Goal: Task Accomplishment & Management: Complete application form

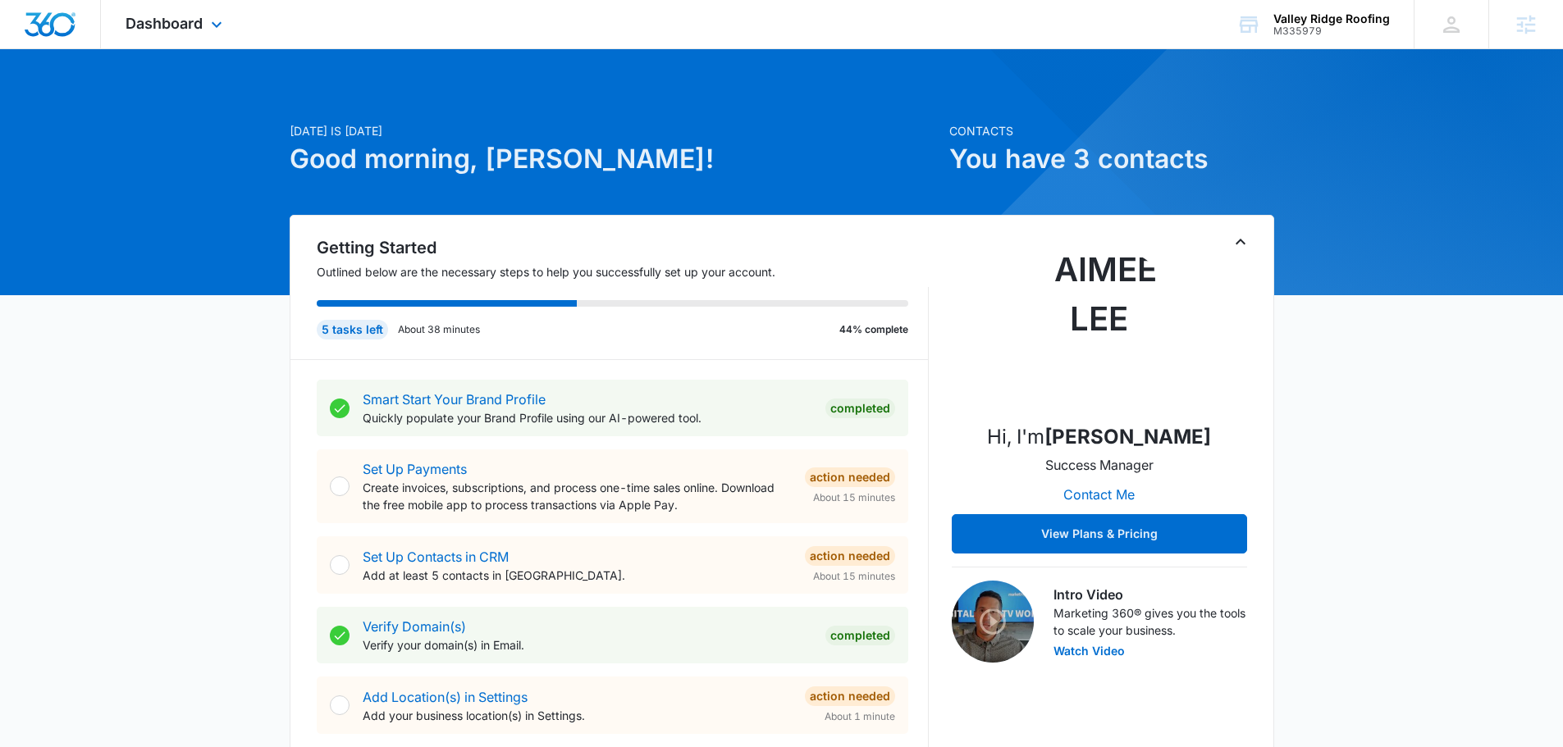
click at [91, 25] on div at bounding box center [50, 24] width 101 height 48
click at [189, 23] on span "Dashboard" at bounding box center [164, 23] width 77 height 17
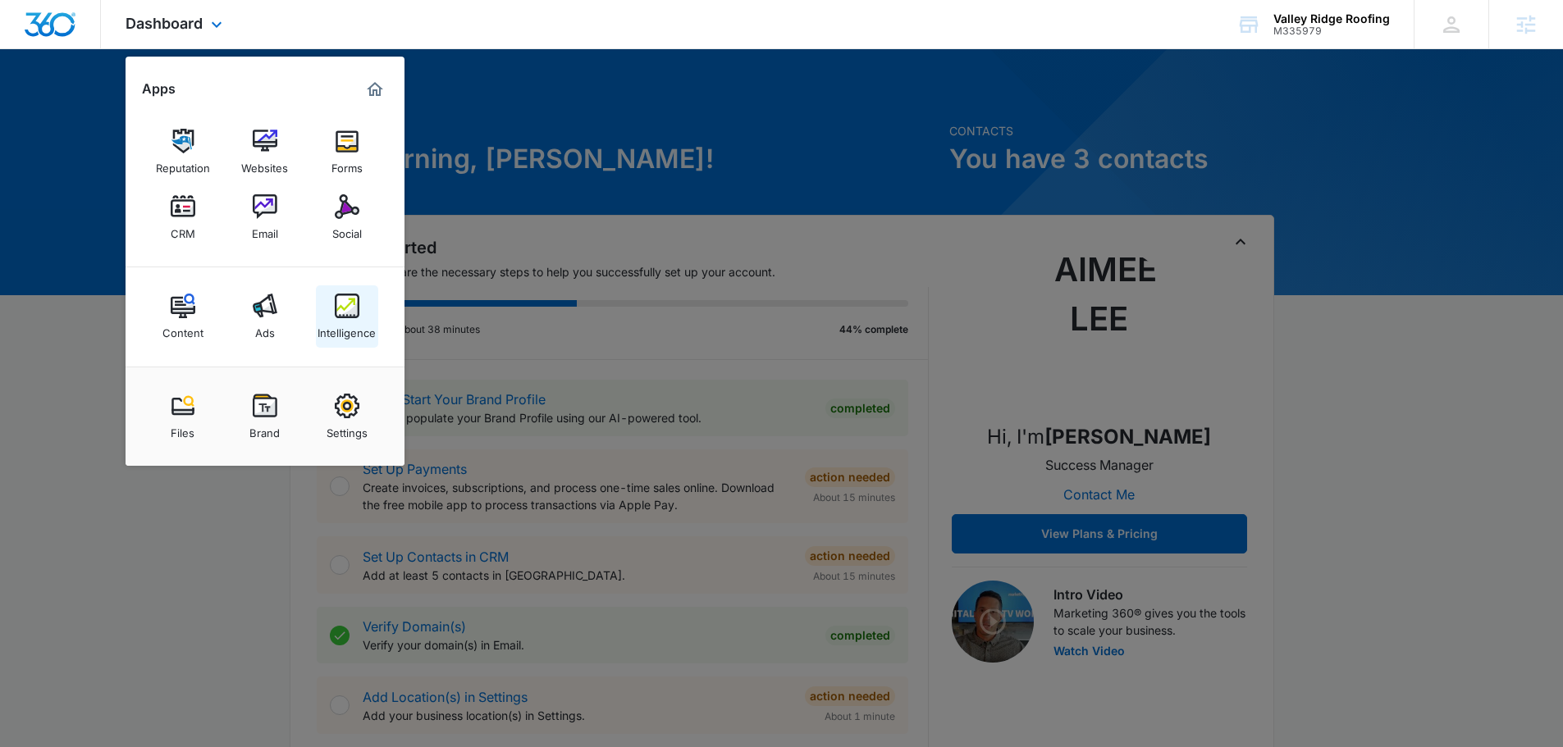
click at [351, 319] on div "Intelligence" at bounding box center [346, 328] width 58 height 21
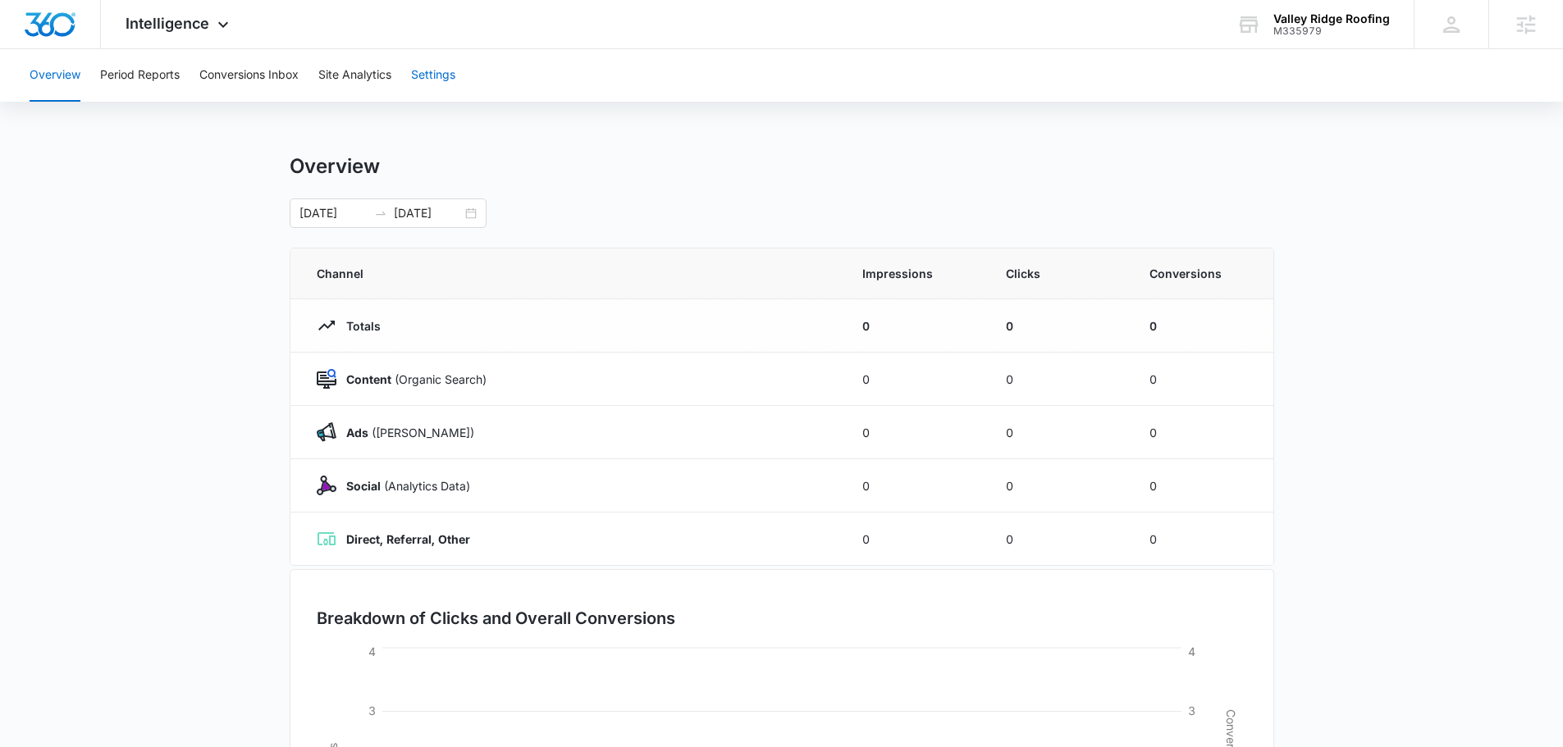
click at [445, 76] on button "Settings" at bounding box center [433, 75] width 44 height 52
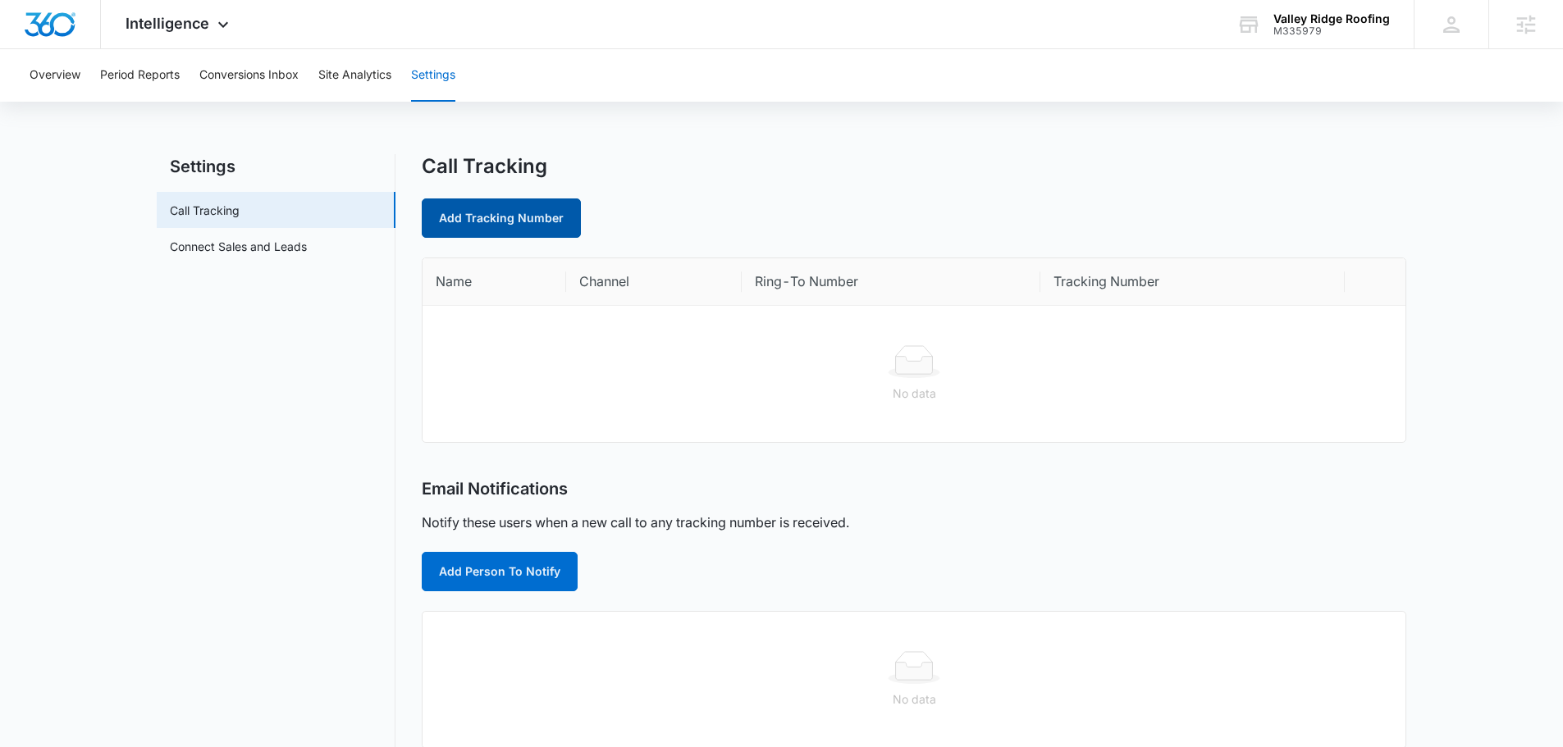
click at [479, 211] on link "Add Tracking Number" at bounding box center [501, 218] width 159 height 39
select select "by_area_code"
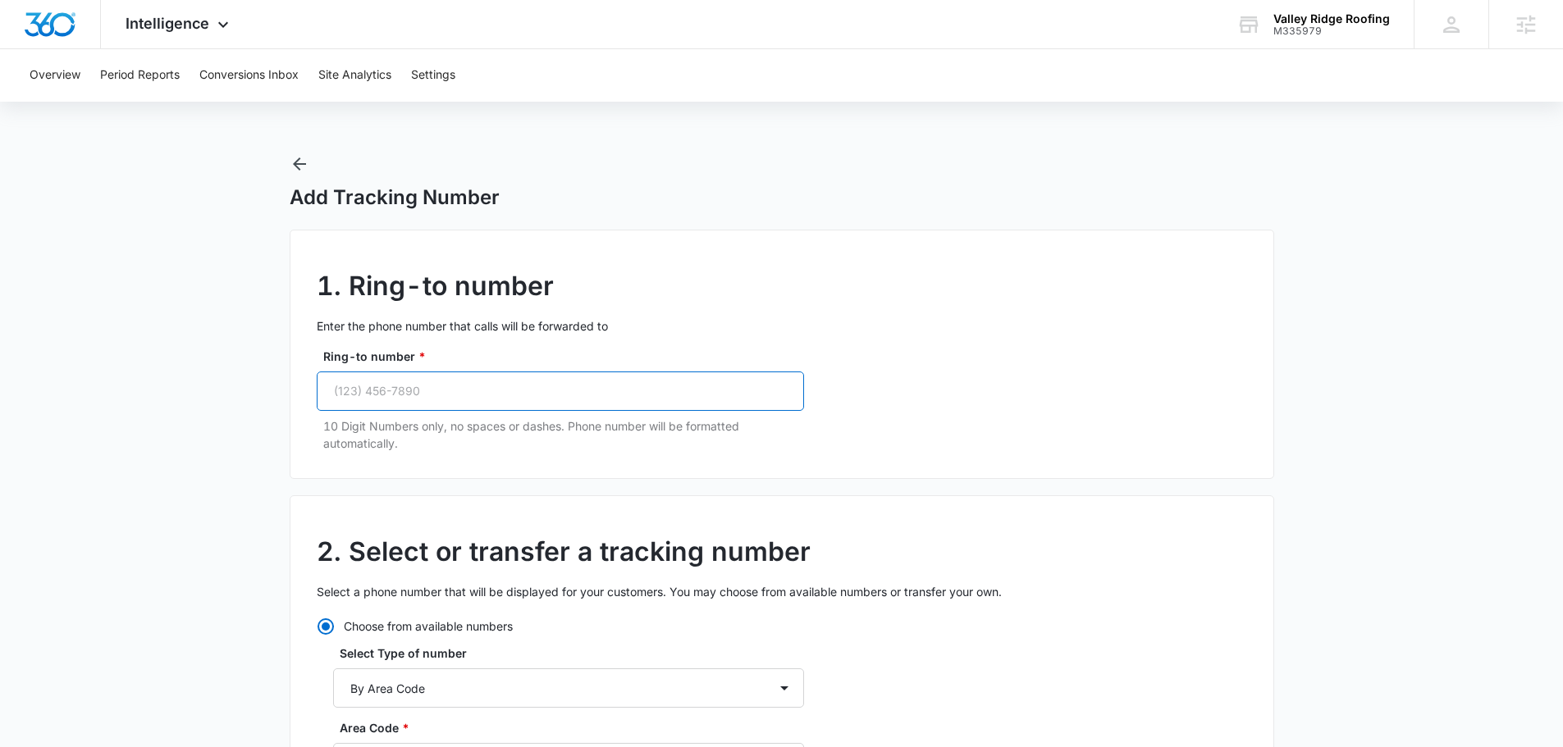
click at [578, 390] on input "Ring-to number *" at bounding box center [560, 391] width 487 height 39
paste input "(321) 220-0411"
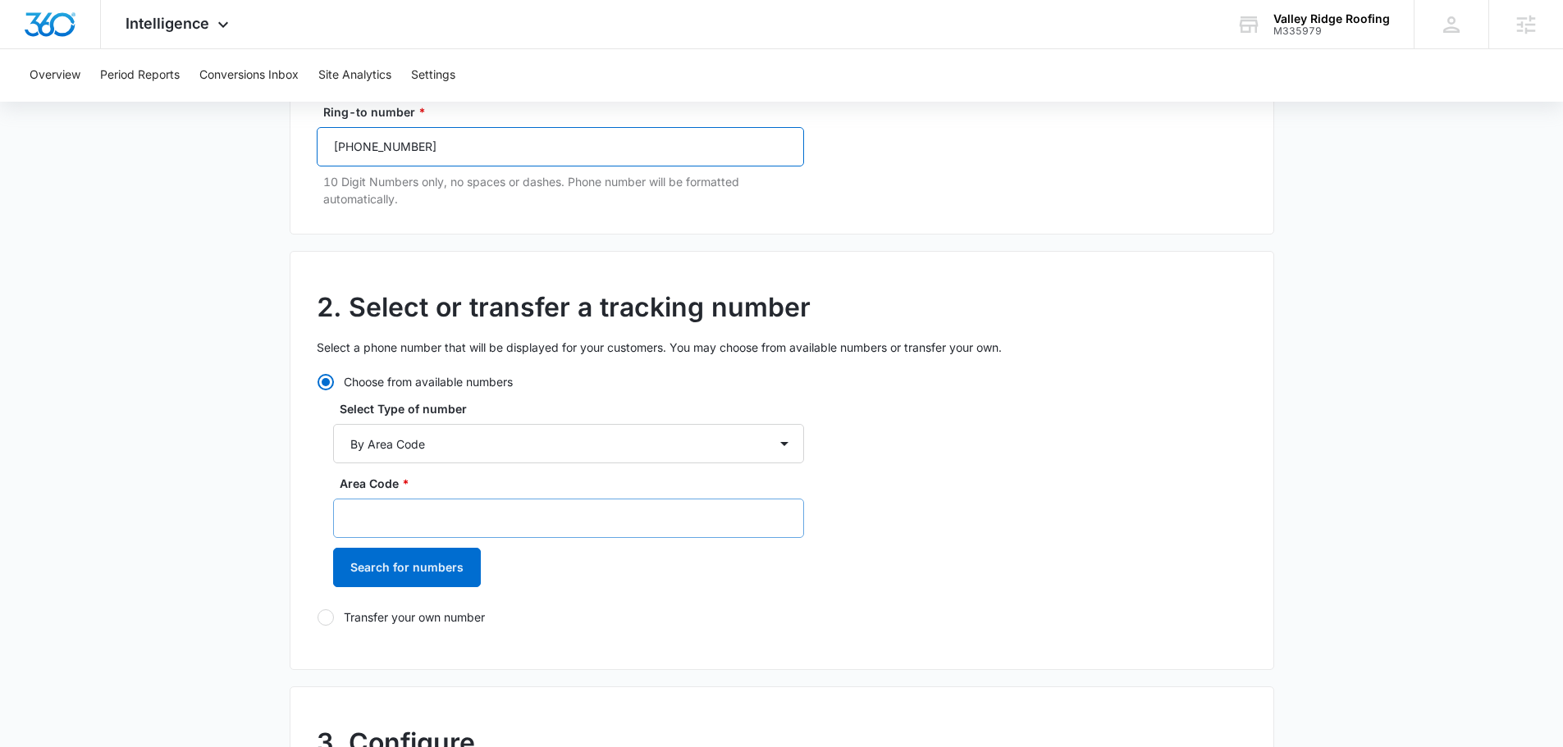
scroll to position [246, 0]
type input "(321) 220-0411"
click at [446, 531] on input "Area Code *" at bounding box center [568, 516] width 471 height 39
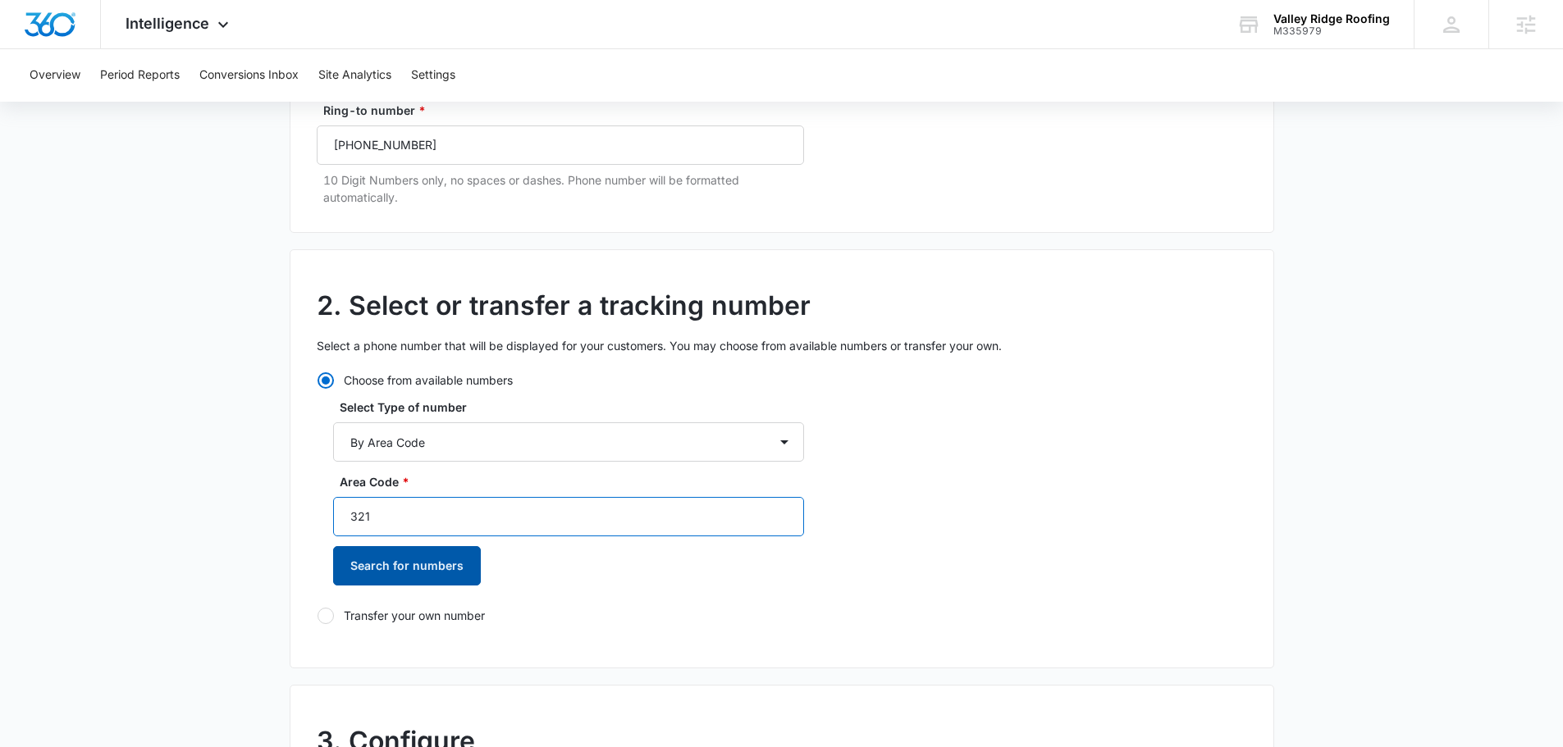
type input "321"
click at [430, 567] on button "Search for numbers" at bounding box center [407, 565] width 148 height 39
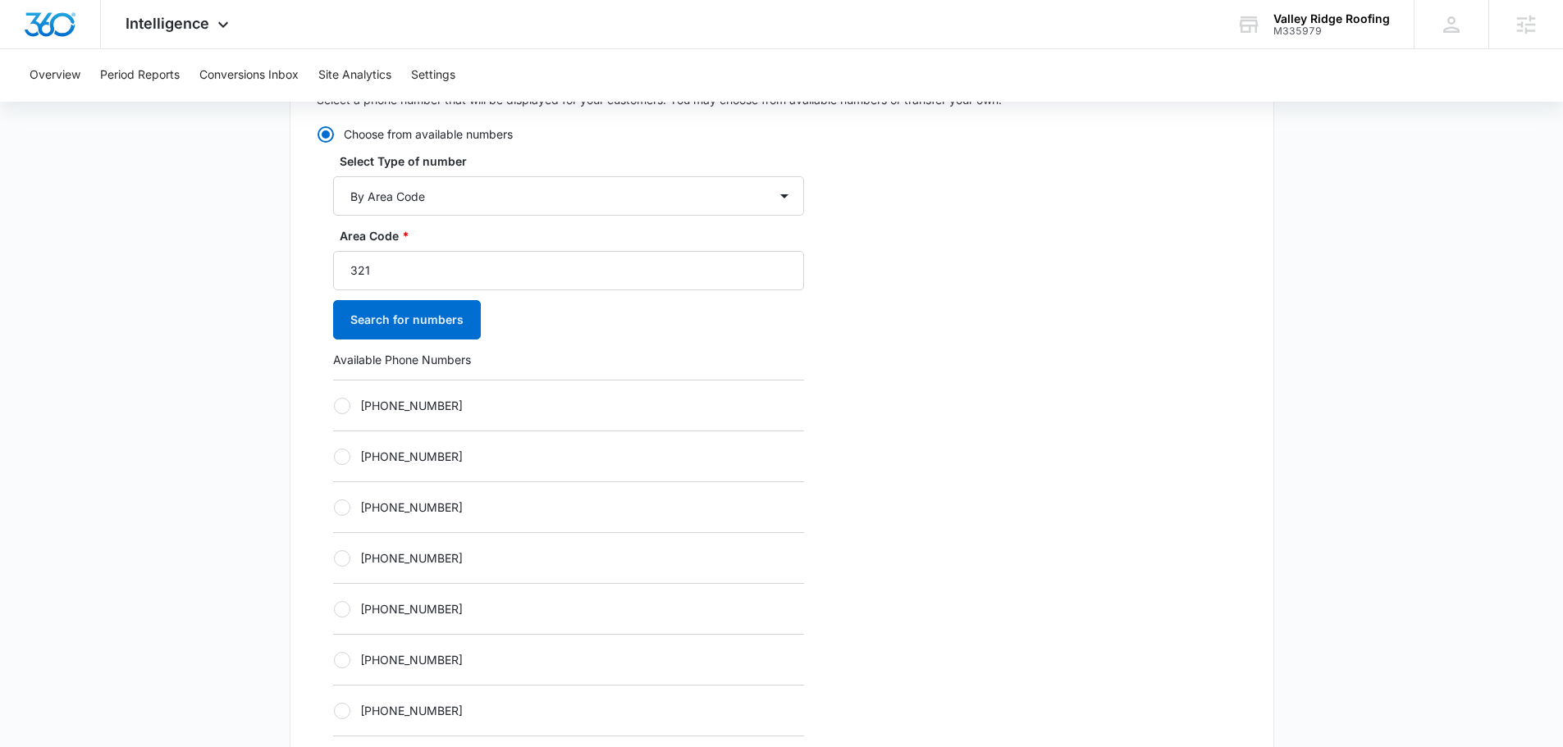
click at [436, 511] on label "+13212370022" at bounding box center [568, 507] width 471 height 17
click at [334, 508] on input "+13212370022" at bounding box center [333, 507] width 1 height 1
radio input "true"
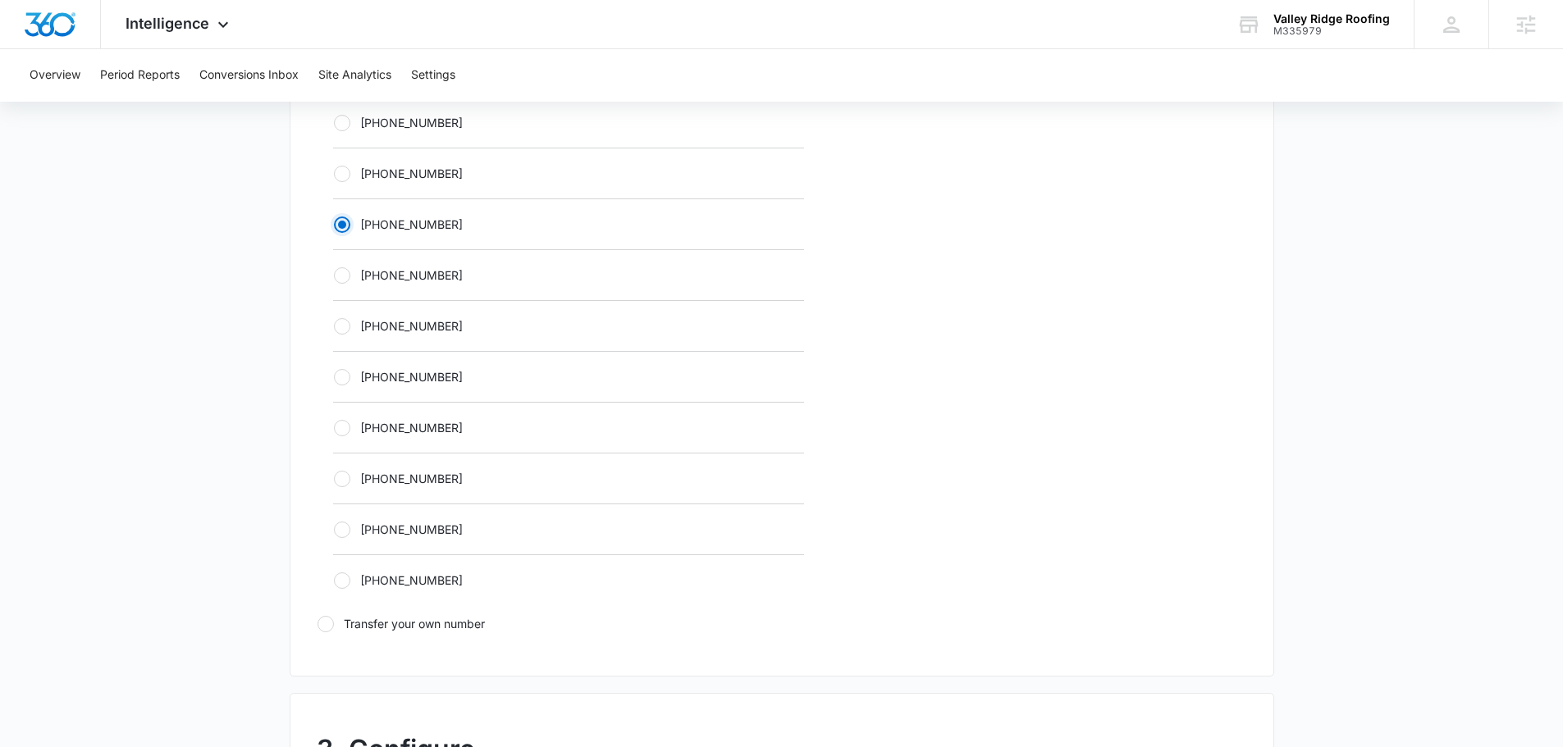
scroll to position [984, 0]
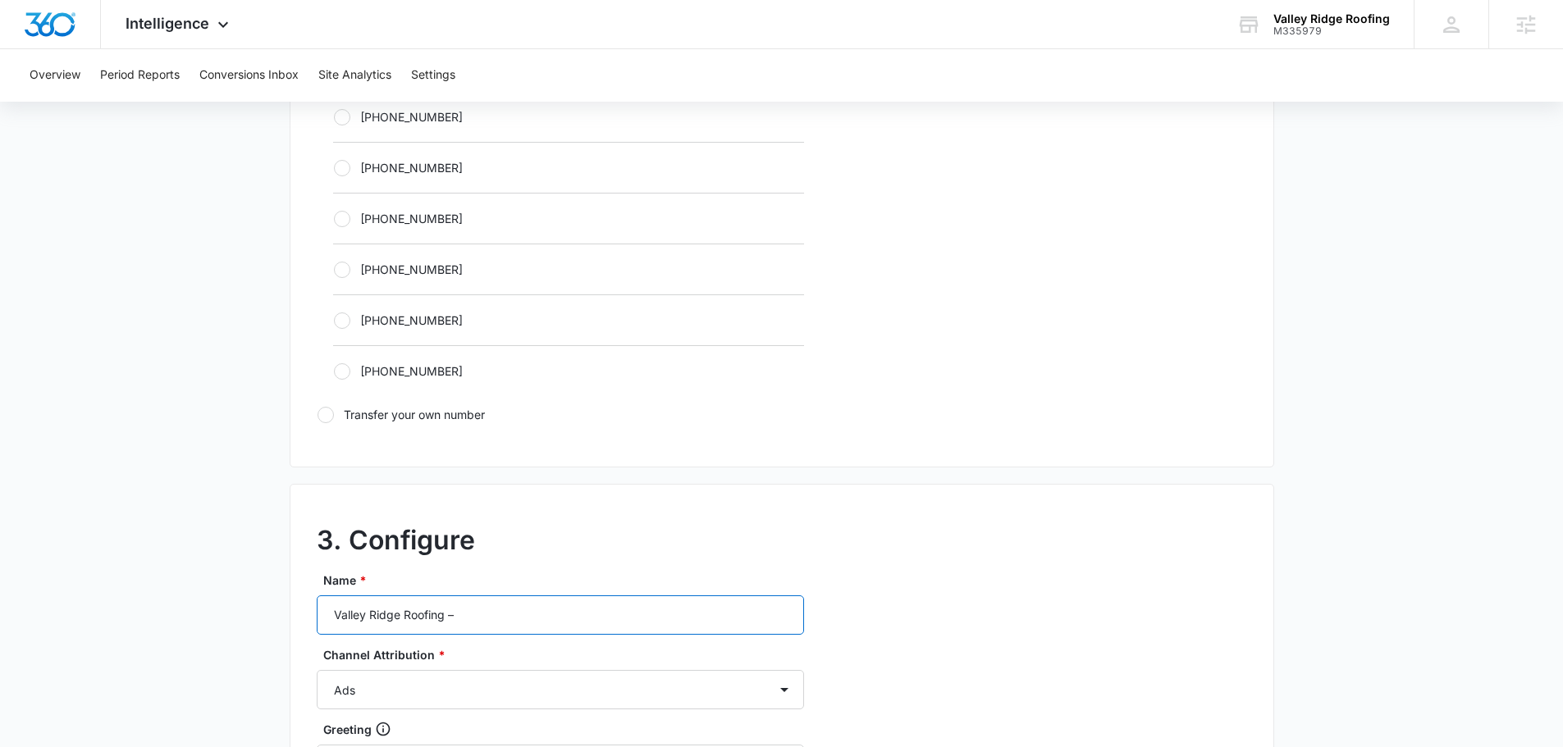
click at [514, 627] on input "Valley Ridge Roofing –" at bounding box center [560, 615] width 487 height 39
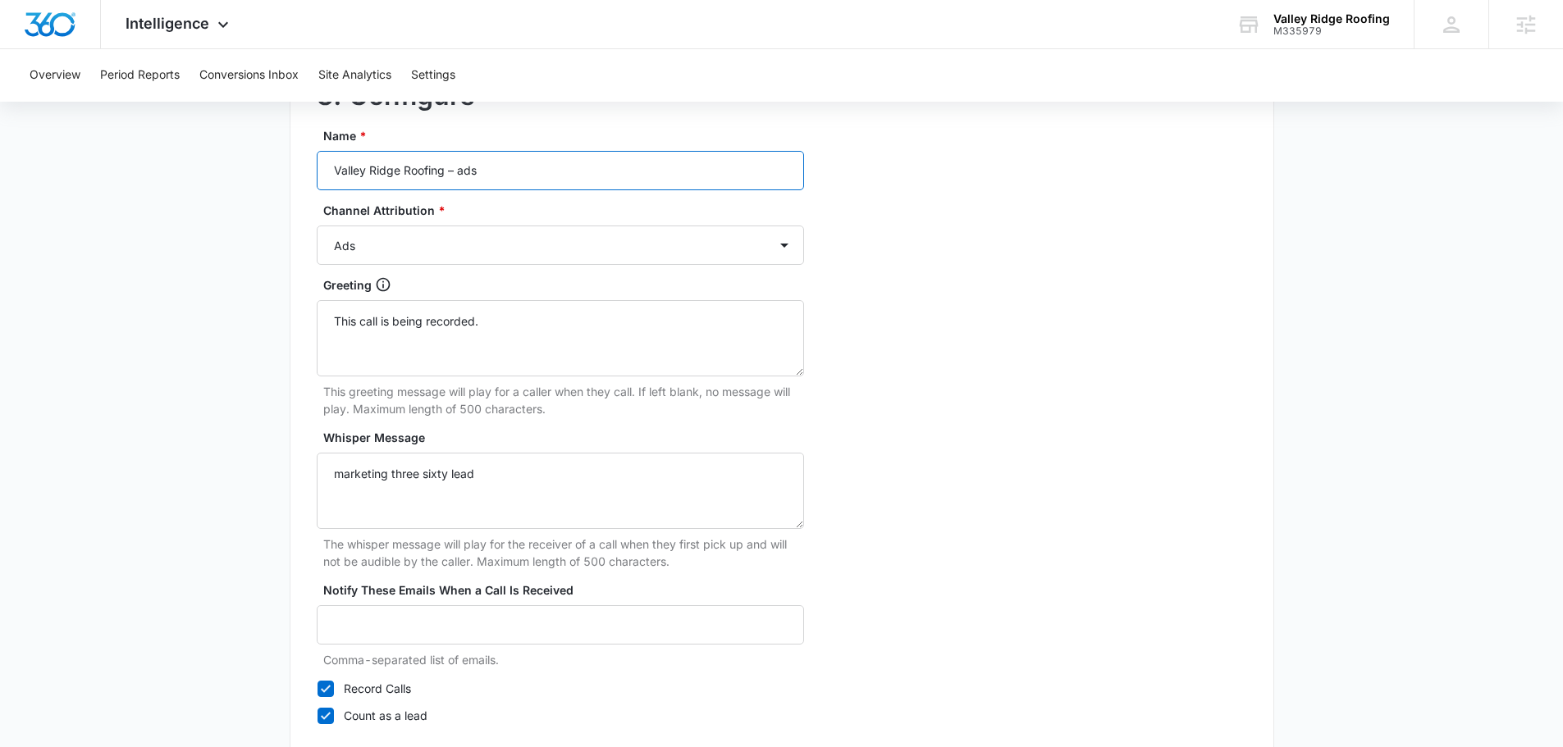
scroll to position [1536, 0]
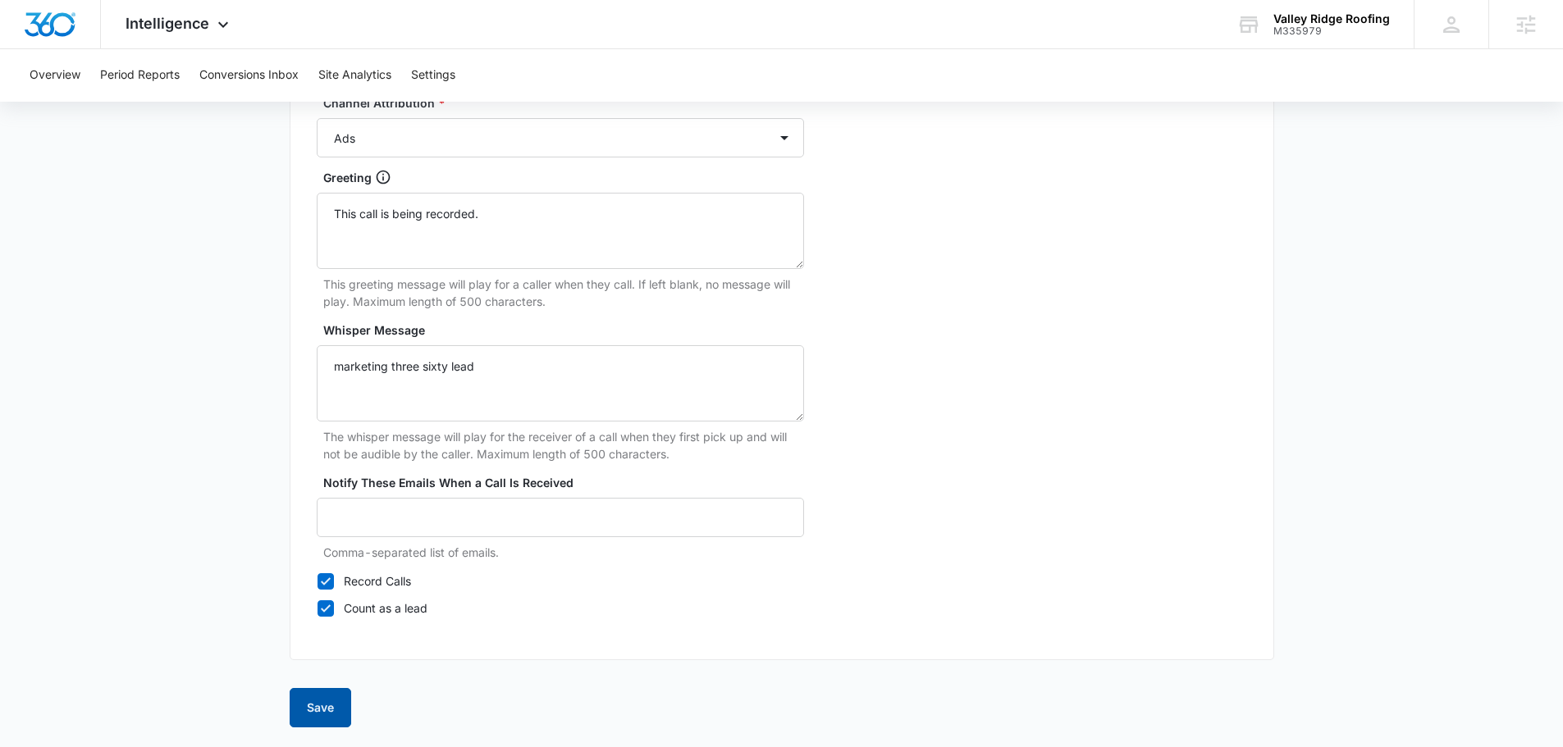
type input "Valley Ridge Roofing – ads"
click at [295, 713] on button "Save" at bounding box center [321, 707] width 62 height 39
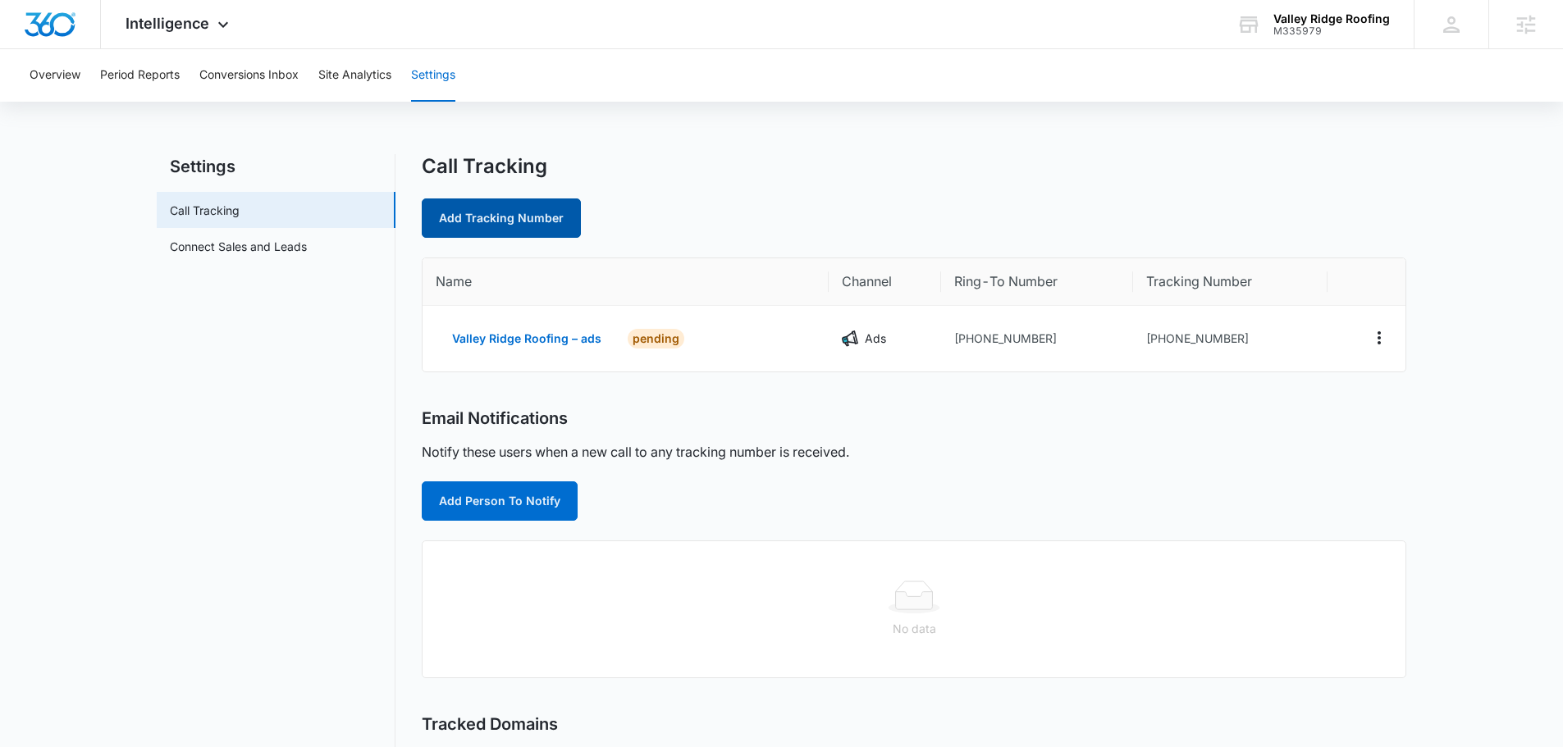
click at [505, 213] on link "Add Tracking Number" at bounding box center [501, 218] width 159 height 39
select select "by_area_code"
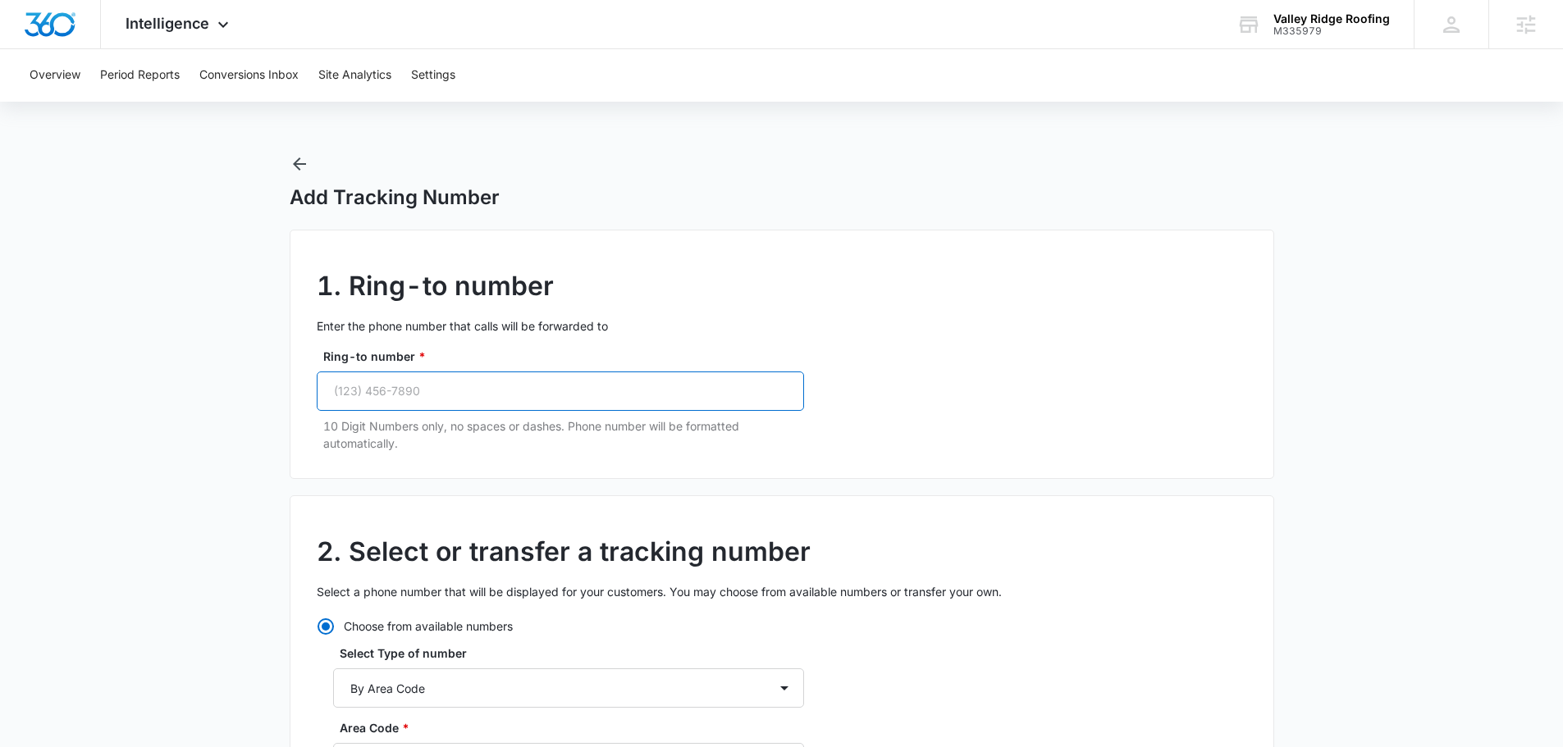
click at [491, 381] on input "Ring-to number *" at bounding box center [560, 391] width 487 height 39
paste input "(321) 220-0411"
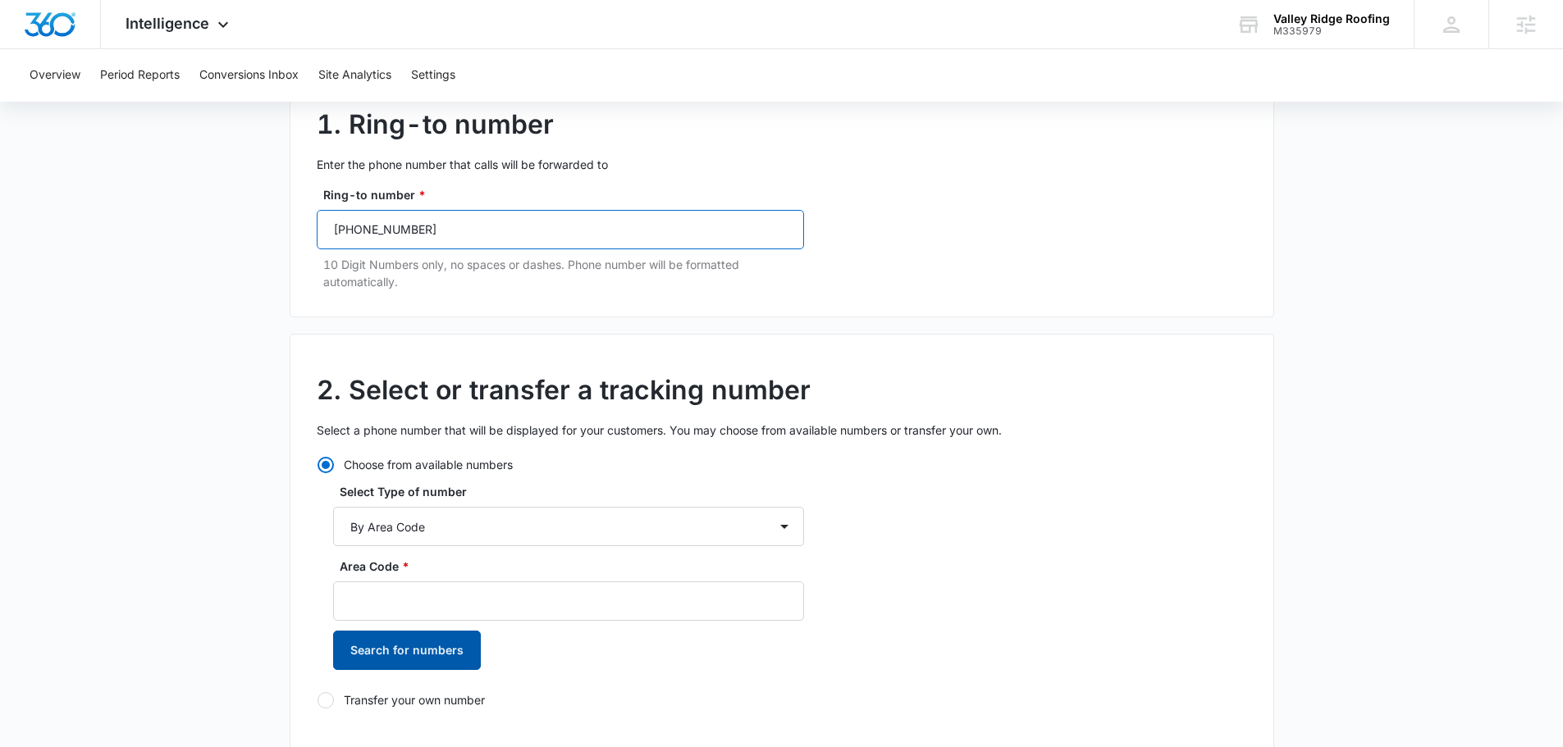
scroll to position [328, 0]
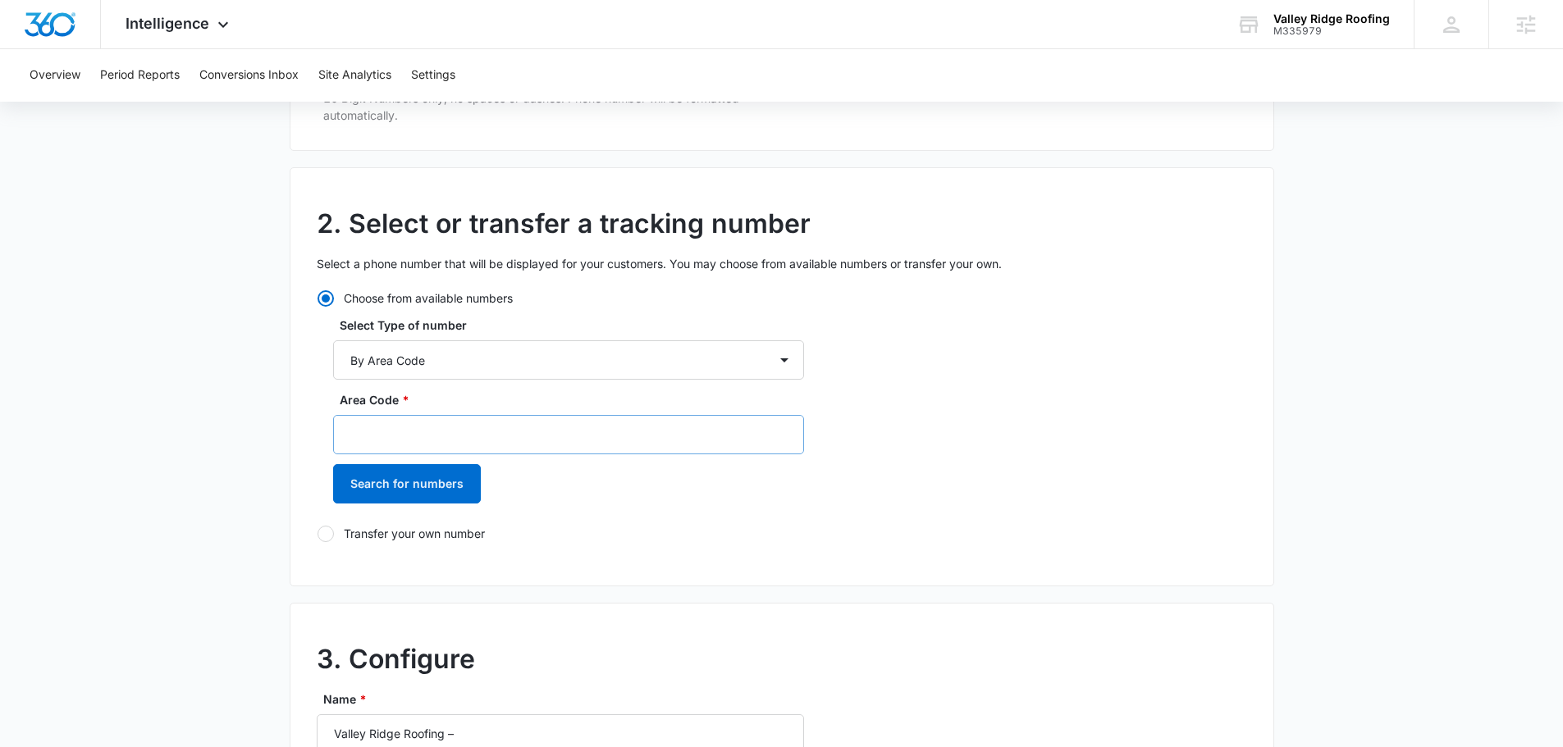
type input "(321) 220-0411"
click at [429, 427] on input "Area Code *" at bounding box center [568, 434] width 471 height 39
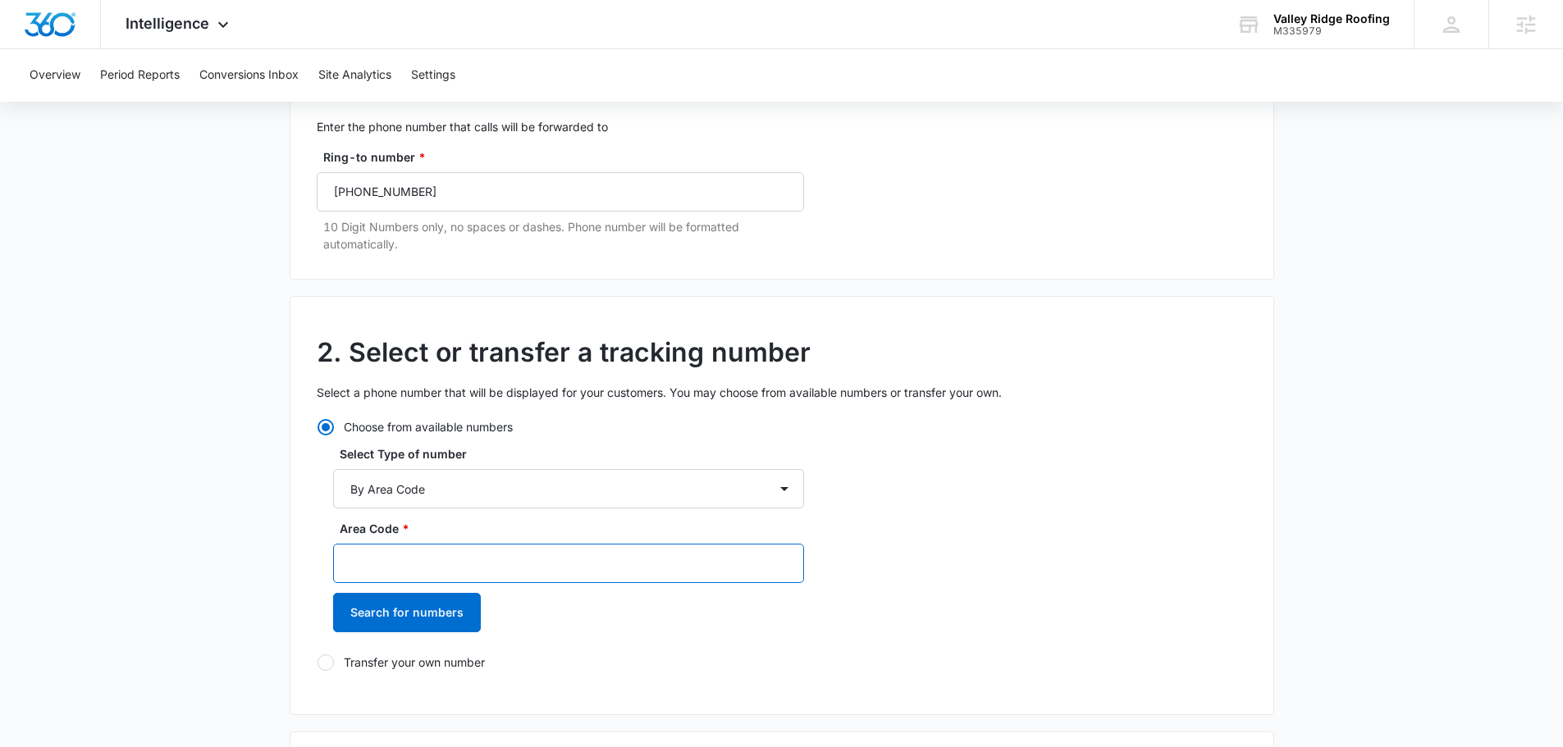
scroll to position [492, 0]
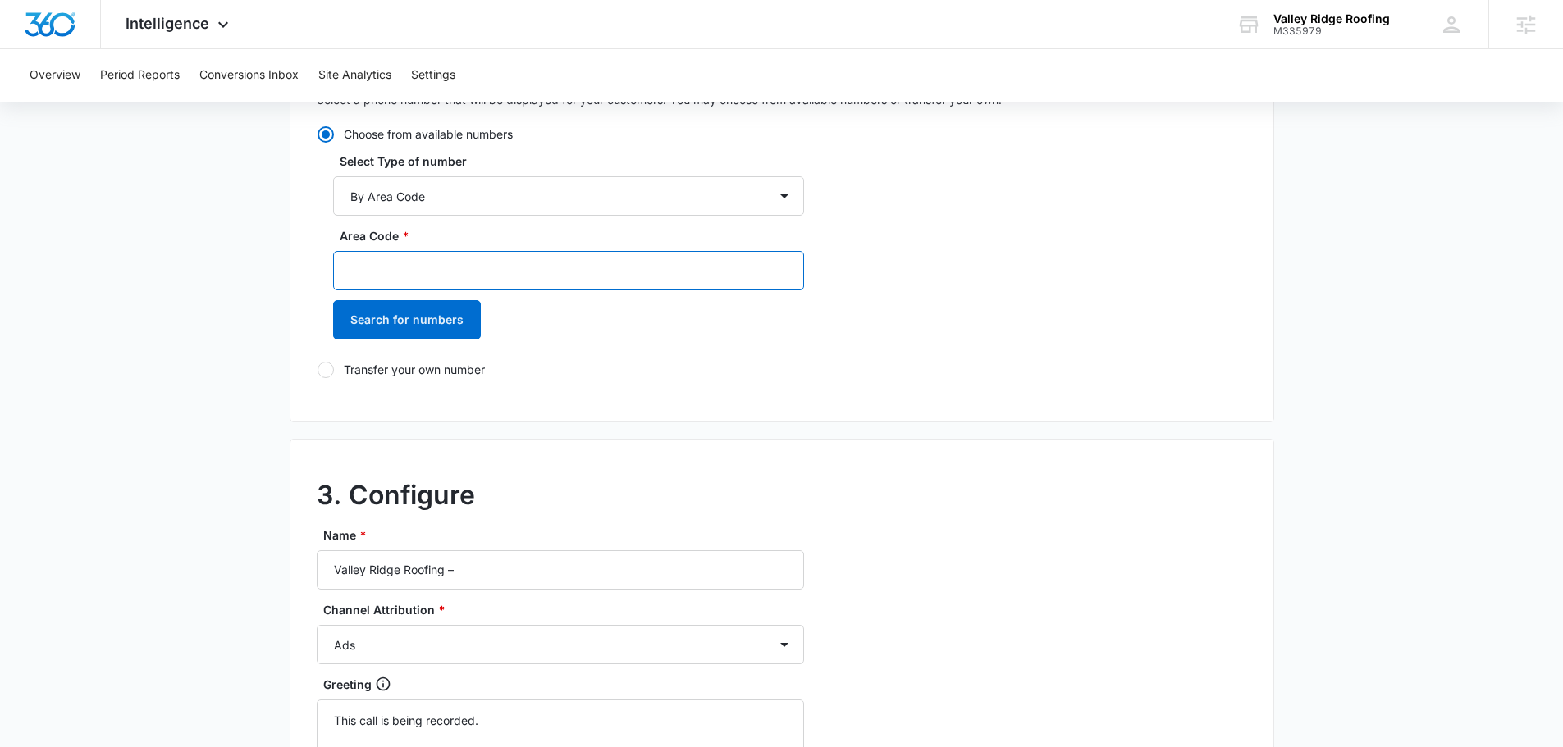
click at [391, 277] on input "Area Code *" at bounding box center [568, 270] width 471 height 39
type input "321"
click at [405, 323] on button "Search for numbers" at bounding box center [407, 319] width 148 height 39
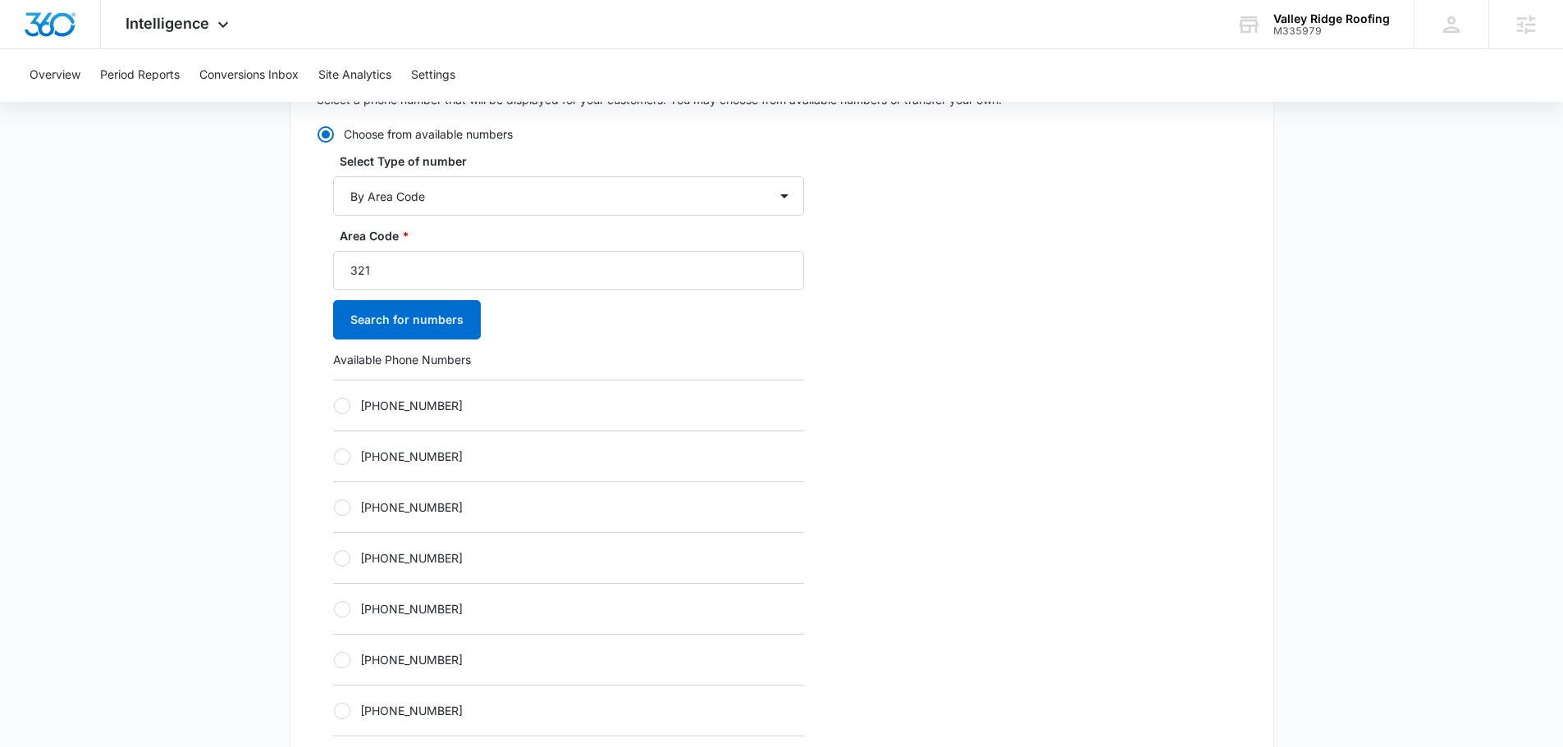
click at [396, 546] on div "+13212370060" at bounding box center [568, 557] width 471 height 51
click at [396, 557] on label "+13212370060" at bounding box center [568, 558] width 471 height 17
click at [334, 558] on input "+13212370060" at bounding box center [333, 558] width 1 height 1
radio input "true"
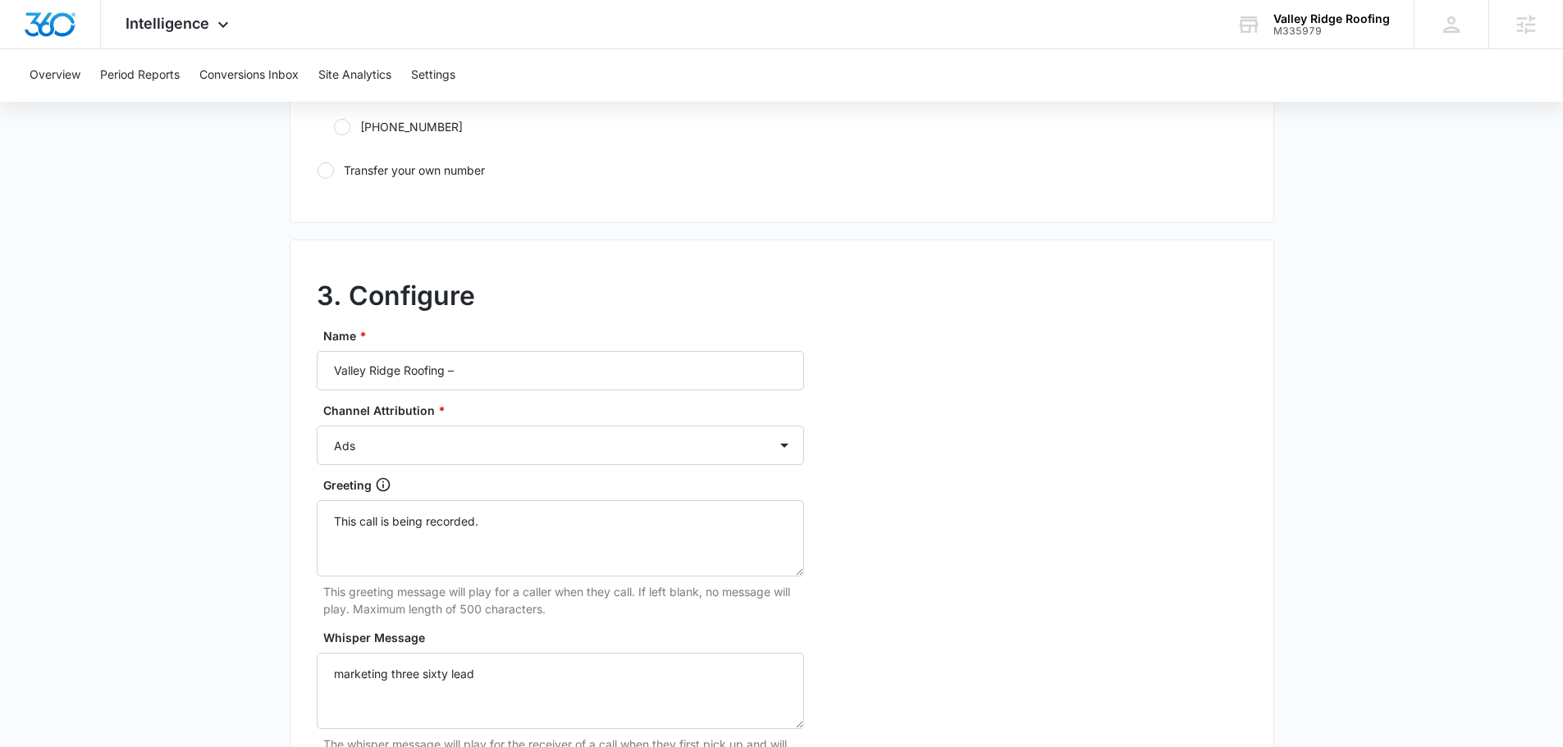
scroll to position [1230, 0]
click at [522, 370] on input "Valley Ridge Roofing –" at bounding box center [560, 368] width 487 height 39
type input "Valley Ridge Roofing – content"
click at [549, 437] on select "Ads Local Service Ads Content Social Other" at bounding box center [560, 443] width 487 height 39
select select "CONTENT"
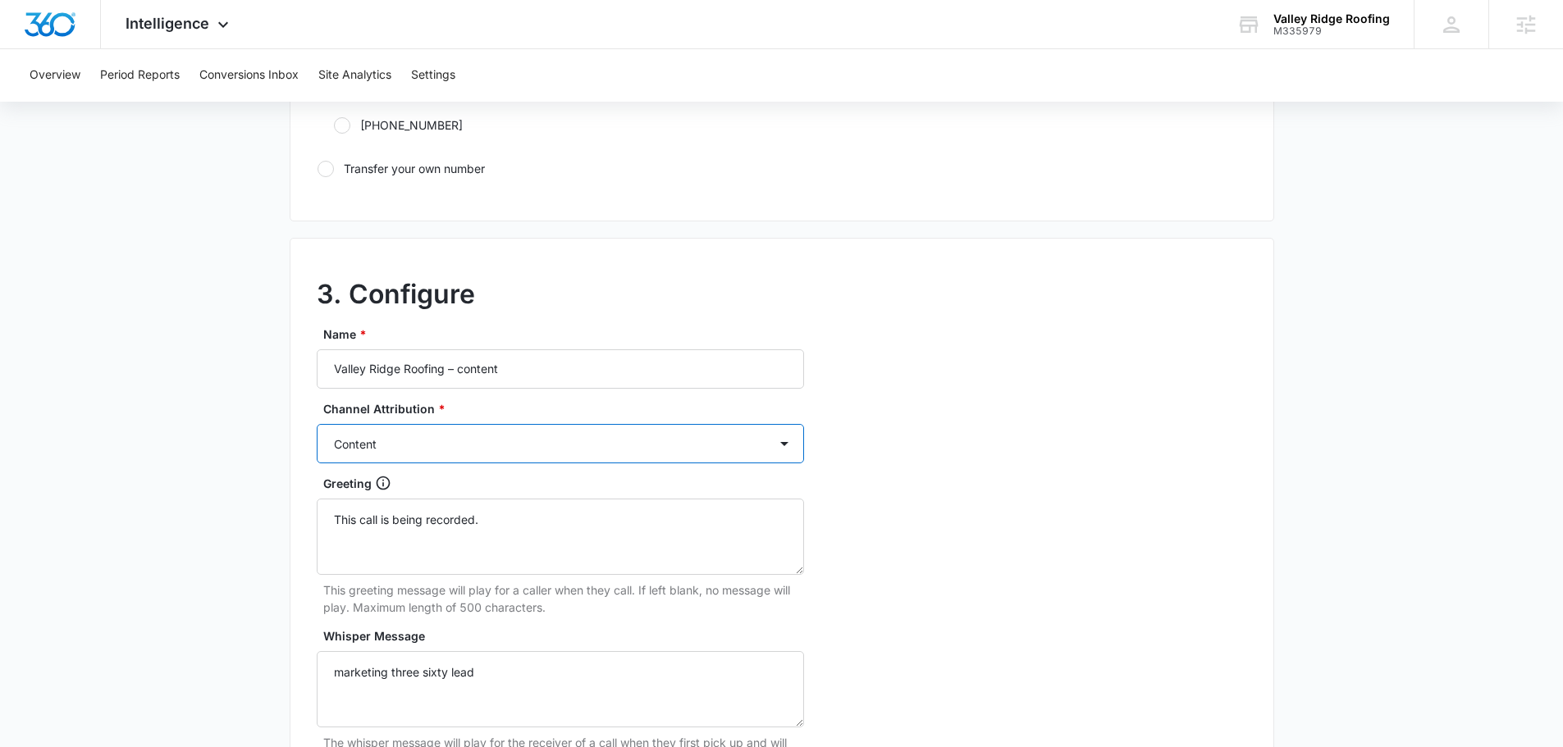
click at [317, 424] on select "Ads Local Service Ads Content Social Other" at bounding box center [560, 443] width 487 height 39
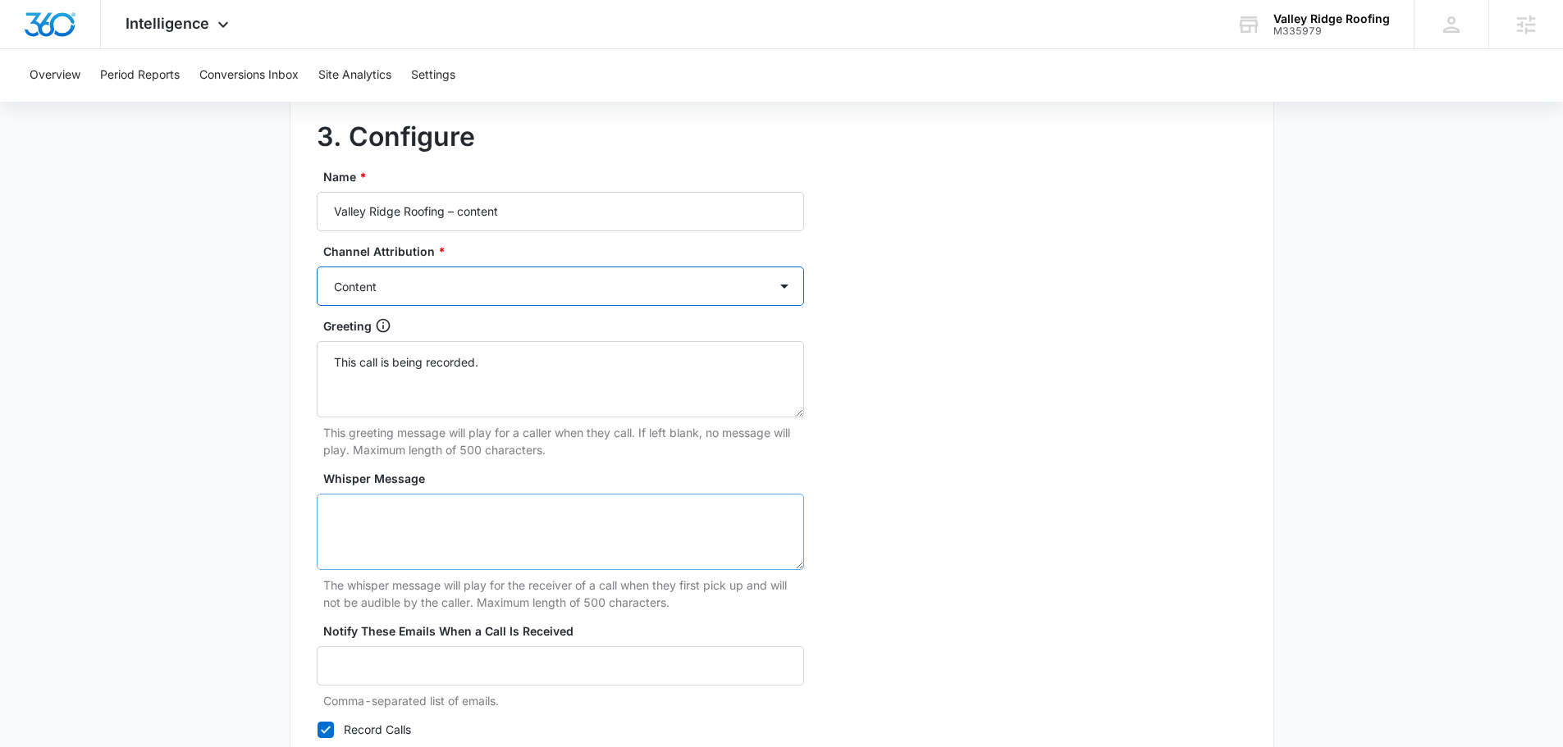
scroll to position [1394, 0]
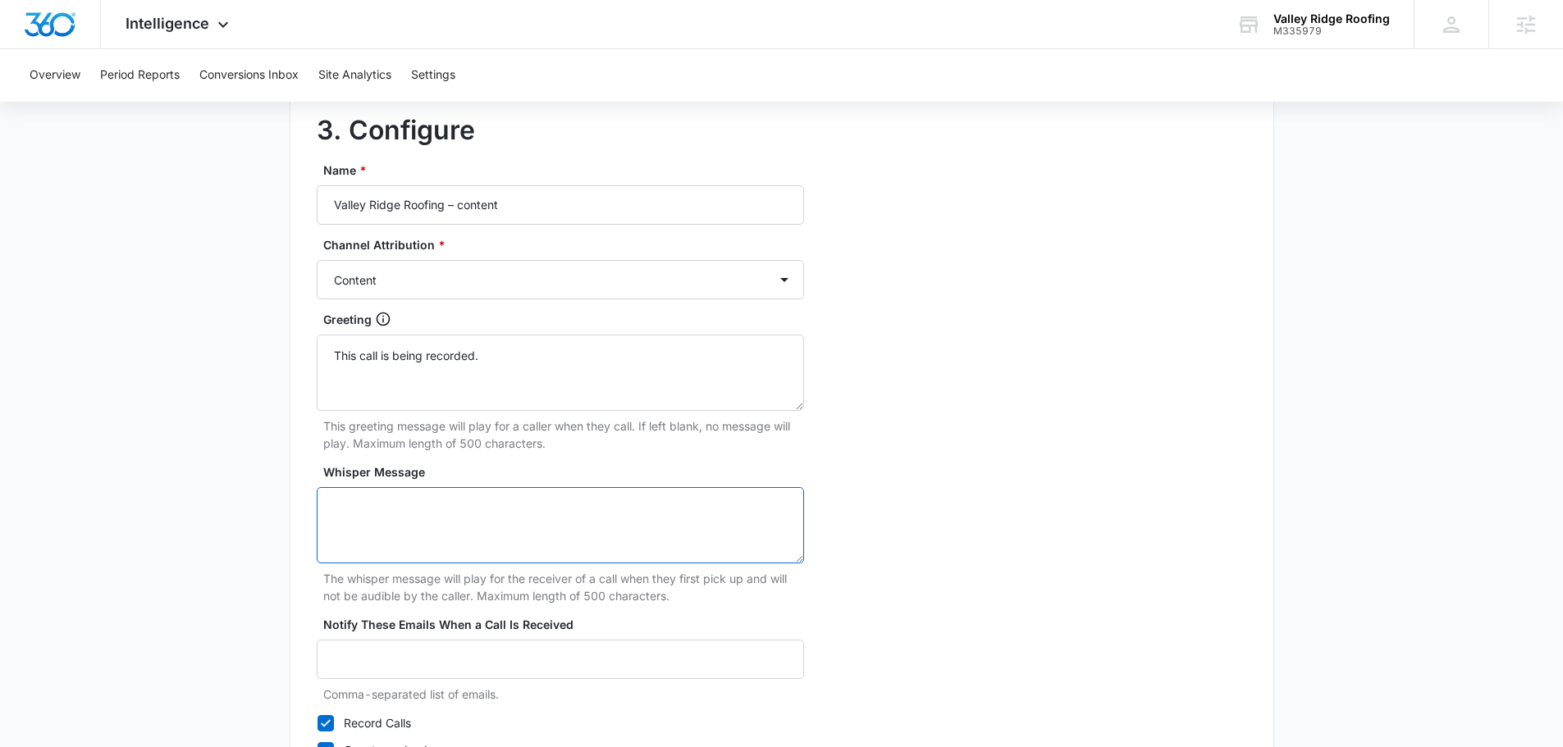
click at [504, 560] on textarea "Whisper Message" at bounding box center [560, 525] width 487 height 76
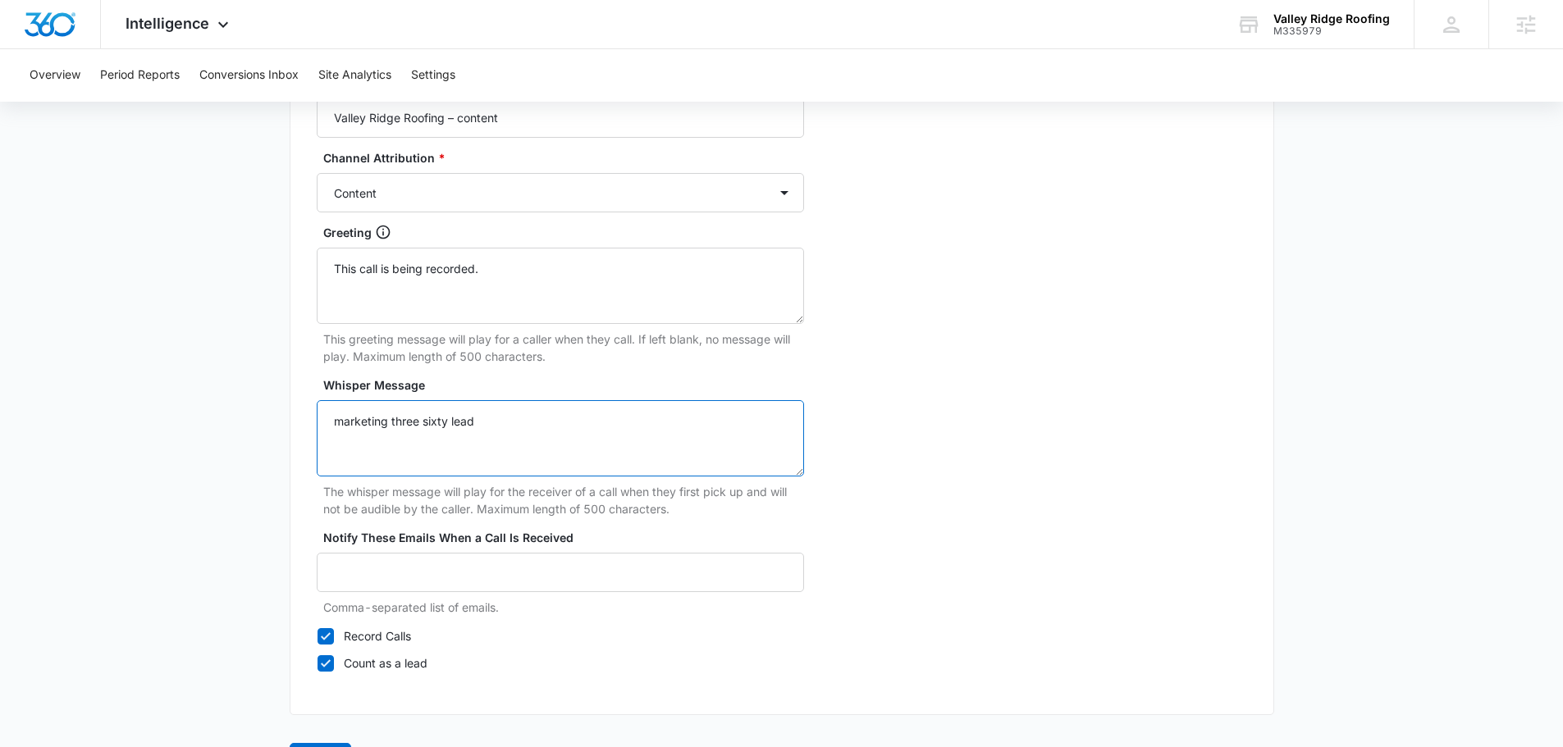
scroll to position [1536, 0]
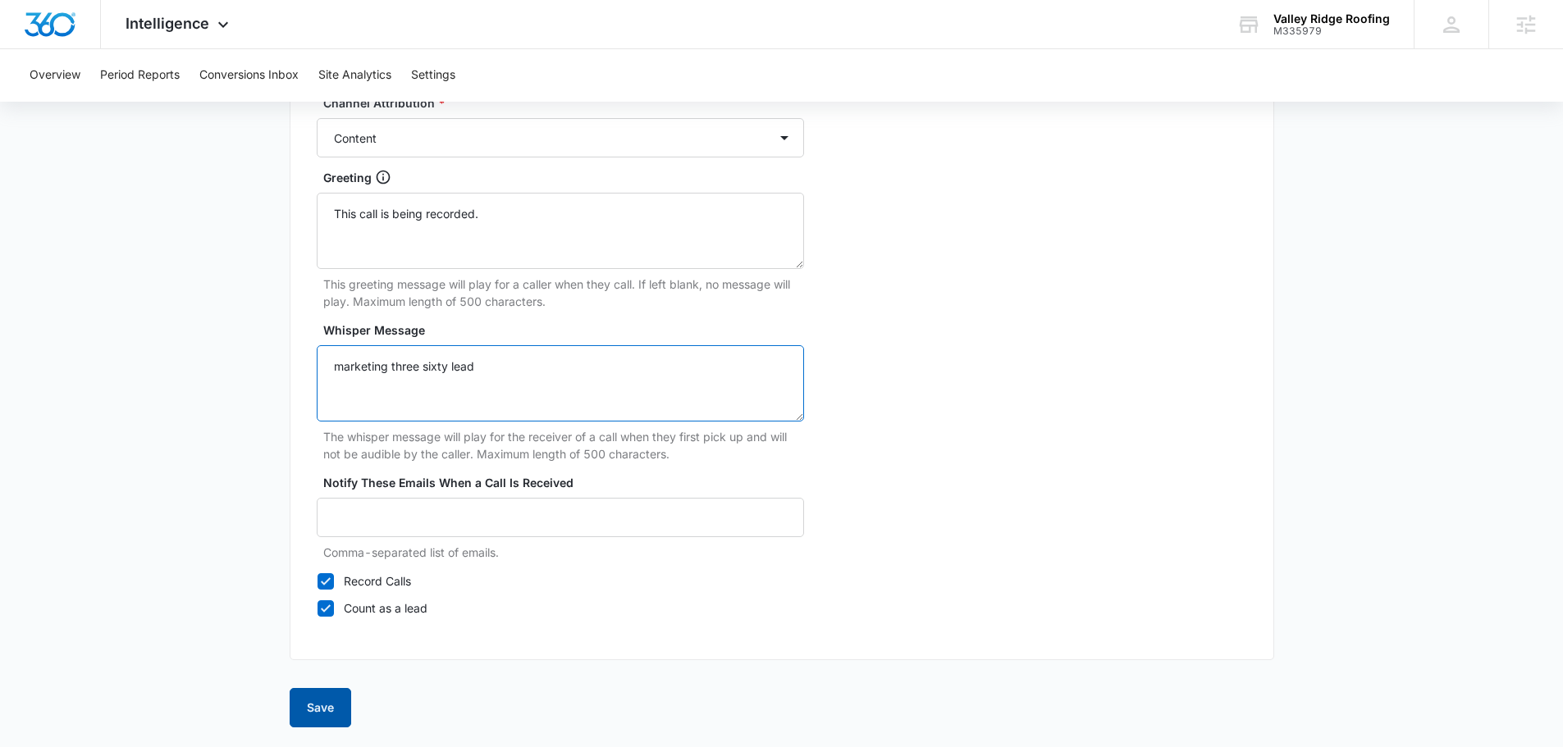
type textarea "marketing three sixty lead"
click at [318, 712] on button "Save" at bounding box center [321, 707] width 62 height 39
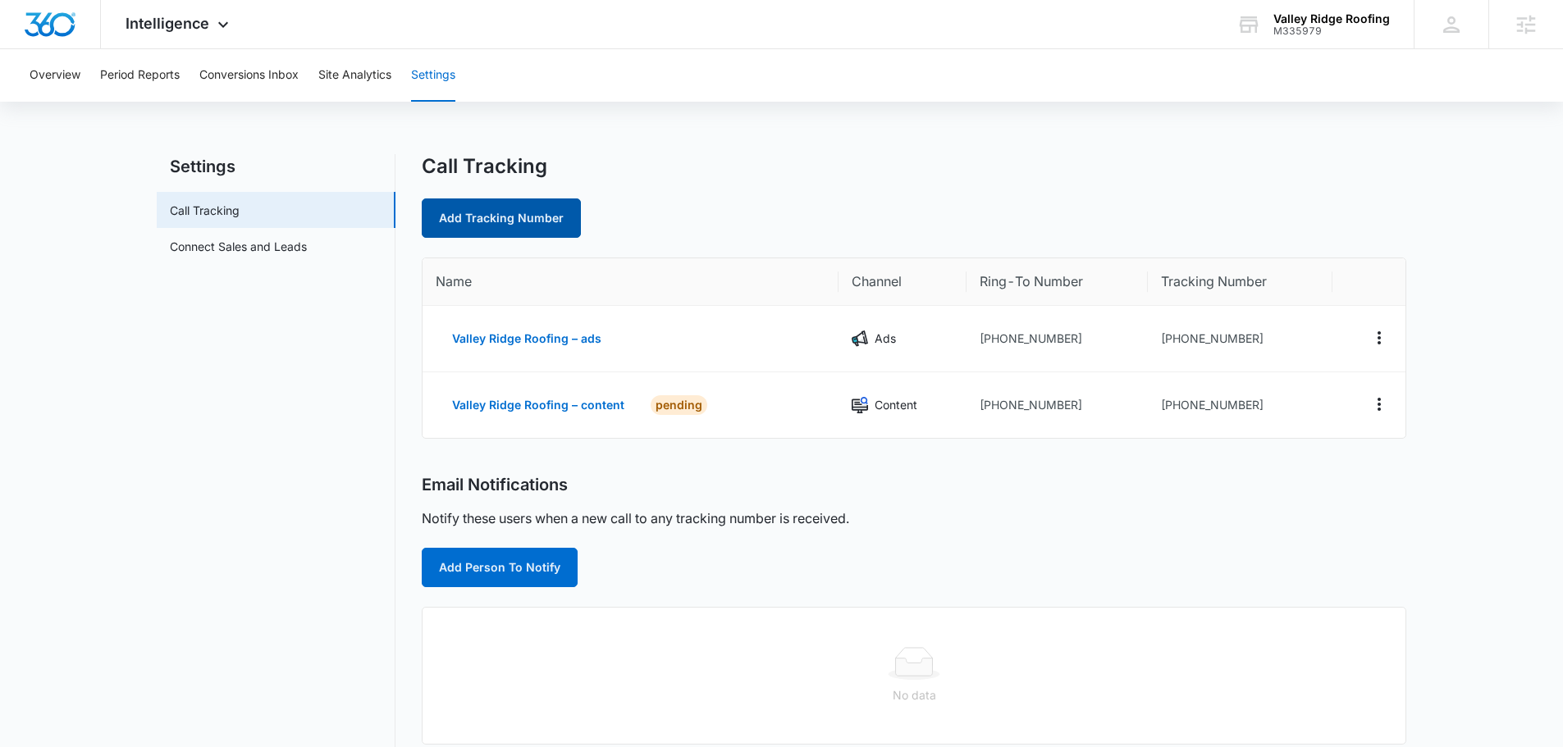
click at [509, 228] on link "Add Tracking Number" at bounding box center [501, 218] width 159 height 39
select select "by_area_code"
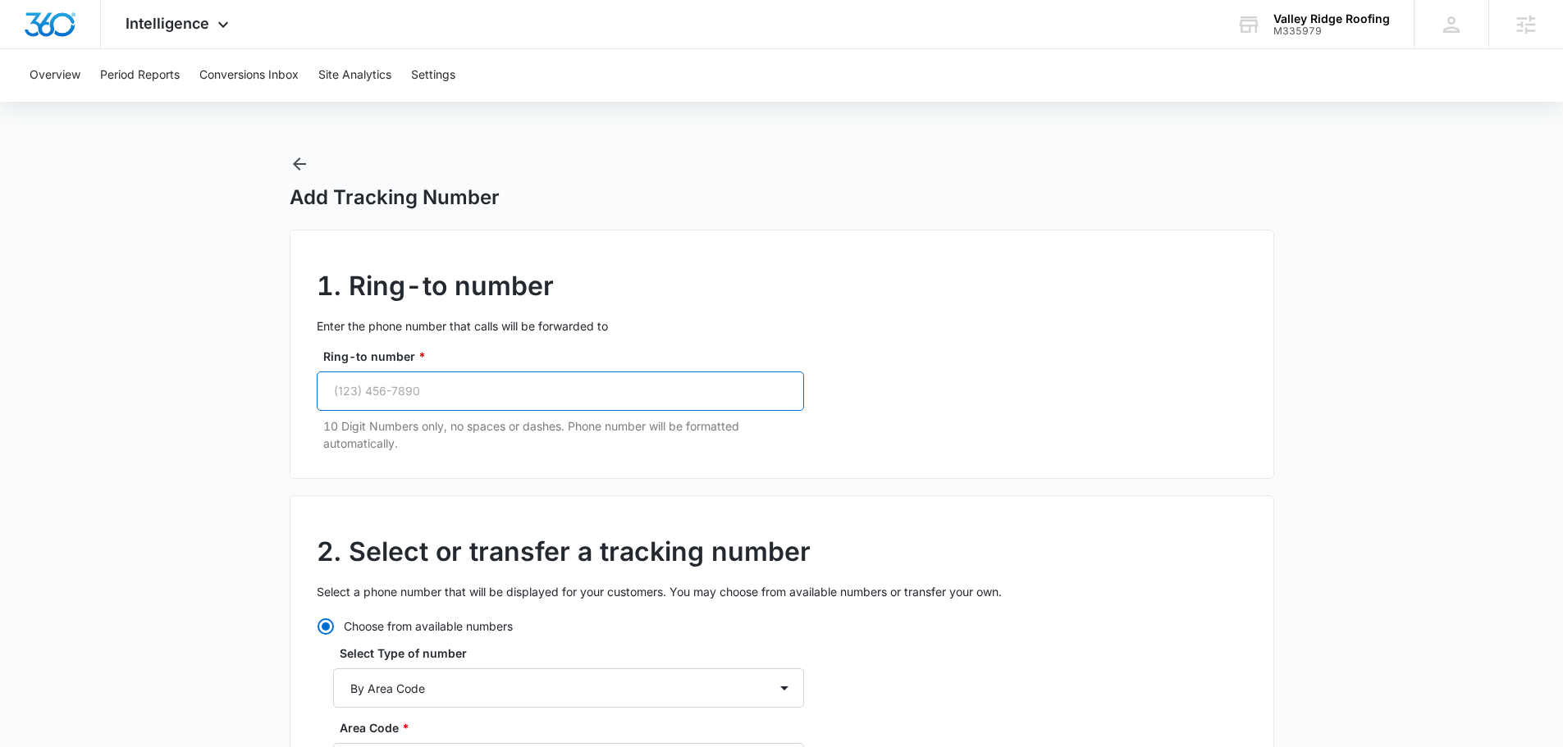
click at [464, 398] on input "Ring-to number *" at bounding box center [560, 391] width 487 height 39
paste input "(321) 220-0411"
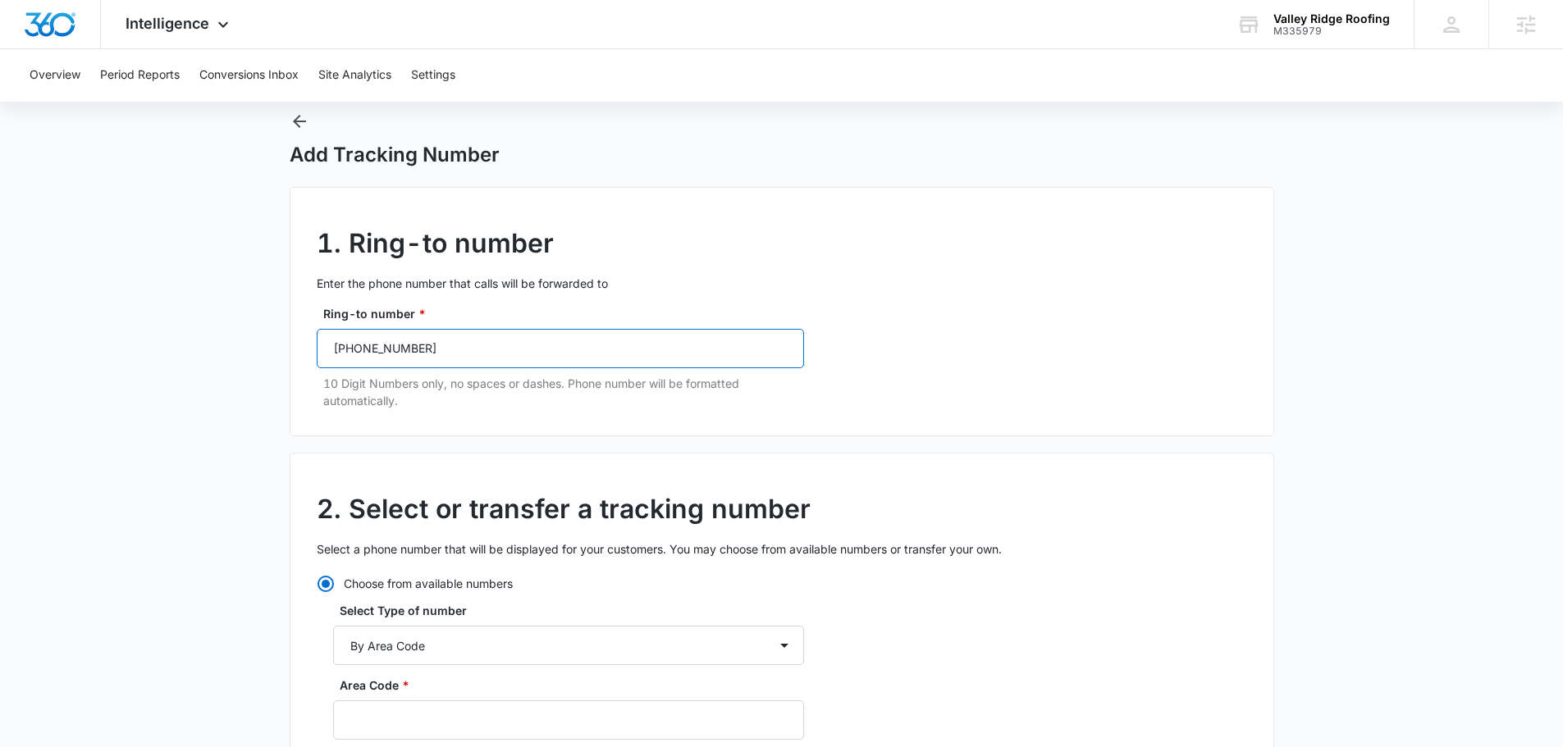
scroll to position [164, 0]
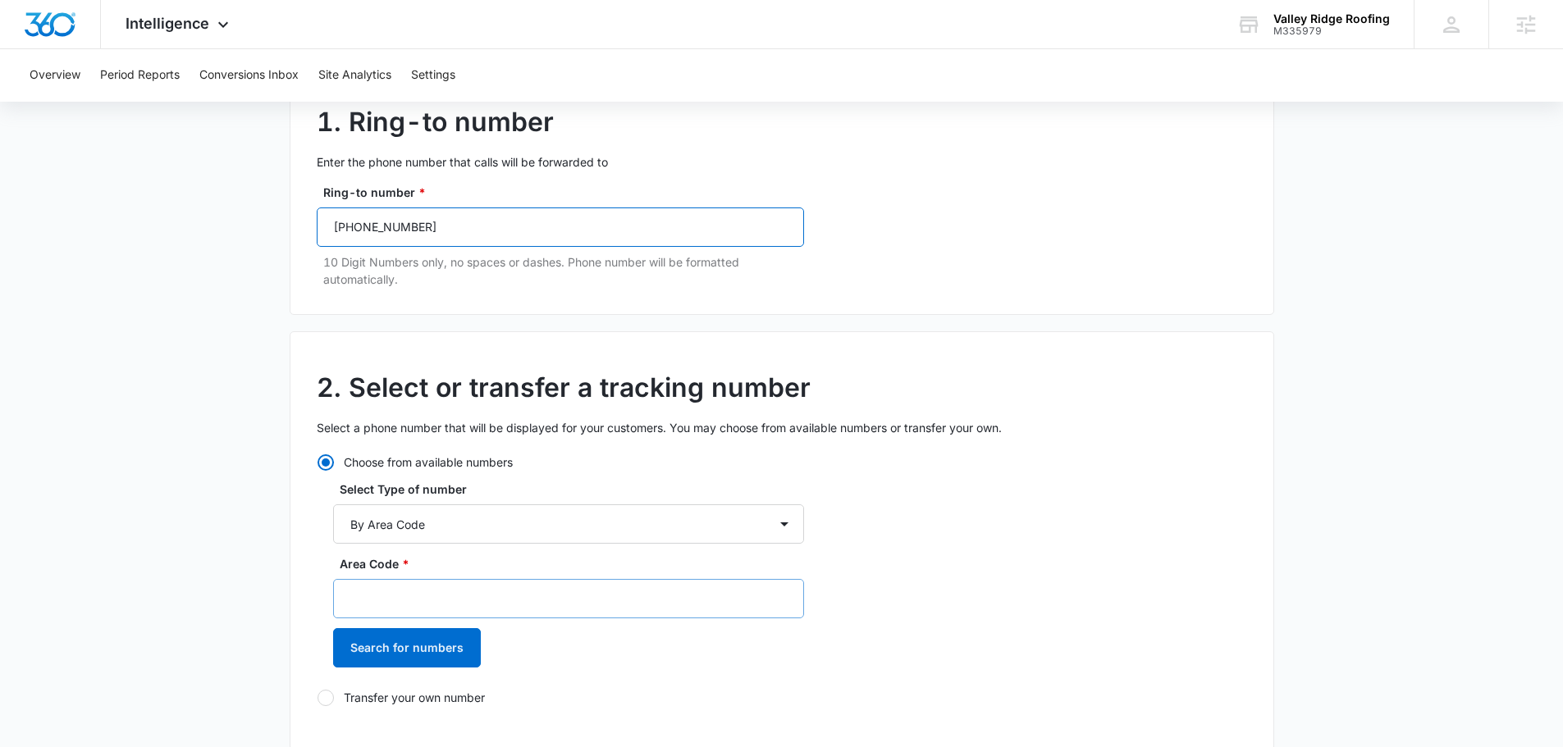
type input "(321) 220-0411"
click at [463, 596] on input "Area Code *" at bounding box center [568, 598] width 471 height 39
type input "321"
click at [360, 645] on button "Search for numbers" at bounding box center [407, 647] width 148 height 39
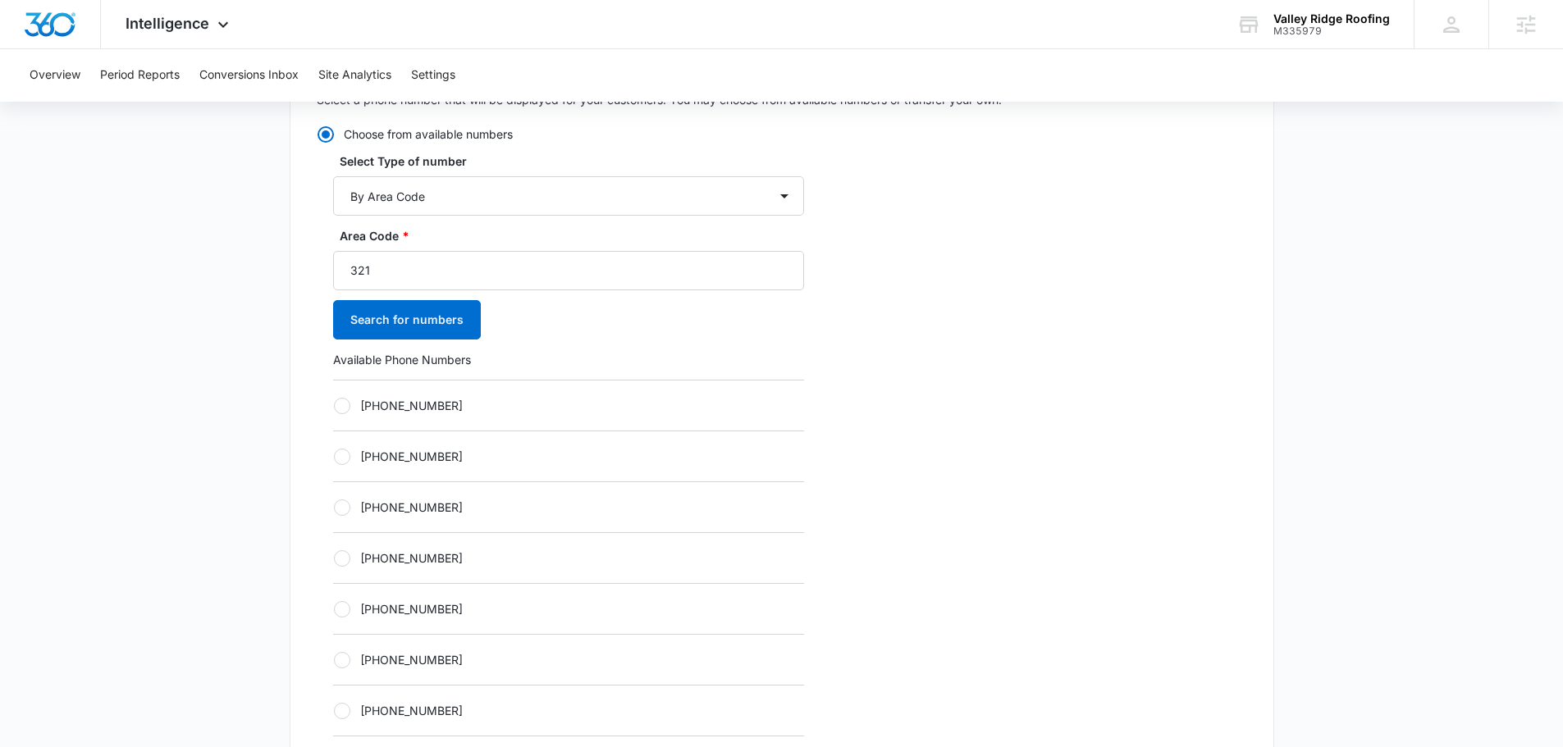
click at [395, 560] on label "+13212370171" at bounding box center [568, 558] width 471 height 17
click at [334, 559] on input "+13212370171" at bounding box center [333, 558] width 1 height 1
radio input "true"
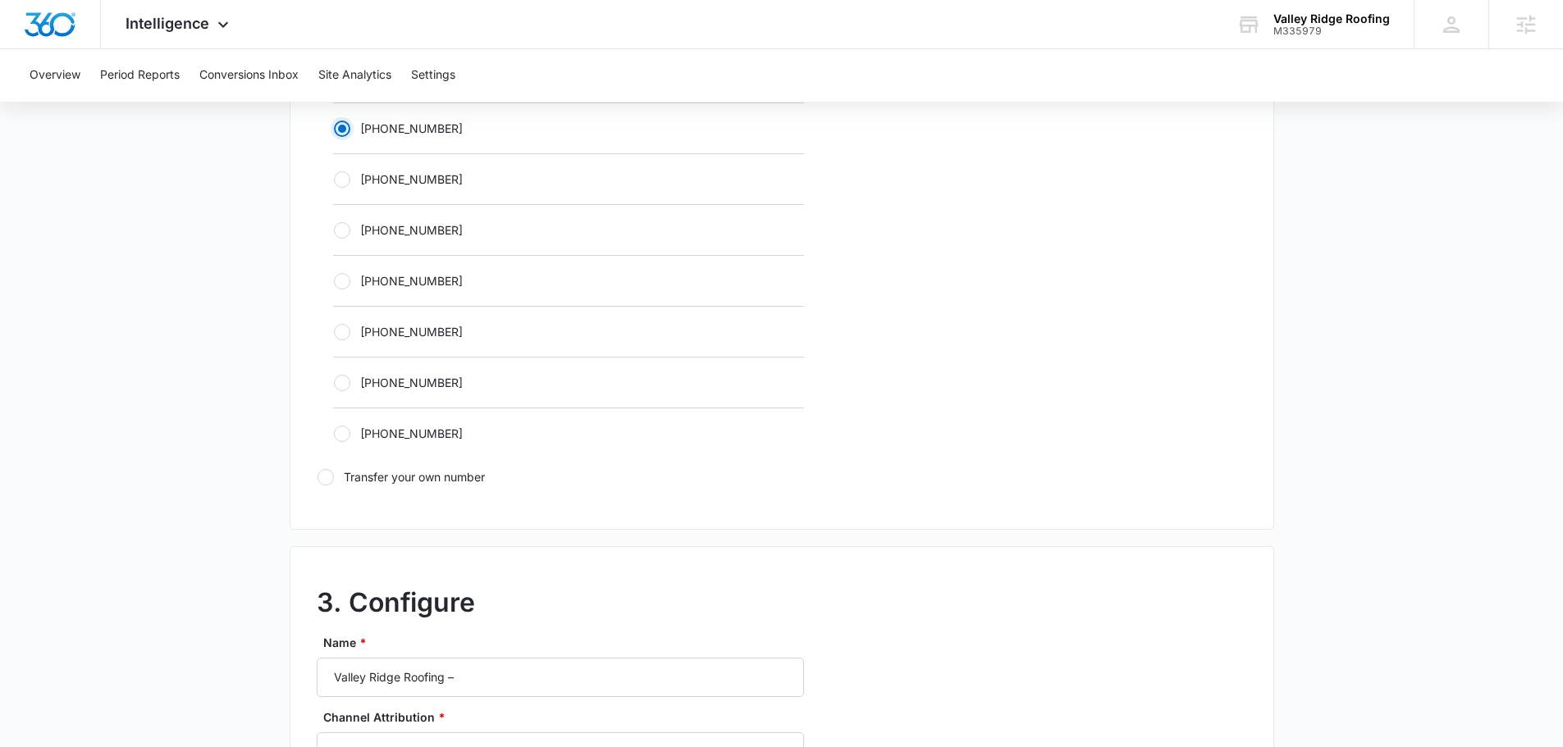
scroll to position [984, 0]
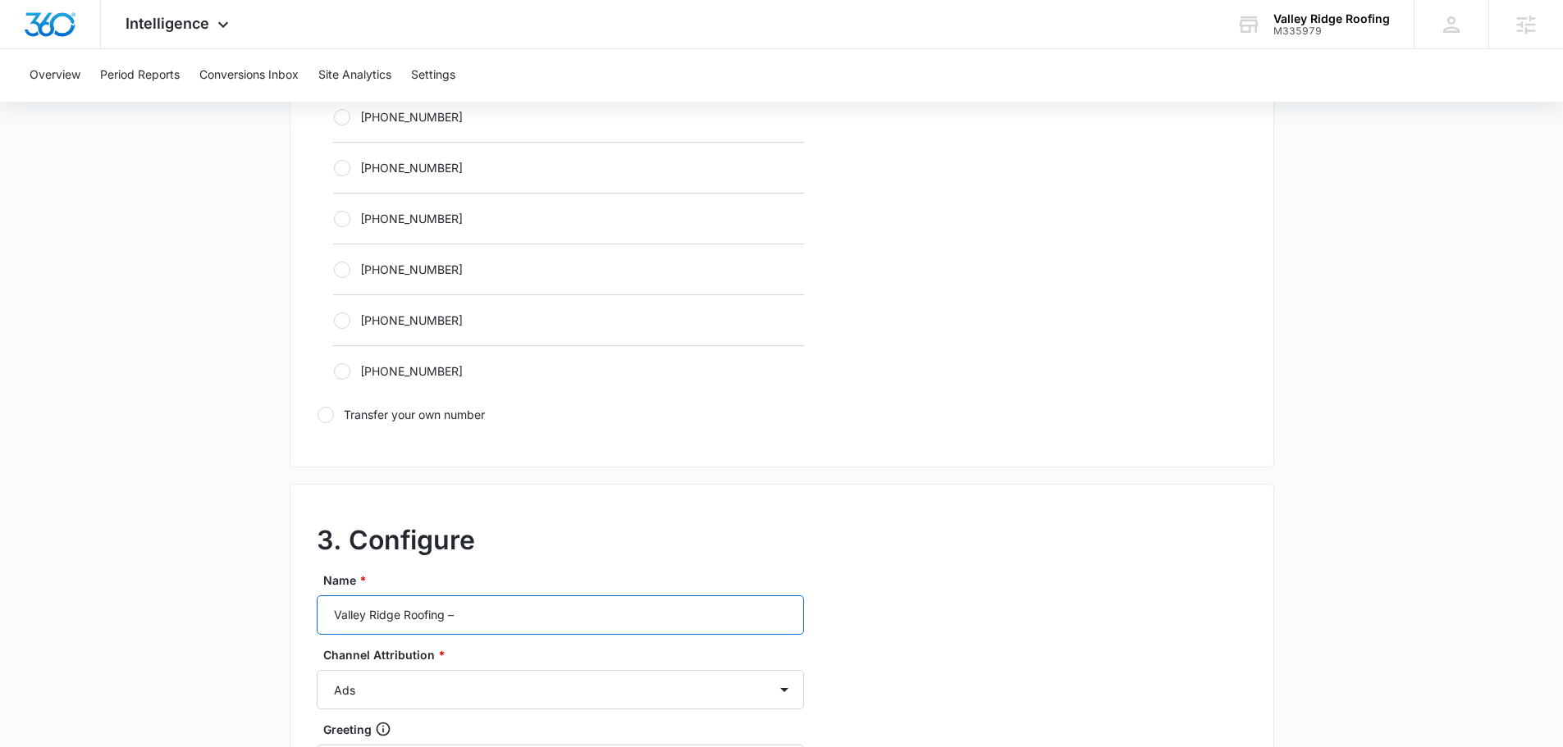
click at [497, 623] on input "Valley Ridge Roofing –" at bounding box center [560, 615] width 487 height 39
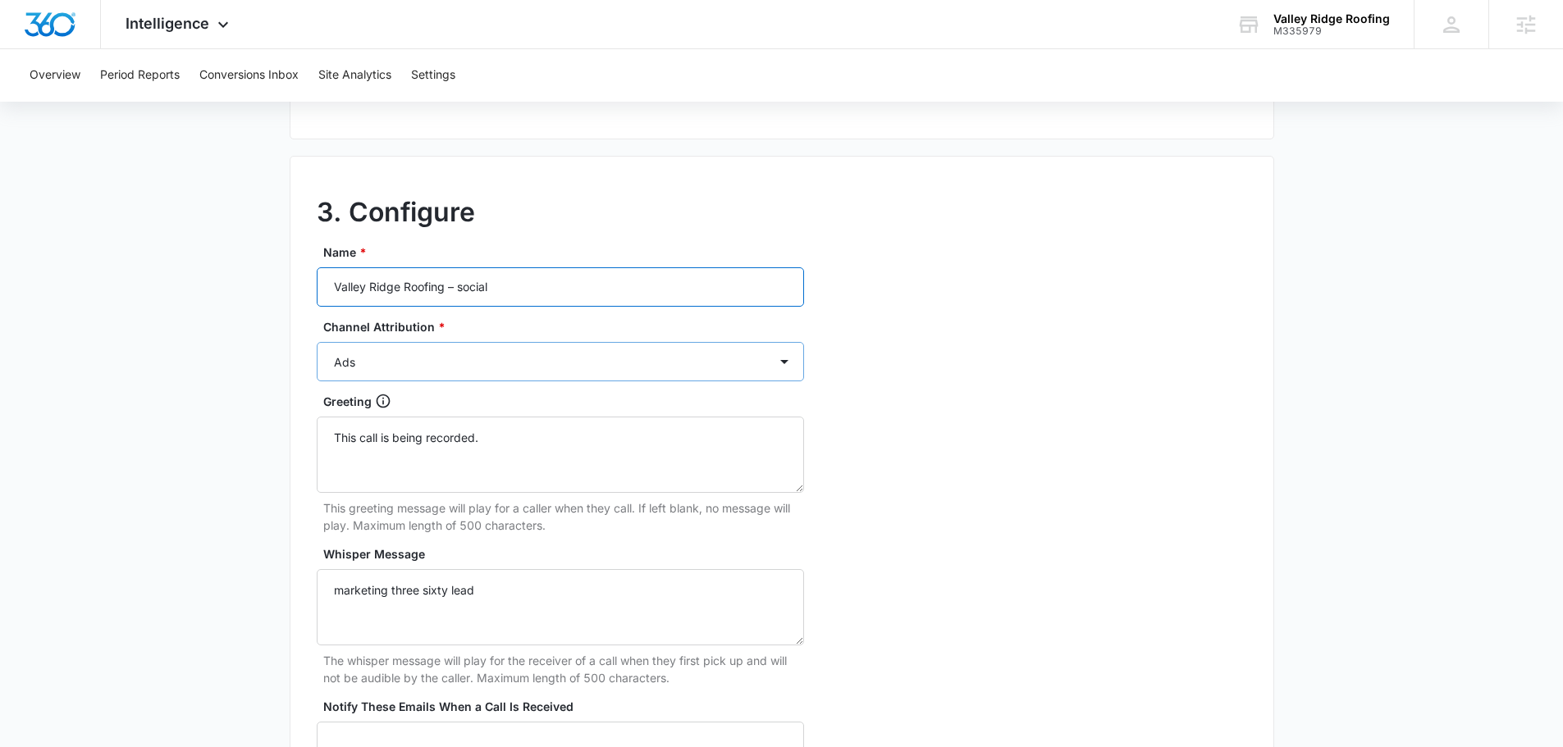
type input "Valley Ridge Roofing – social"
click at [489, 356] on select "Ads Local Service Ads Content Social Other" at bounding box center [560, 361] width 487 height 39
select select "SOCIAL"
click at [317, 342] on select "Ads Local Service Ads Content Social Other" at bounding box center [560, 361] width 487 height 39
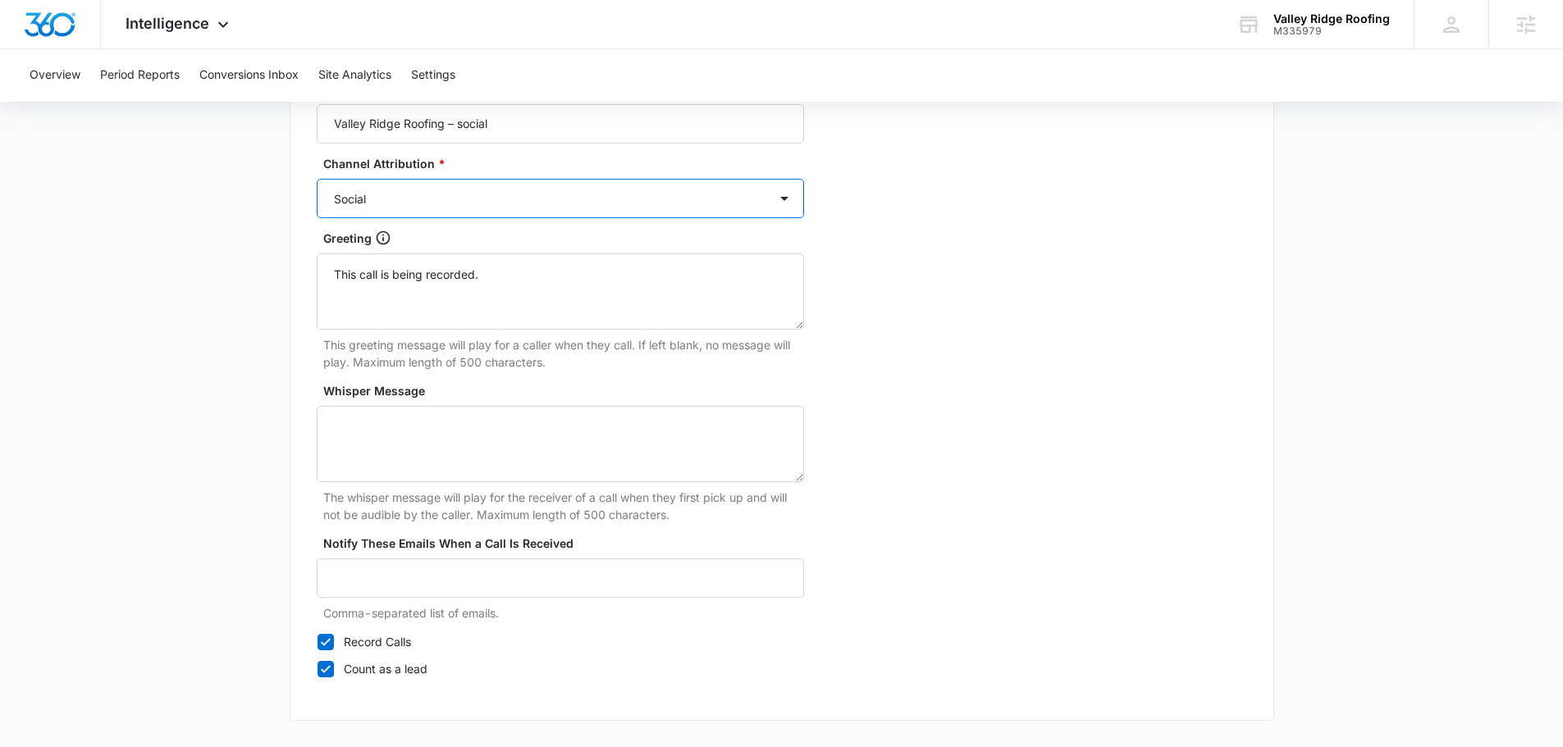
scroll to position [1476, 0]
click at [474, 455] on textarea "Whisper Message" at bounding box center [560, 443] width 487 height 76
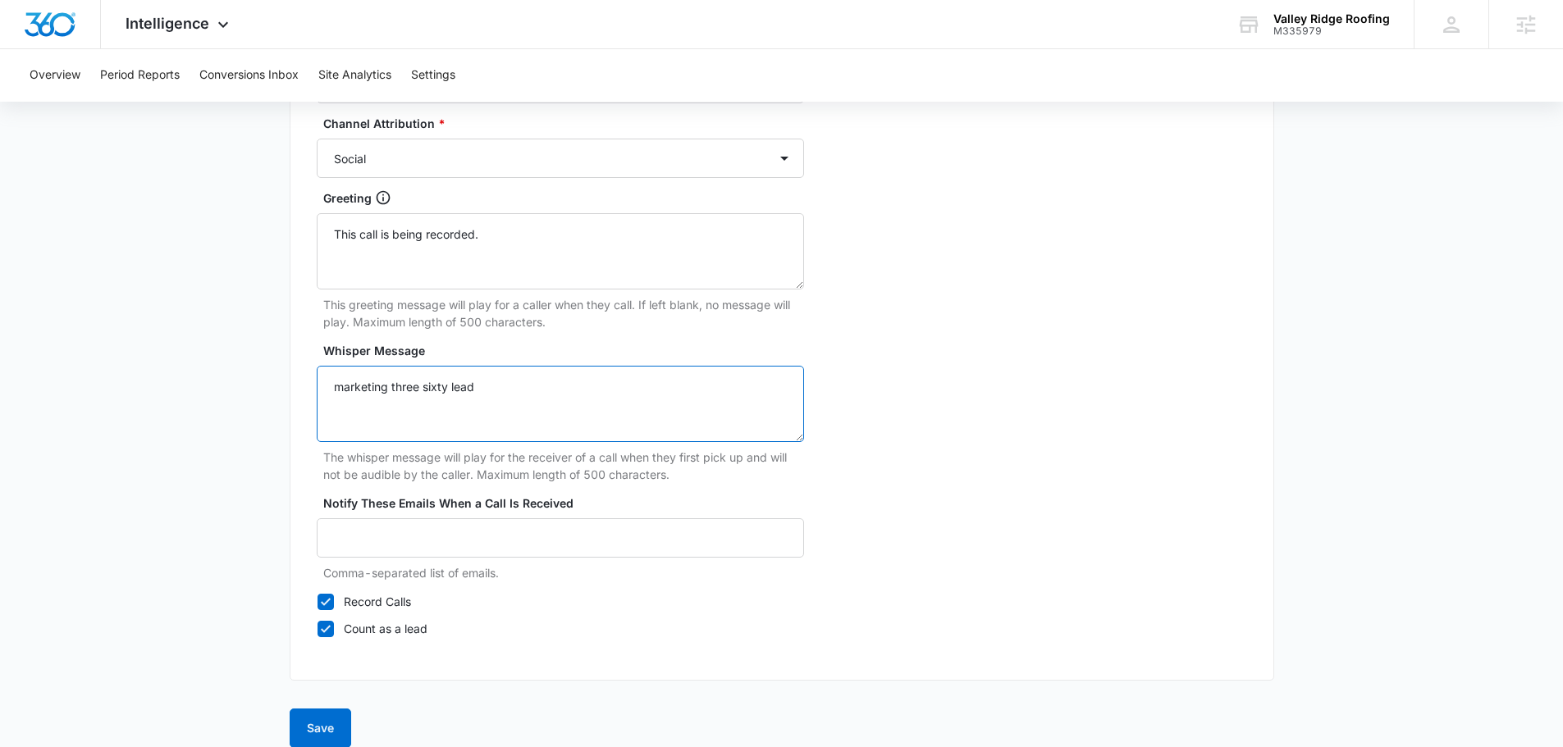
scroll to position [1536, 0]
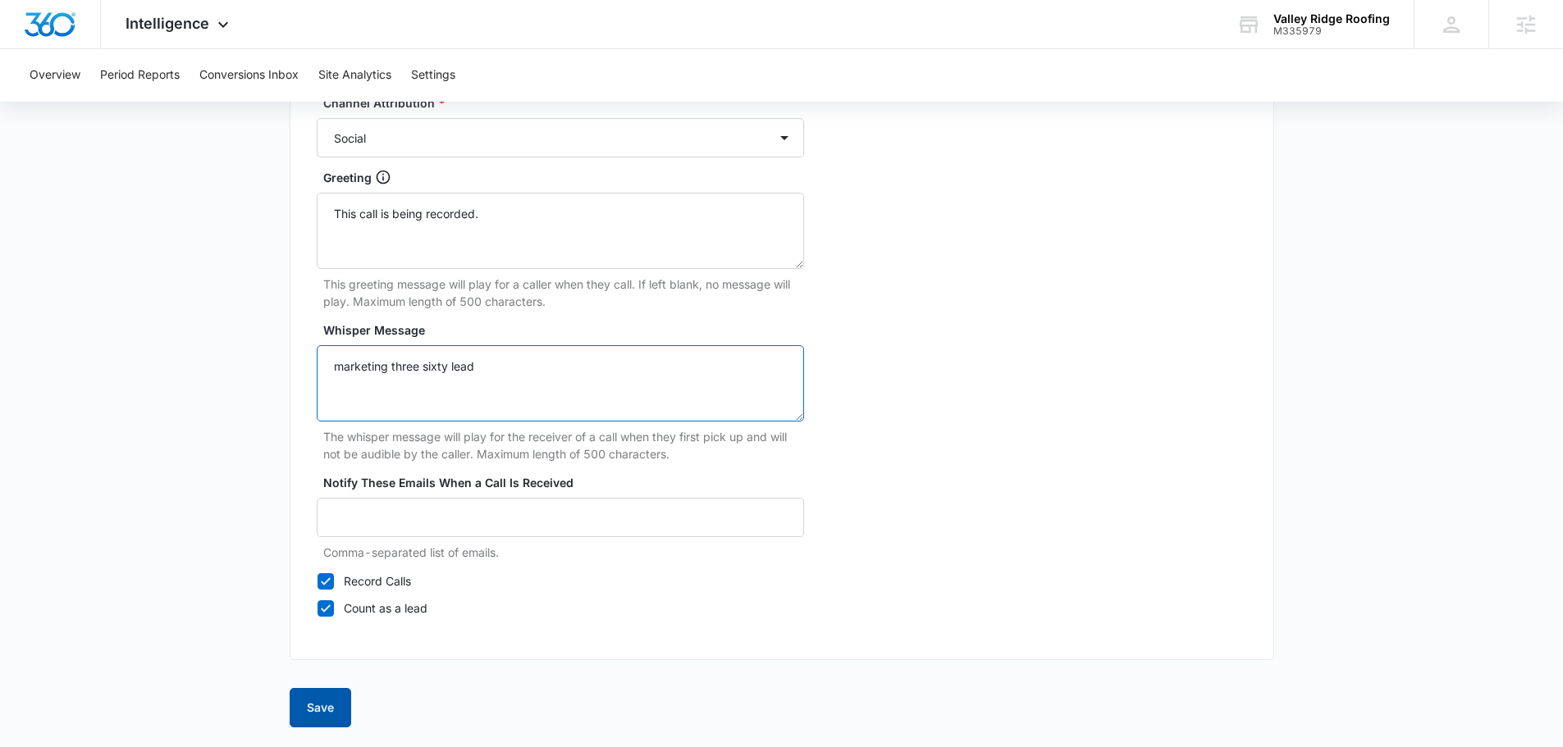
type textarea "marketing three sixty lead"
click at [322, 707] on button "Save" at bounding box center [321, 707] width 62 height 39
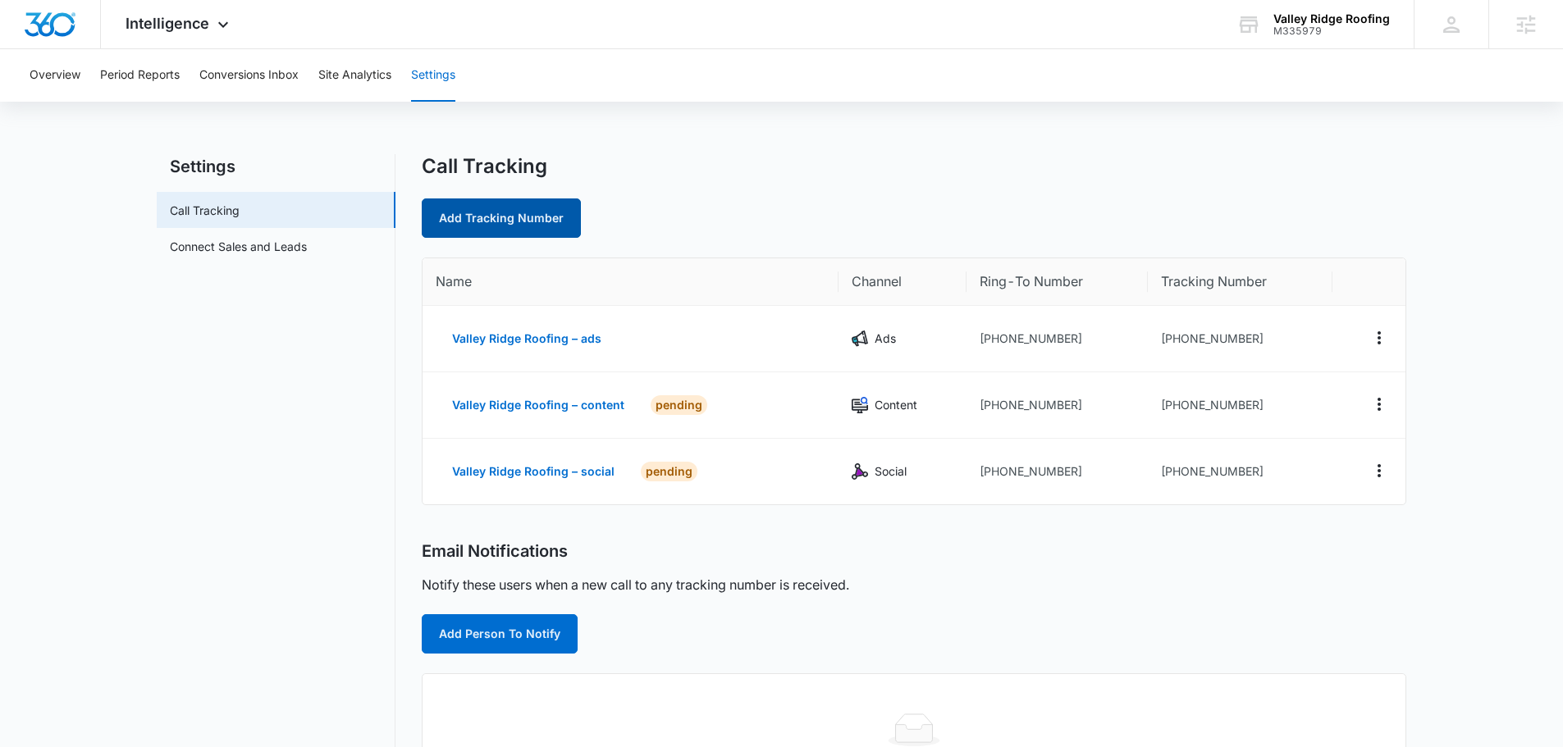
click at [538, 200] on link "Add Tracking Number" at bounding box center [501, 218] width 159 height 39
select select "by_area_code"
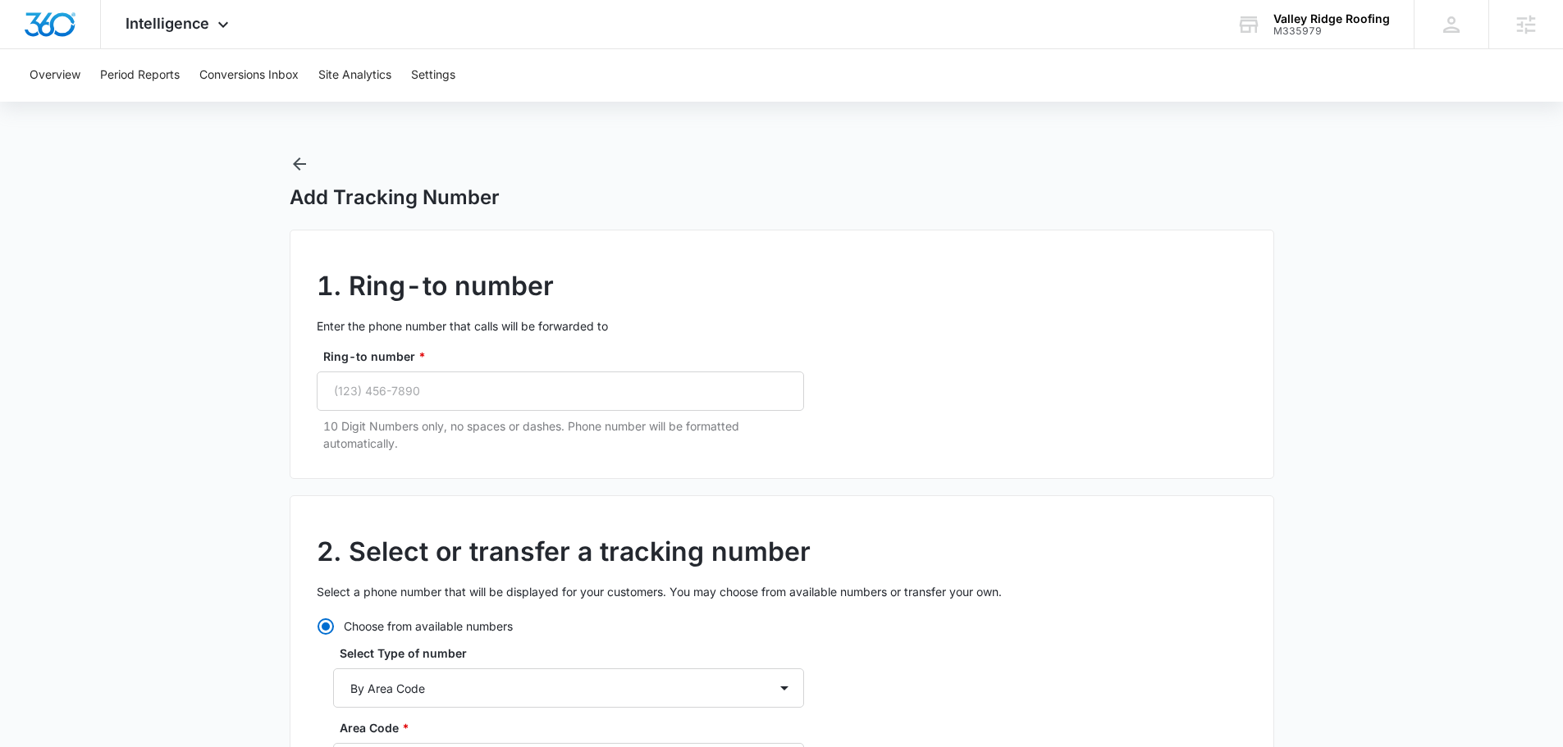
drag, startPoint x: 466, startPoint y: 483, endPoint x: 467, endPoint y: 448, distance: 35.3
drag, startPoint x: 463, startPoint y: 411, endPoint x: 463, endPoint y: 402, distance: 9.0
click at [463, 410] on div "Ring-to number * 10 Digit Numbers only, no spaces or dashes. Phone number will …" at bounding box center [560, 400] width 487 height 104
click at [459, 403] on input "Ring-to number *" at bounding box center [560, 391] width 487 height 39
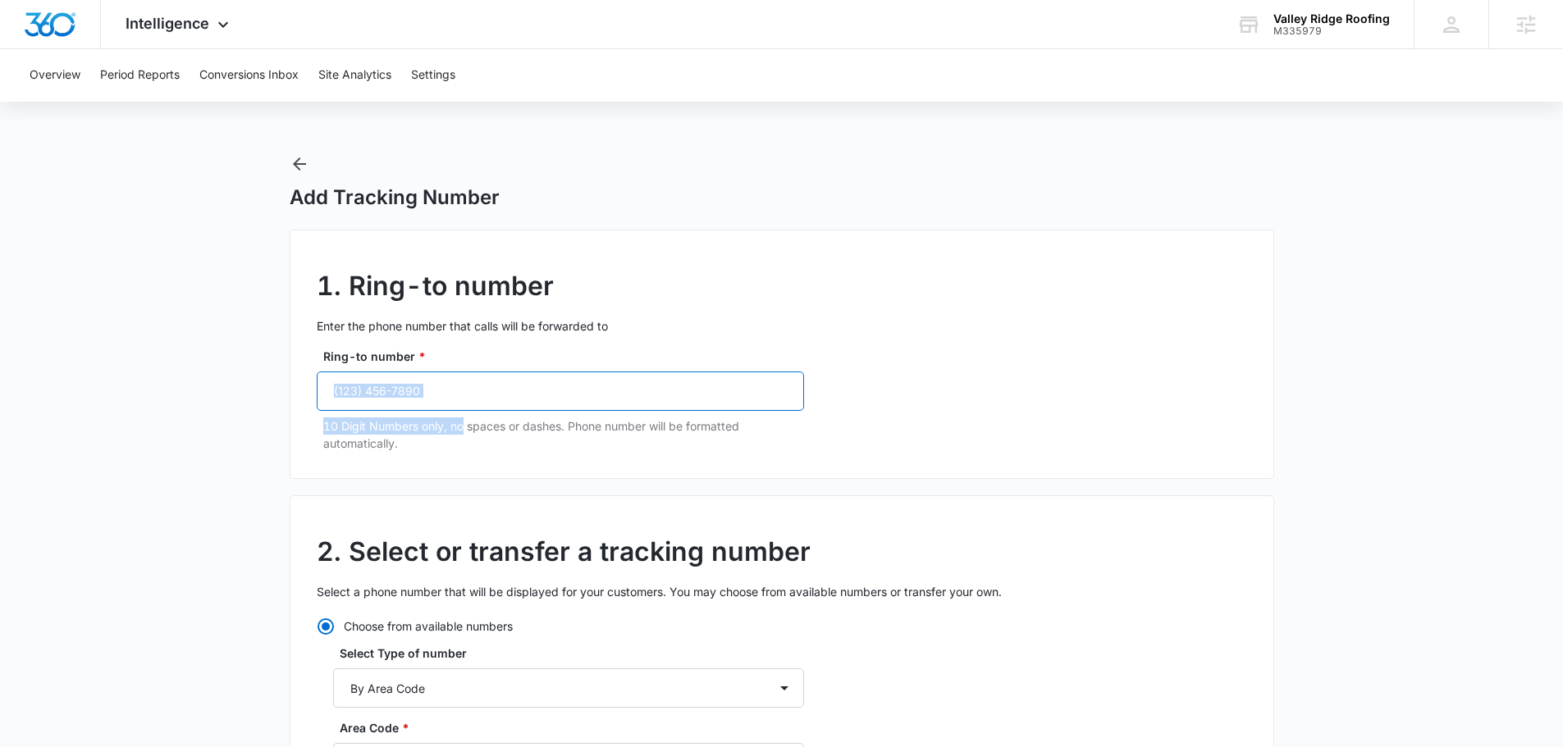
click at [454, 399] on input "Ring-to number *" at bounding box center [560, 391] width 487 height 39
click at [457, 392] on input "Ring-to number *" at bounding box center [560, 391] width 487 height 39
paste input "(321) 220-0411"
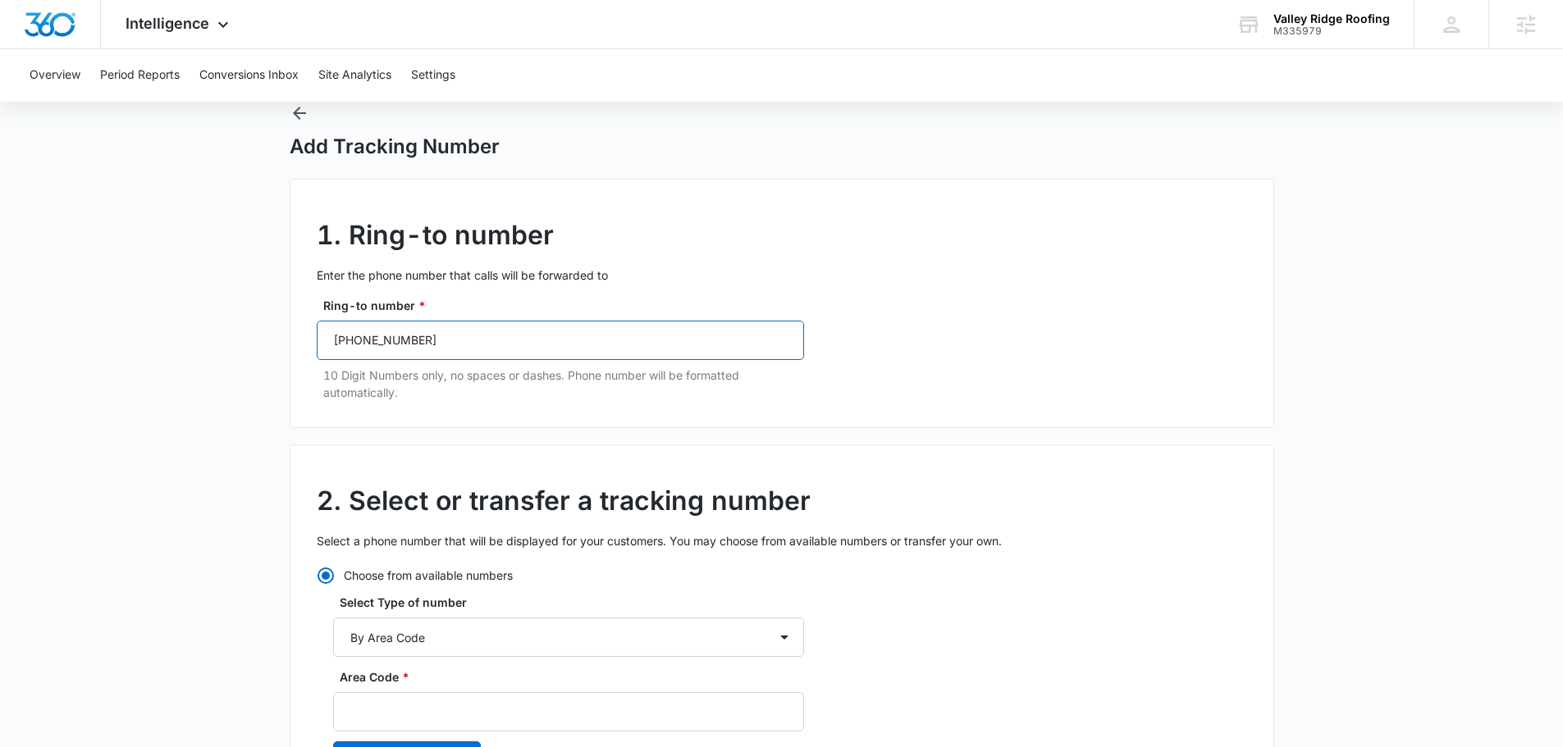
scroll to position [246, 0]
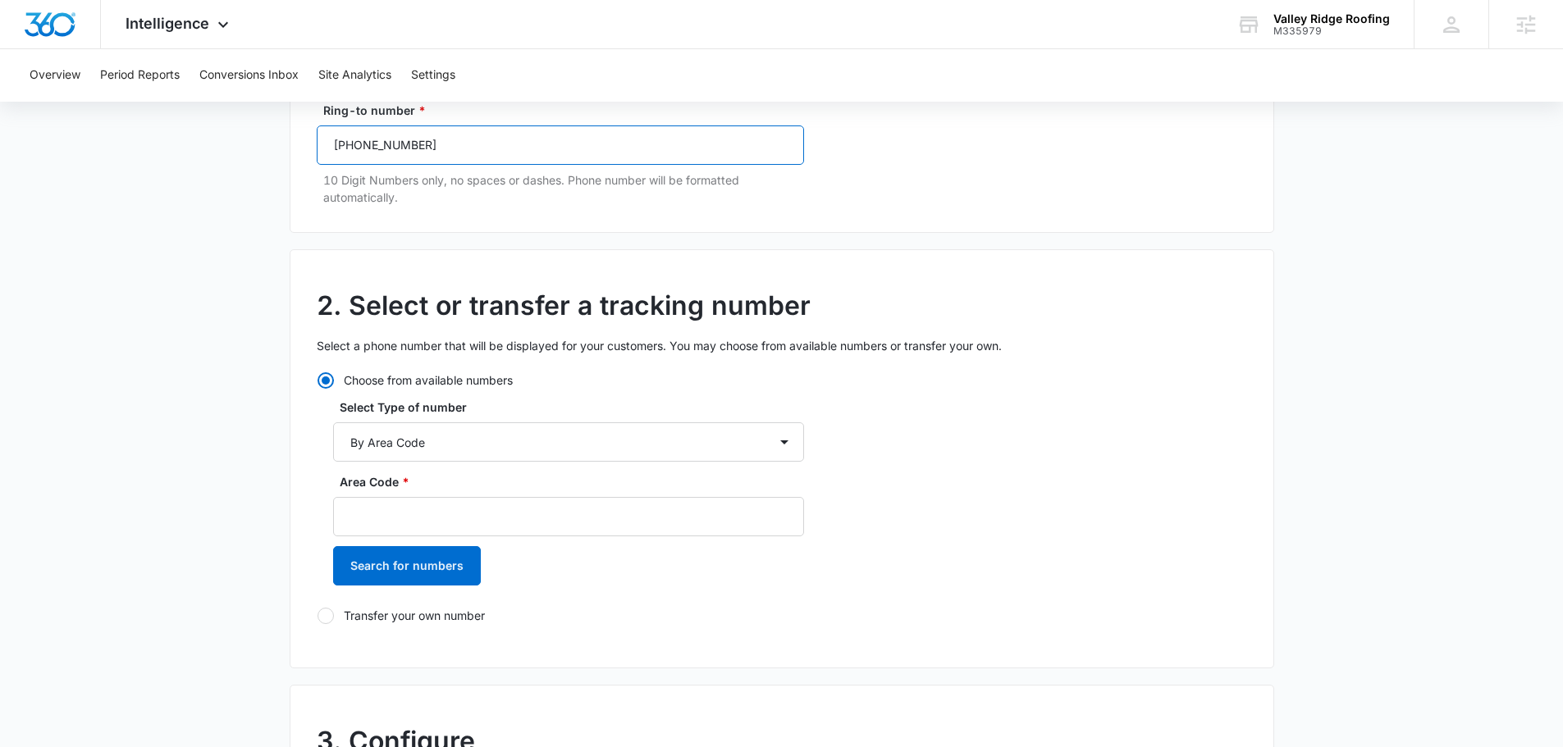
type input "(321) 220-0411"
click at [511, 488] on label "Area Code *" at bounding box center [575, 481] width 471 height 17
click at [511, 497] on input "Area Code *" at bounding box center [568, 516] width 471 height 39
click at [512, 522] on input "Area Code *" at bounding box center [568, 516] width 471 height 39
type input "321"
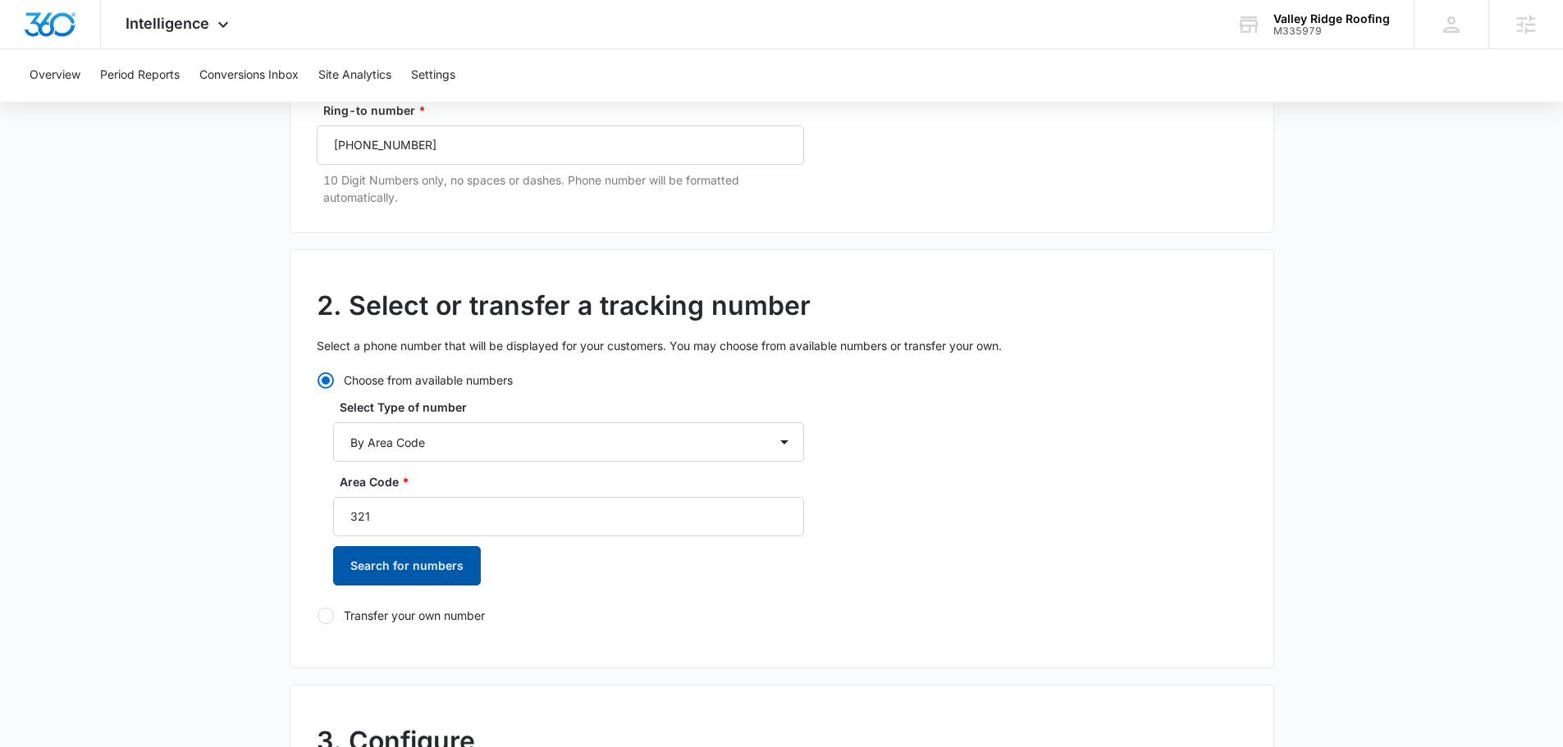
click at [411, 559] on button "Search for numbers" at bounding box center [407, 565] width 148 height 39
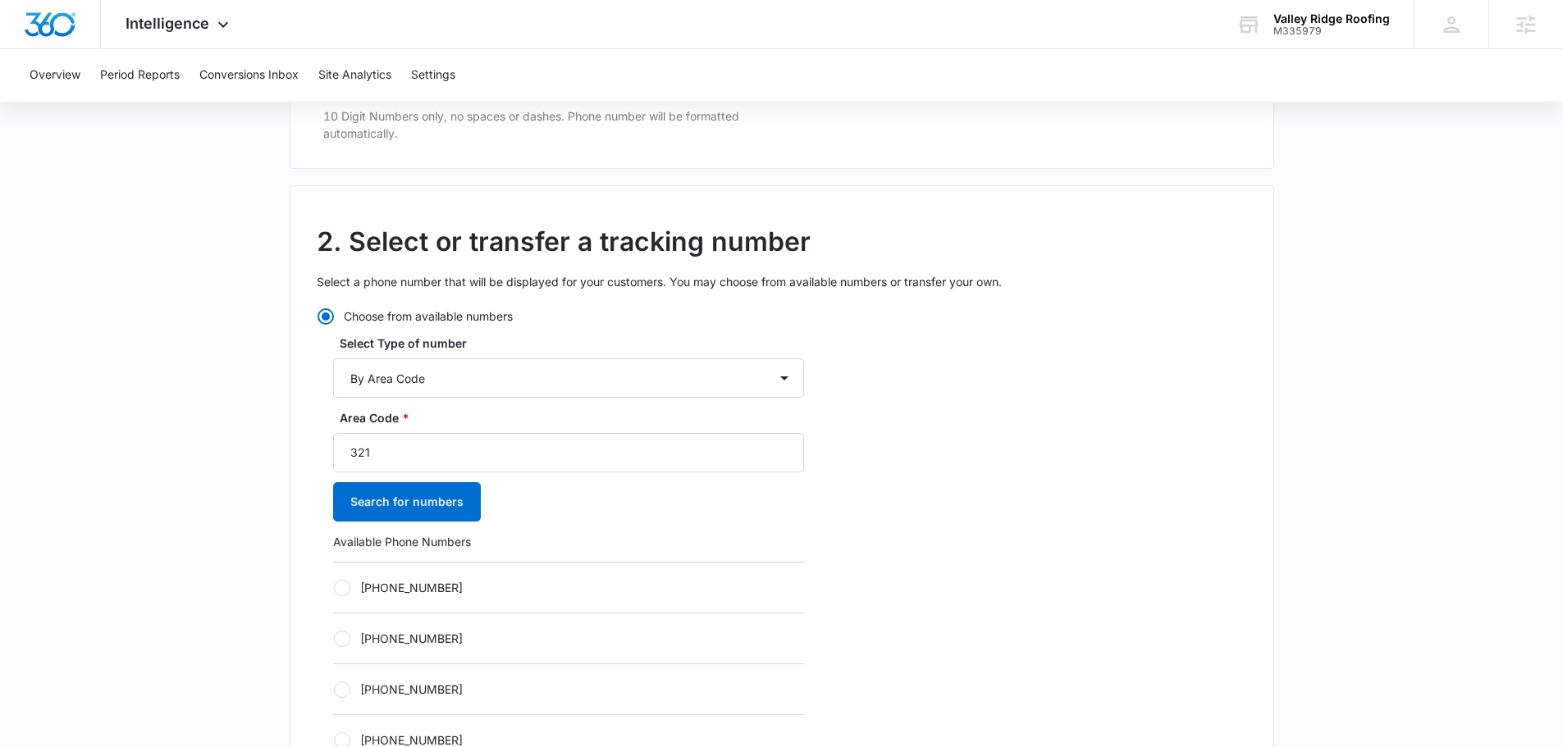
scroll to position [574, 0]
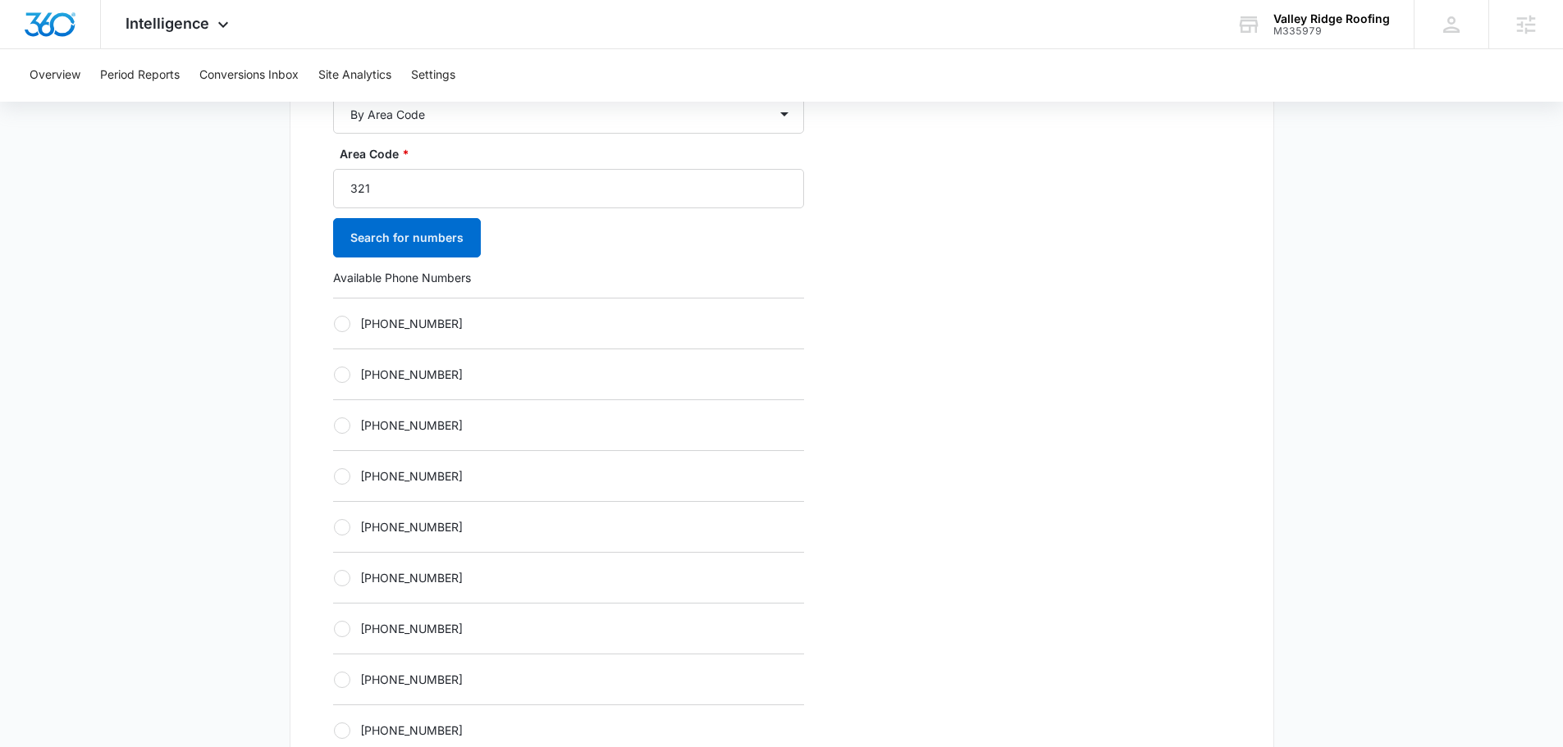
click at [358, 536] on div "+13212370275" at bounding box center [568, 526] width 471 height 51
click at [444, 513] on div "+13212370275" at bounding box center [568, 526] width 471 height 51
click at [392, 523] on label "+13212370275" at bounding box center [568, 526] width 471 height 17
click at [334, 527] on input "+13212370275" at bounding box center [333, 527] width 1 height 1
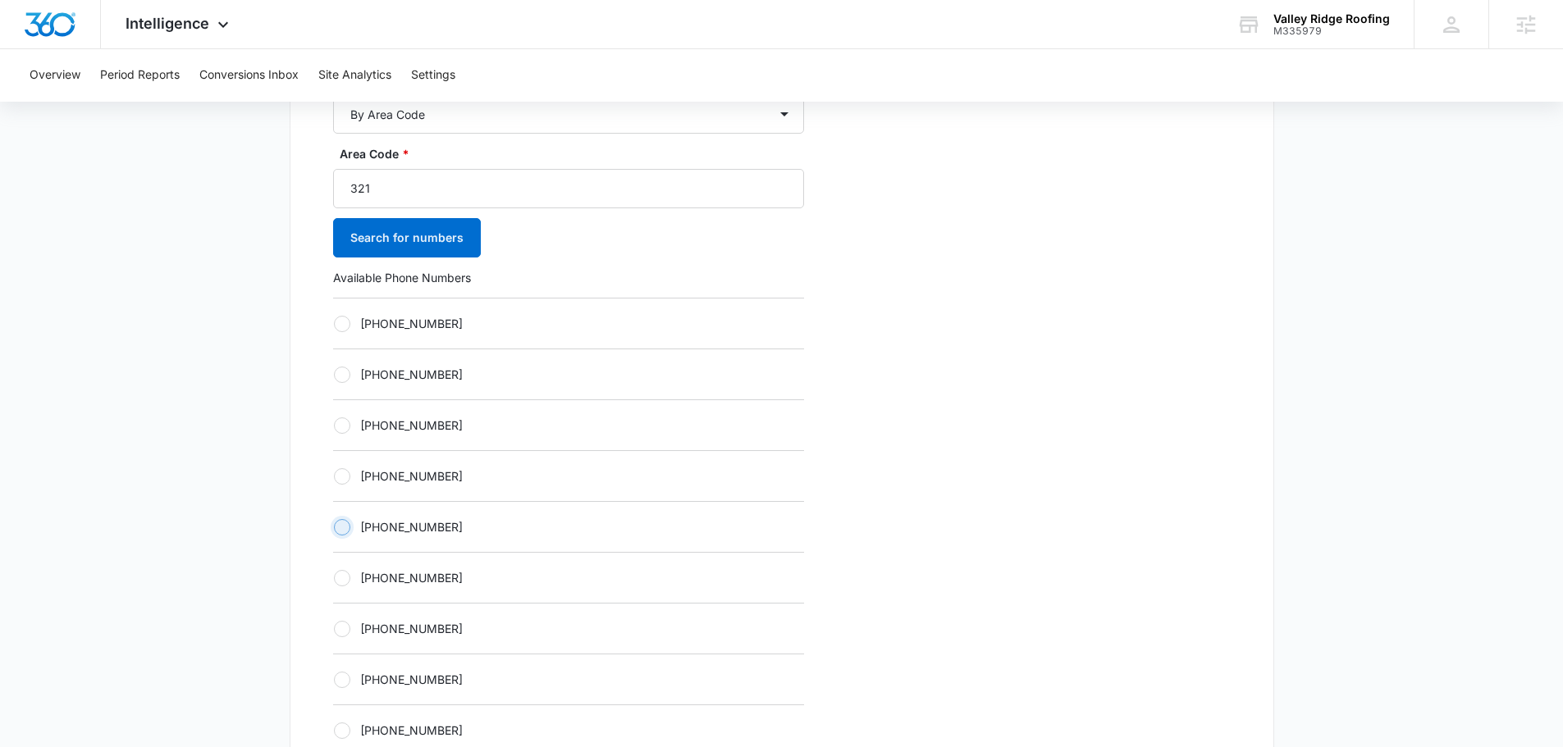
radio input "true"
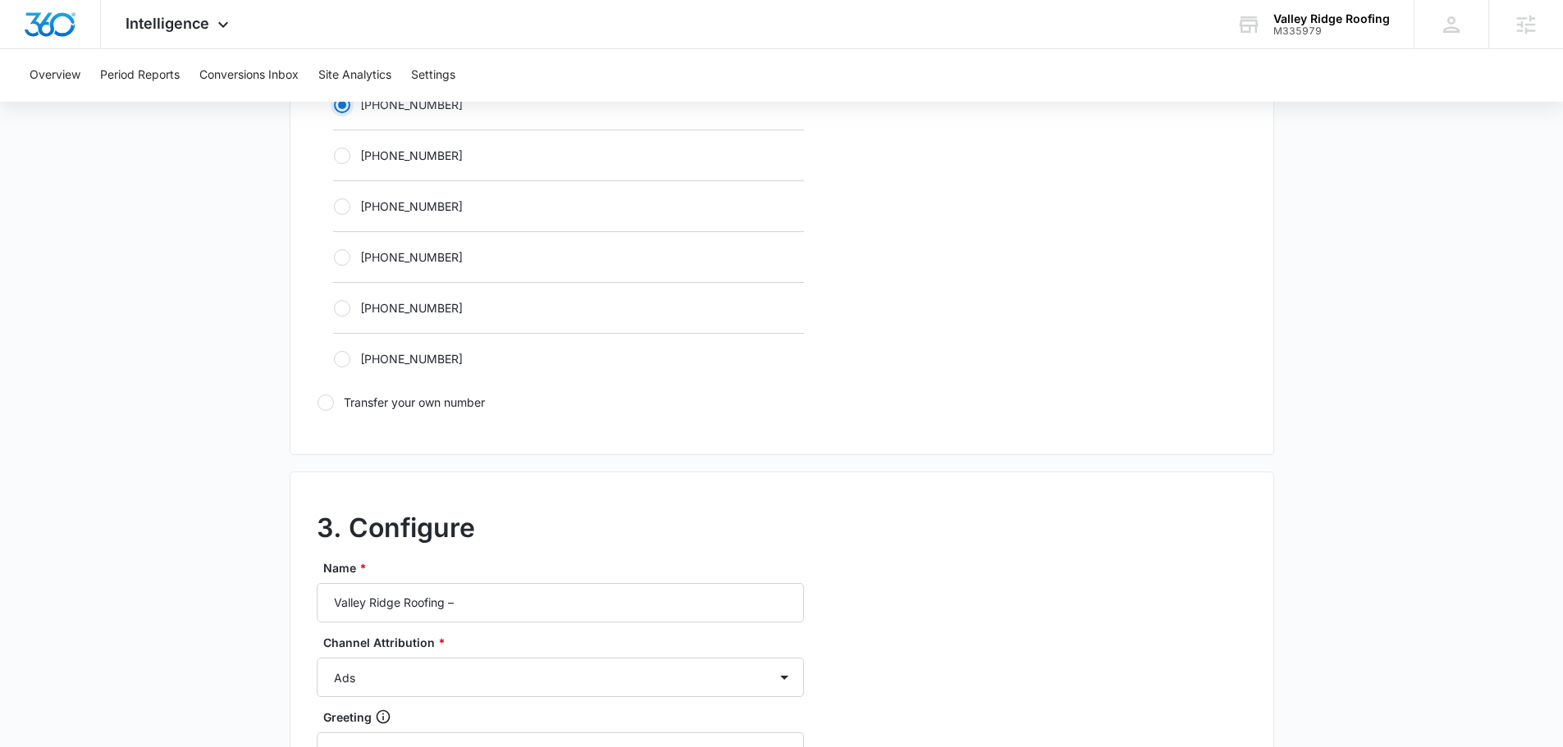
scroll to position [1066, 0]
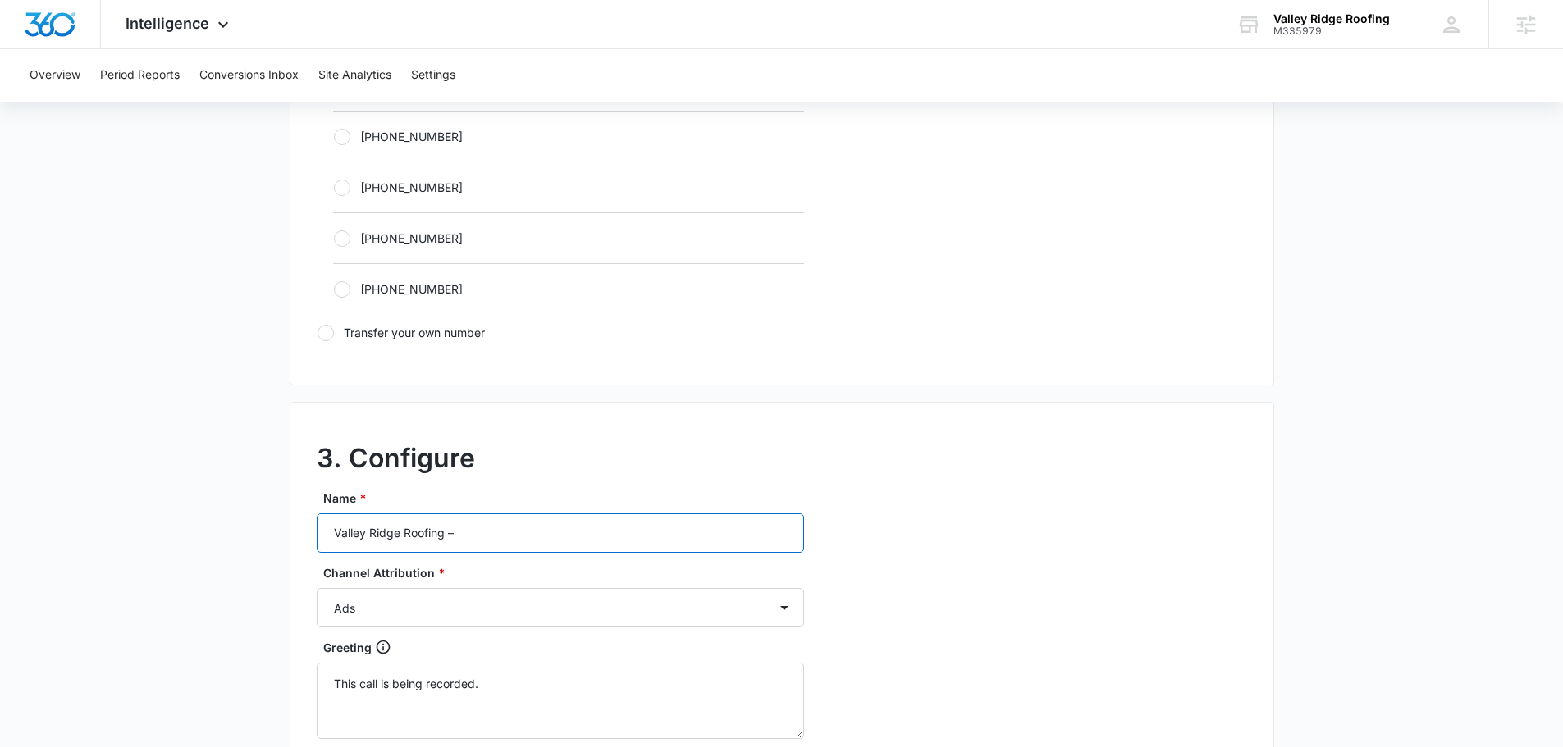
click at [527, 540] on input "Valley Ridge Roofing –" at bounding box center [560, 532] width 487 height 39
type input "Valley Ridge Roofing – other"
click at [556, 639] on div "Greeting" at bounding box center [566, 647] width 487 height 17
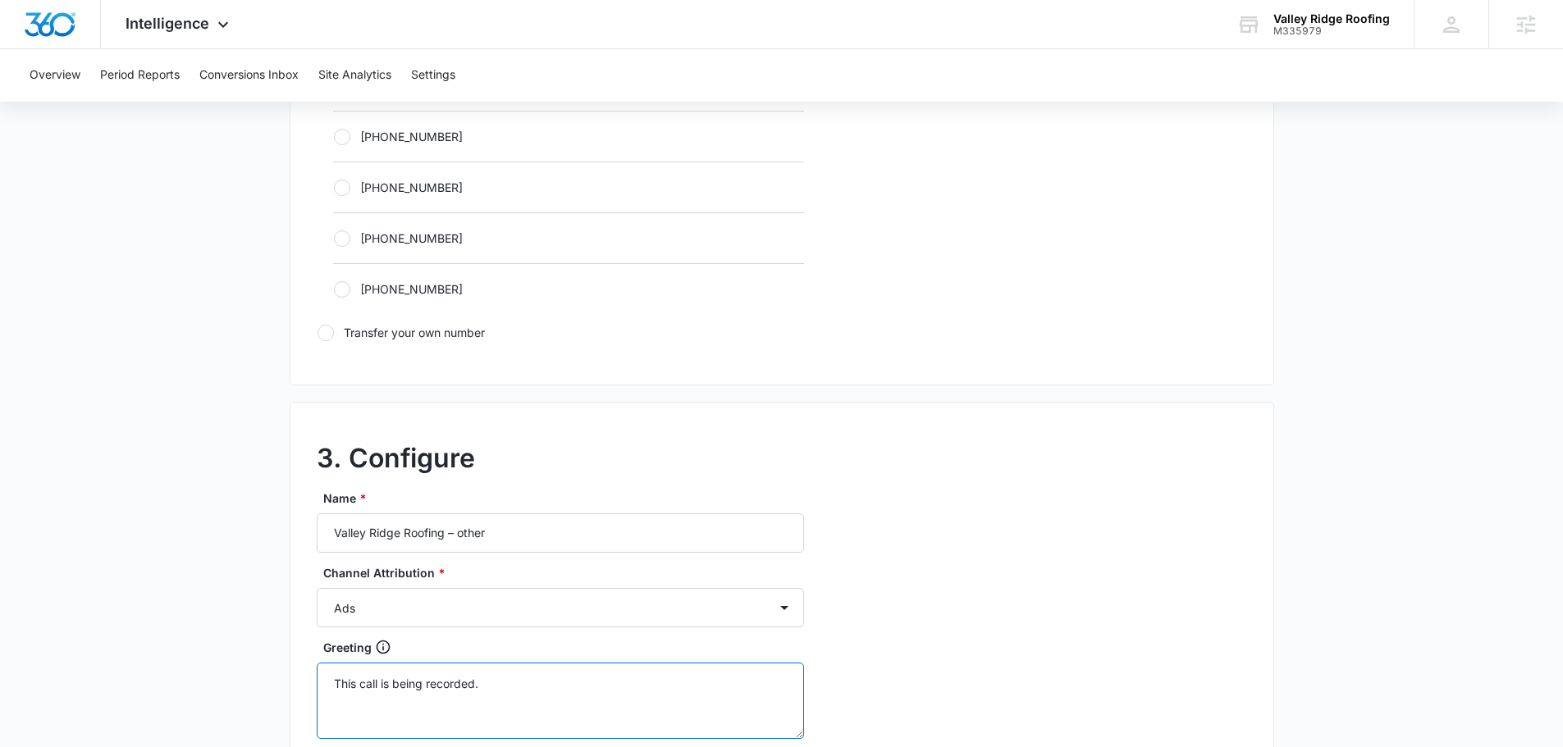
click at [556, 663] on textarea "This call is being recorded." at bounding box center [560, 701] width 487 height 76
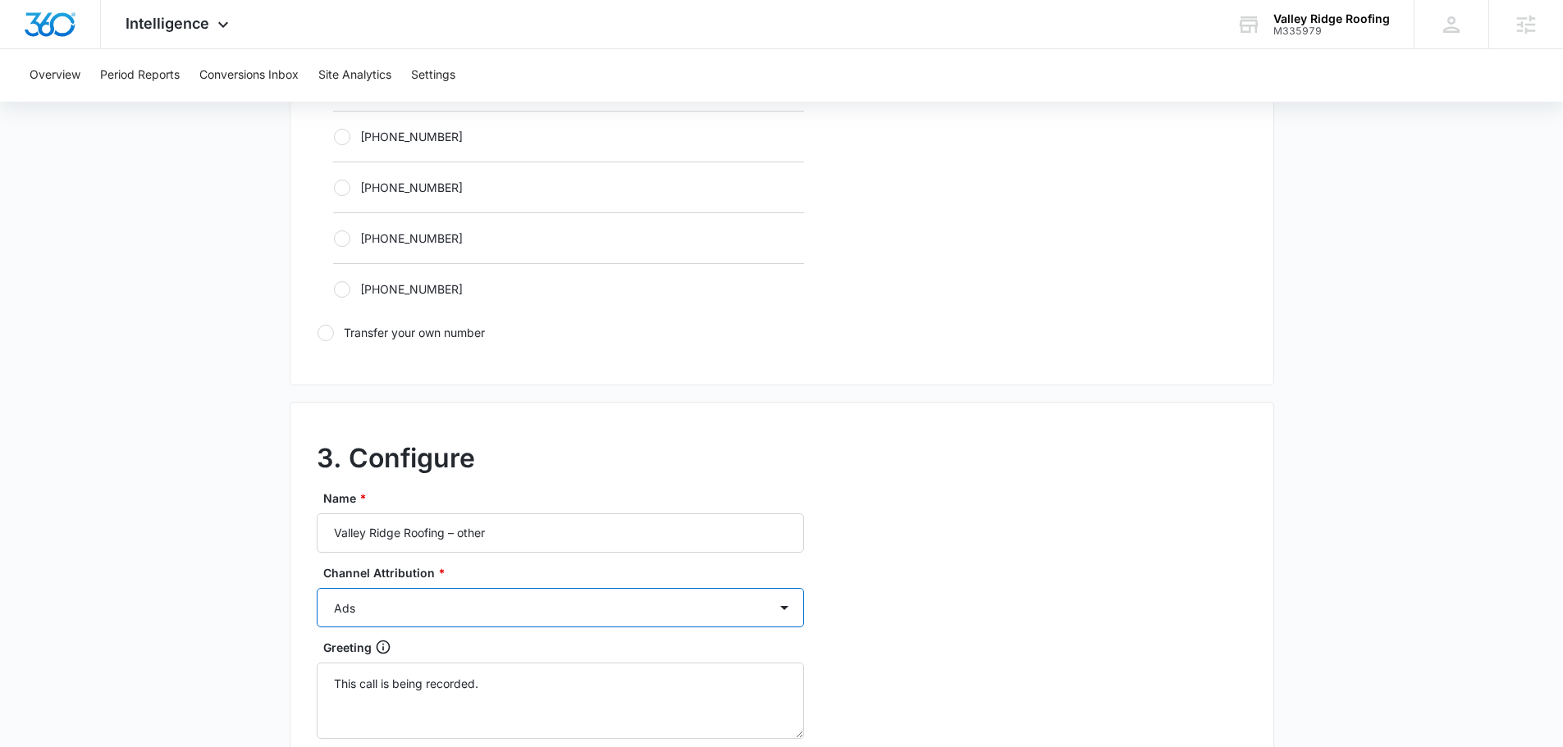
click at [555, 623] on select "Ads Local Service Ads Content Social Other" at bounding box center [560, 607] width 487 height 39
select select "OTHER"
click at [317, 588] on select "Ads Local Service Ads Content Social Other" at bounding box center [560, 607] width 487 height 39
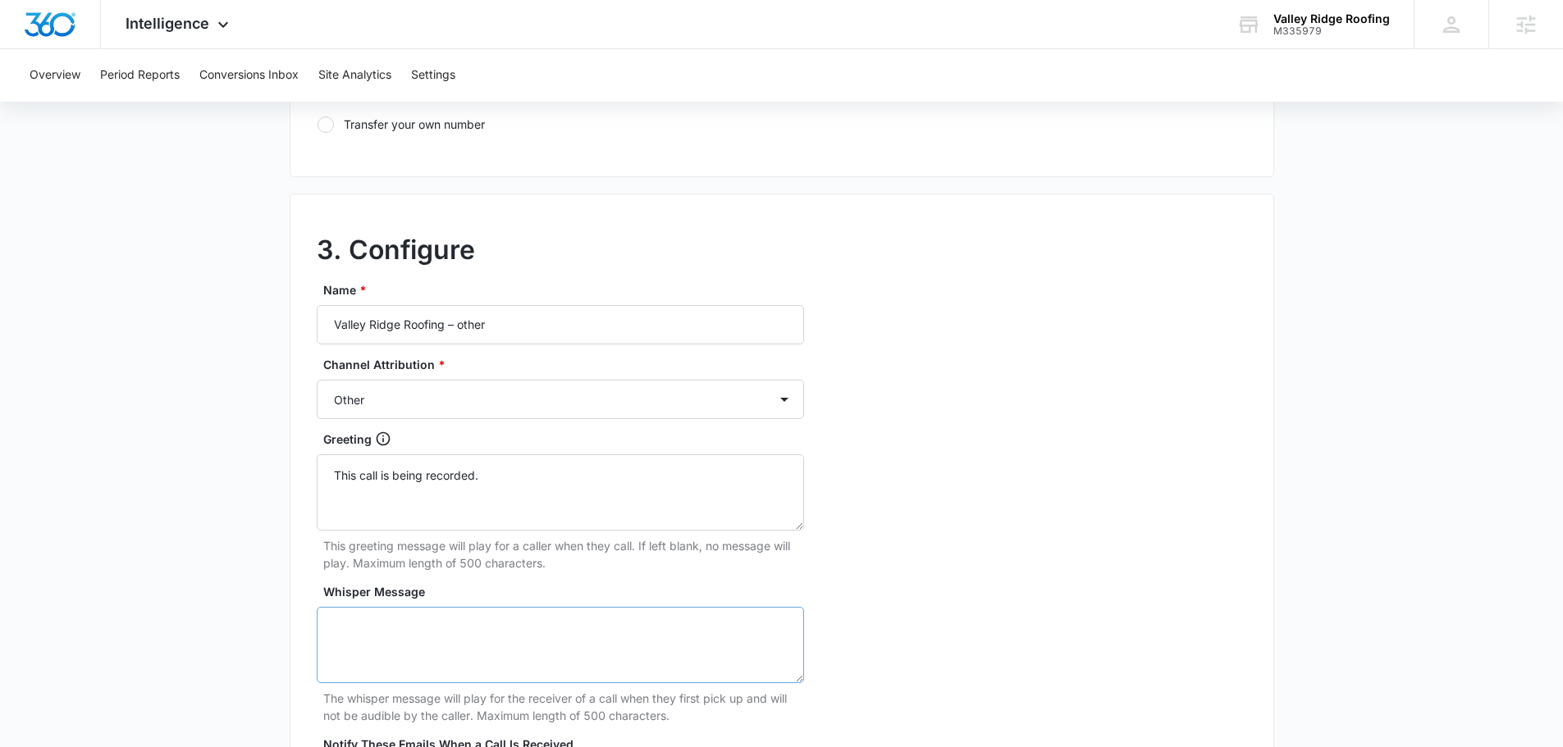
scroll to position [1312, 0]
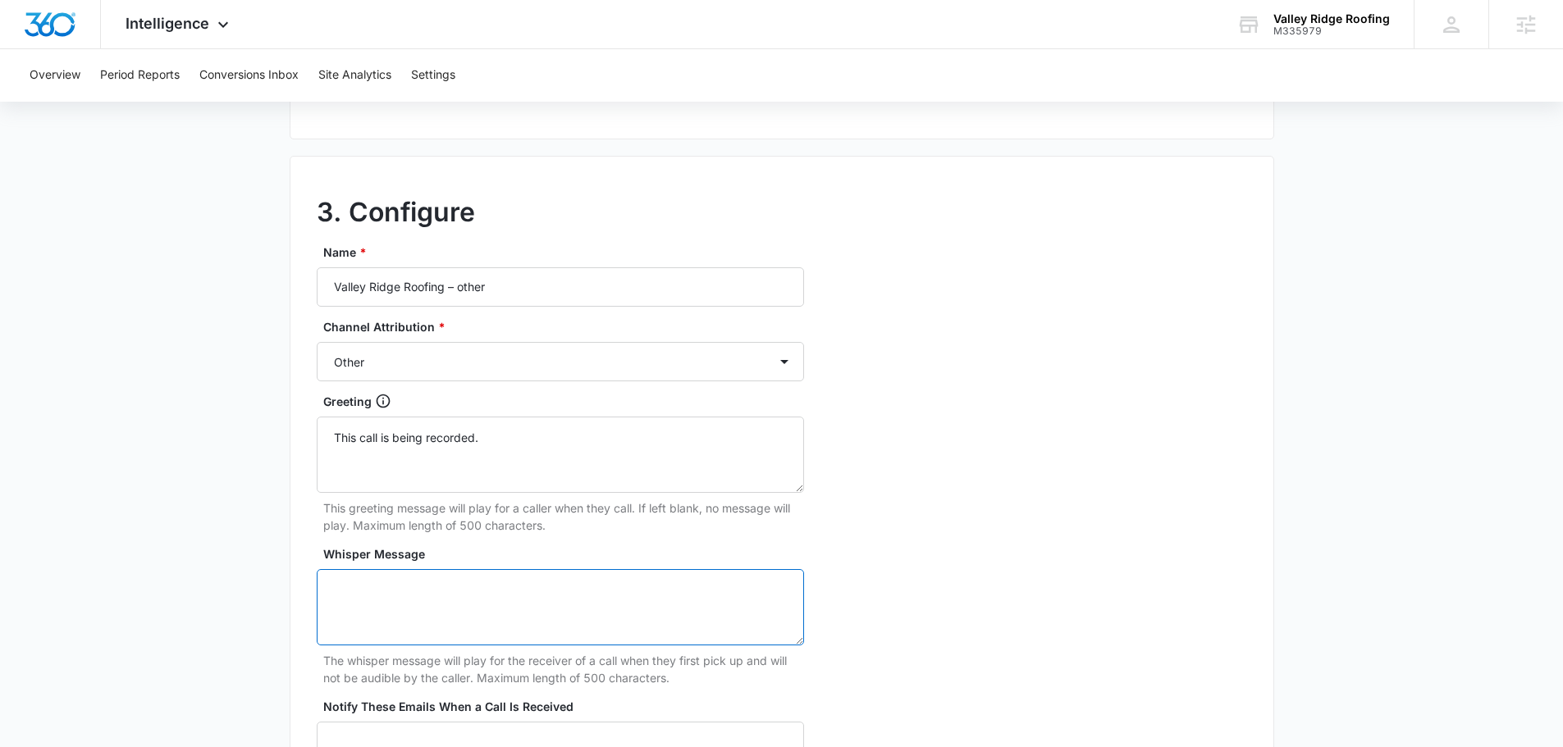
click at [556, 575] on textarea "Whisper Message" at bounding box center [560, 607] width 487 height 76
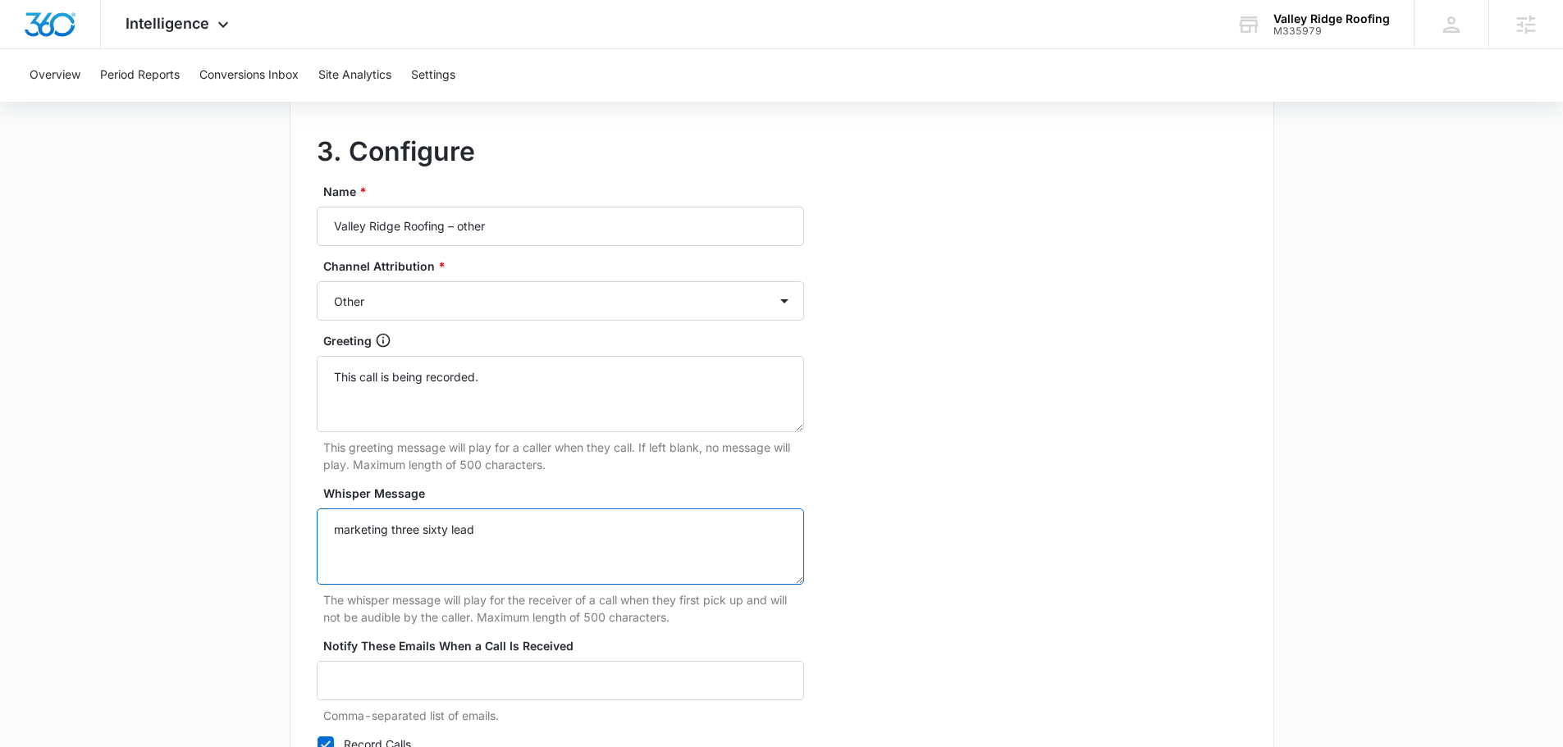
scroll to position [1536, 0]
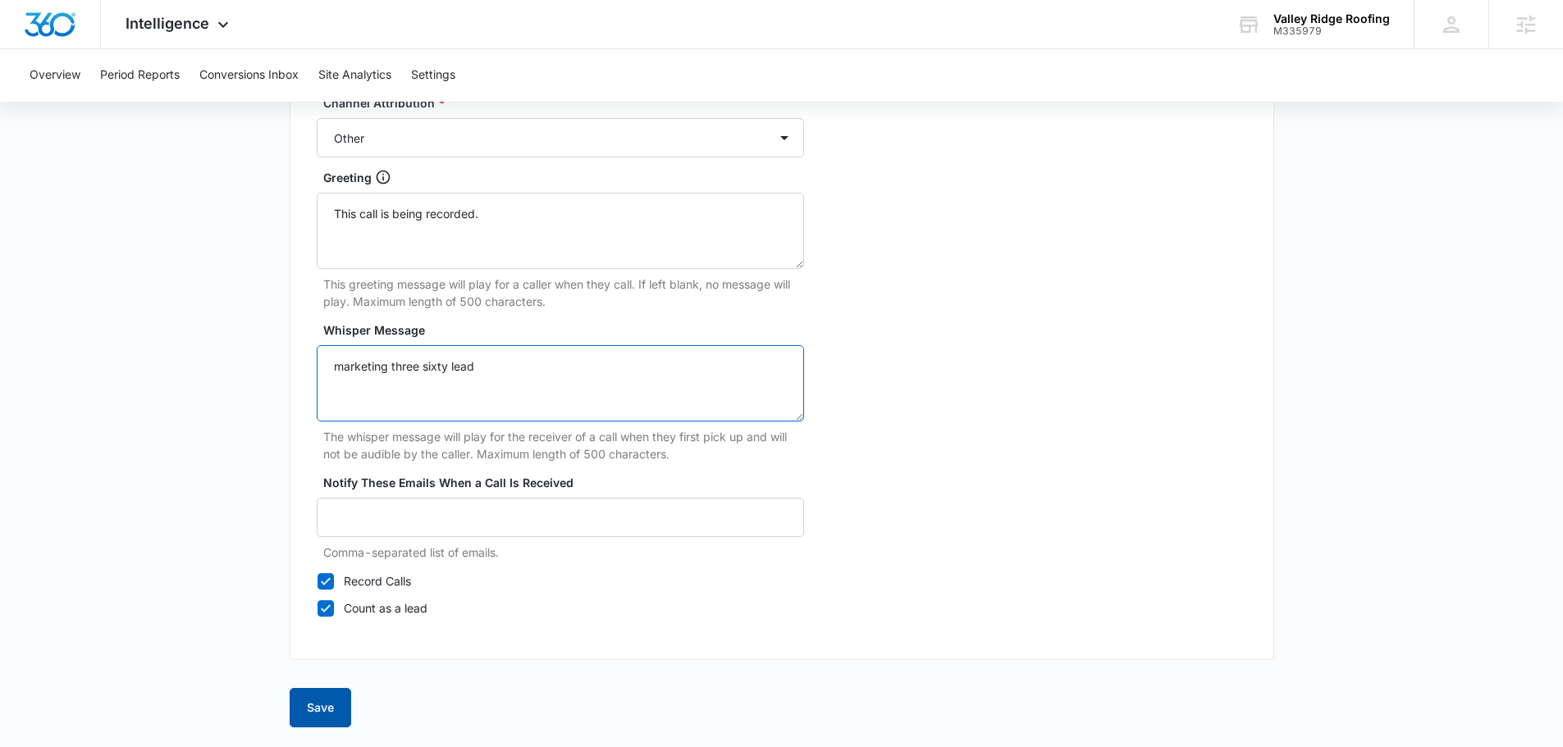
type textarea "marketing three sixty lead"
click at [333, 704] on button "Save" at bounding box center [321, 707] width 62 height 39
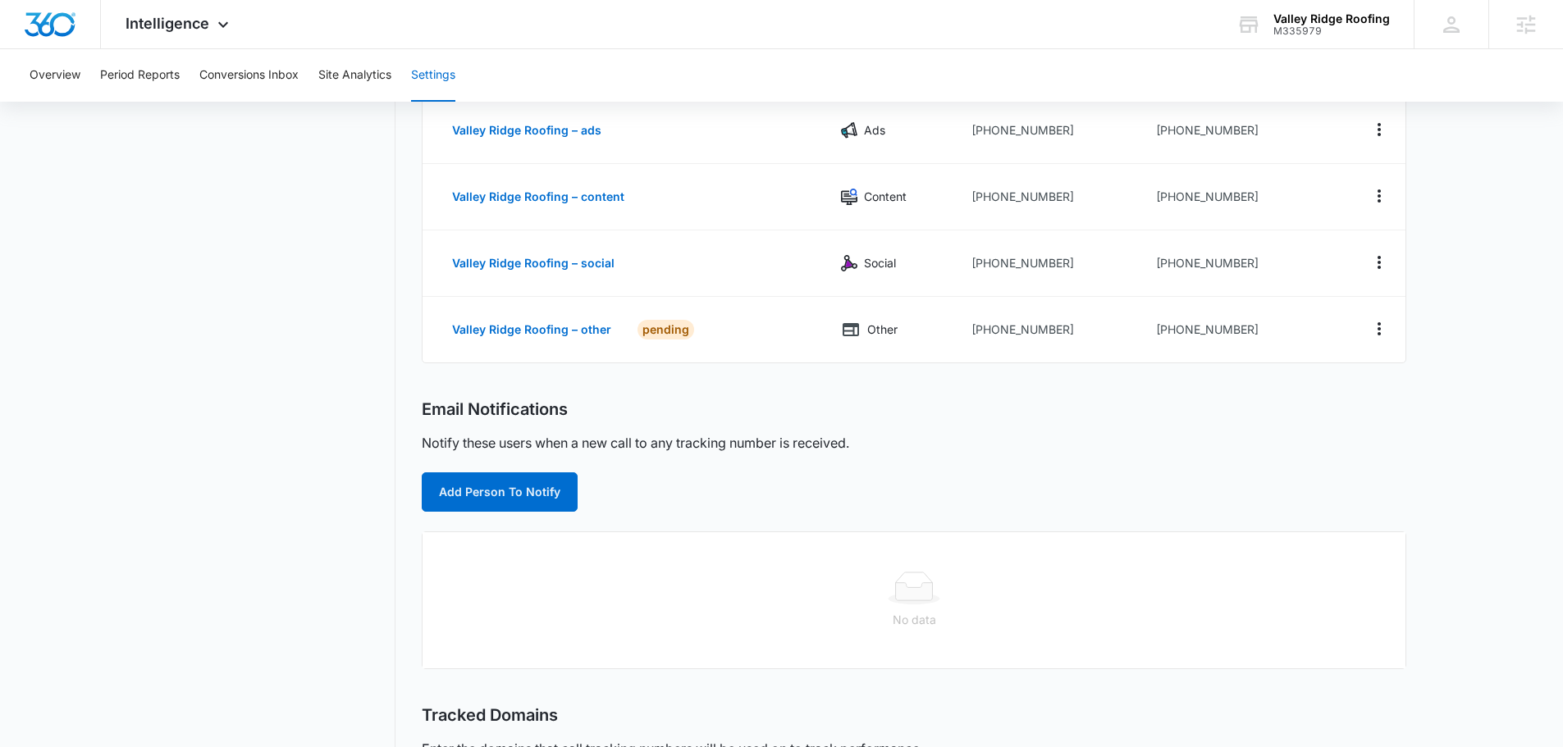
scroll to position [410, 0]
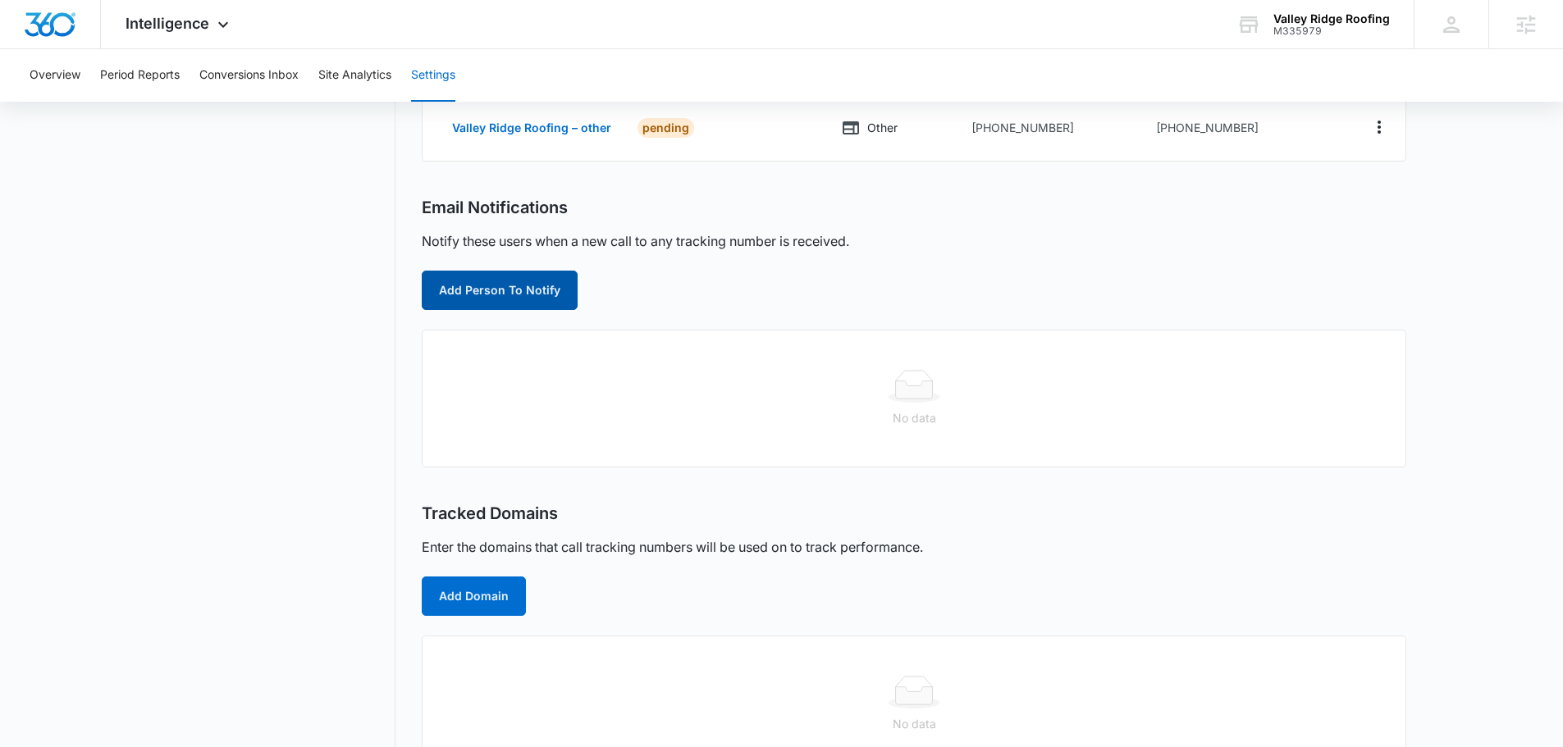
click at [545, 288] on button "Add Person To Notify" at bounding box center [500, 290] width 156 height 39
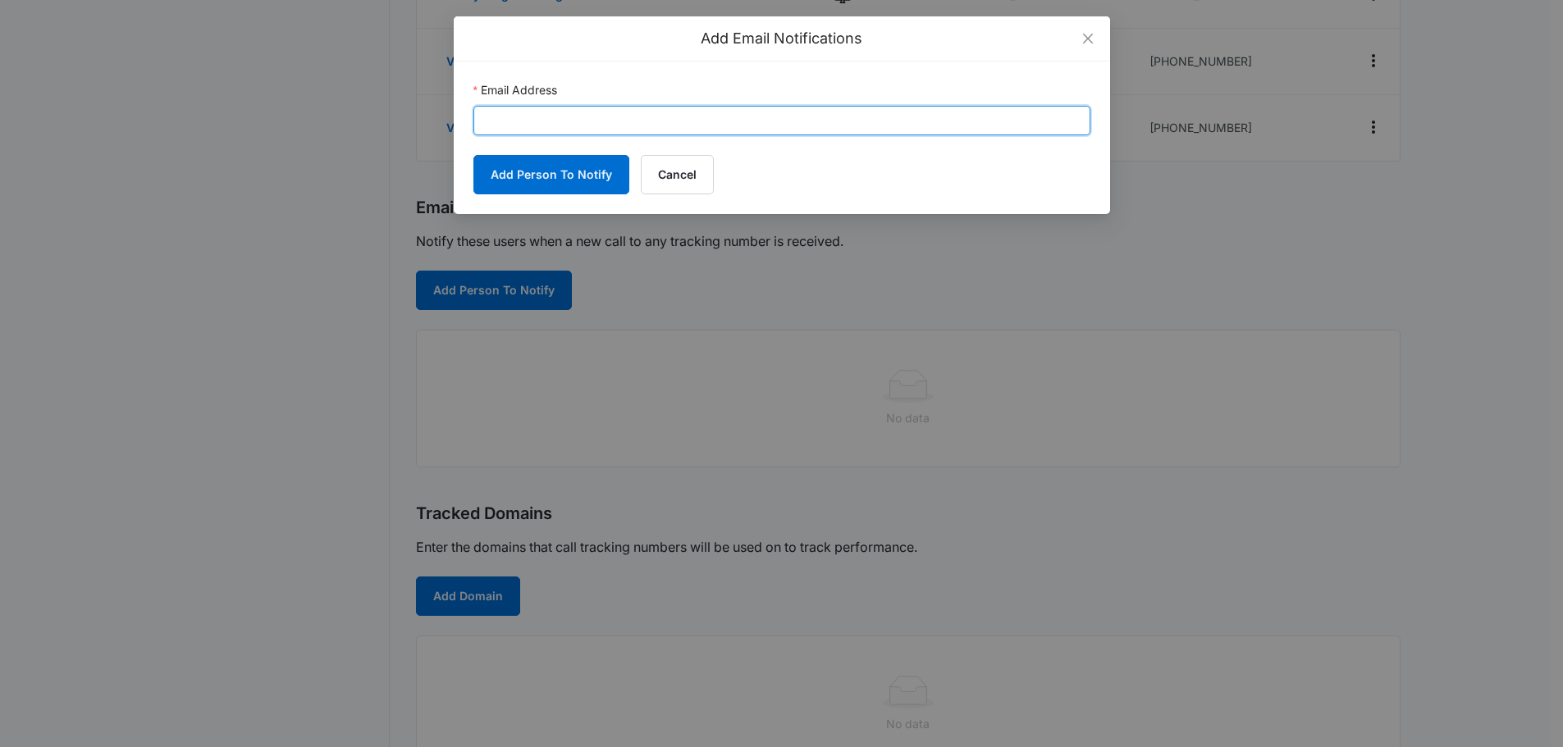
click at [571, 130] on input "Email Address" at bounding box center [781, 121] width 617 height 30
paste input "valleyridgeroofing@yahoo.com"
type input "valleyridgeroofing@yahoo.com"
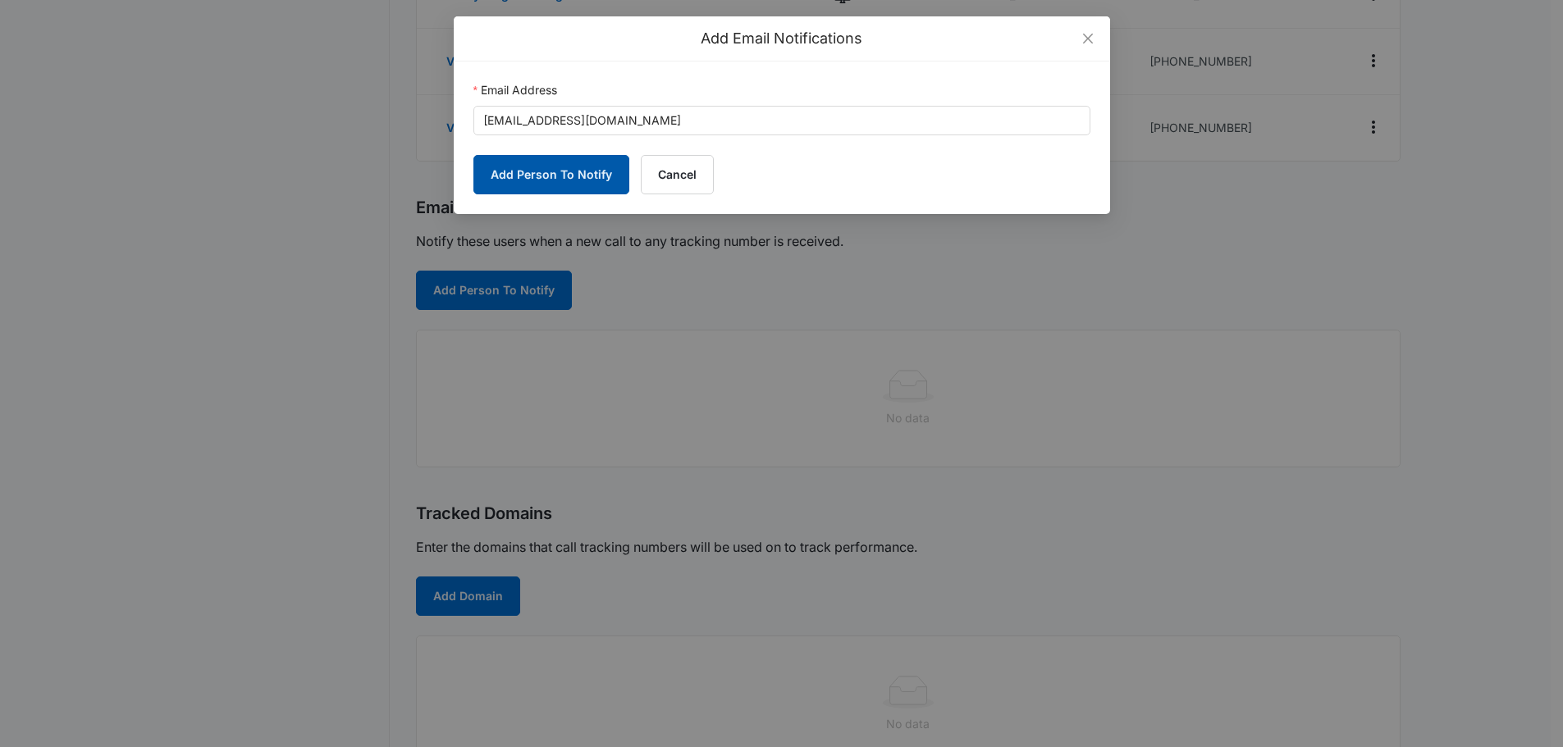
click at [571, 176] on button "Add Person To Notify" at bounding box center [551, 174] width 156 height 39
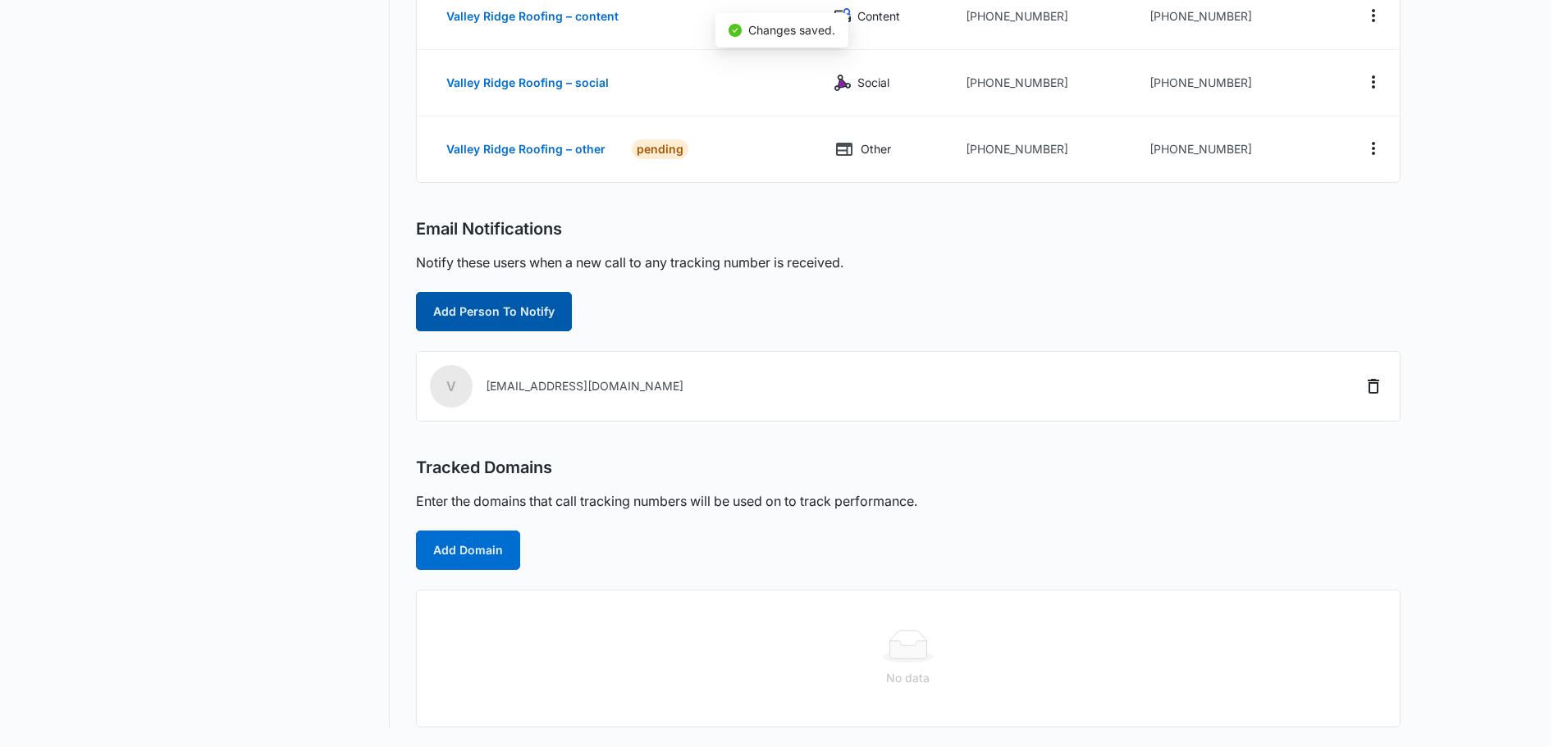
scroll to position [389, 0]
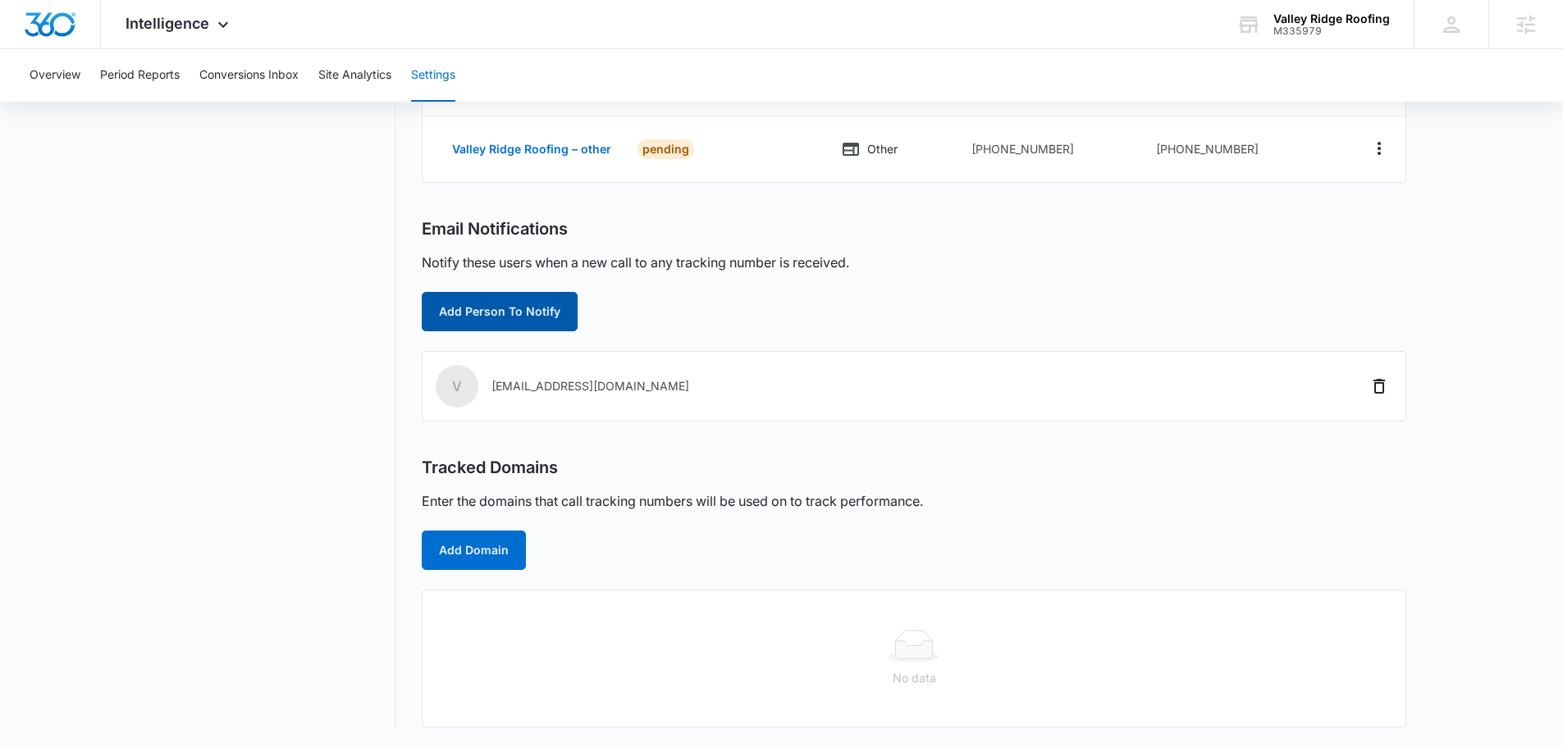
click at [538, 326] on button "Add Person To Notify" at bounding box center [500, 311] width 156 height 39
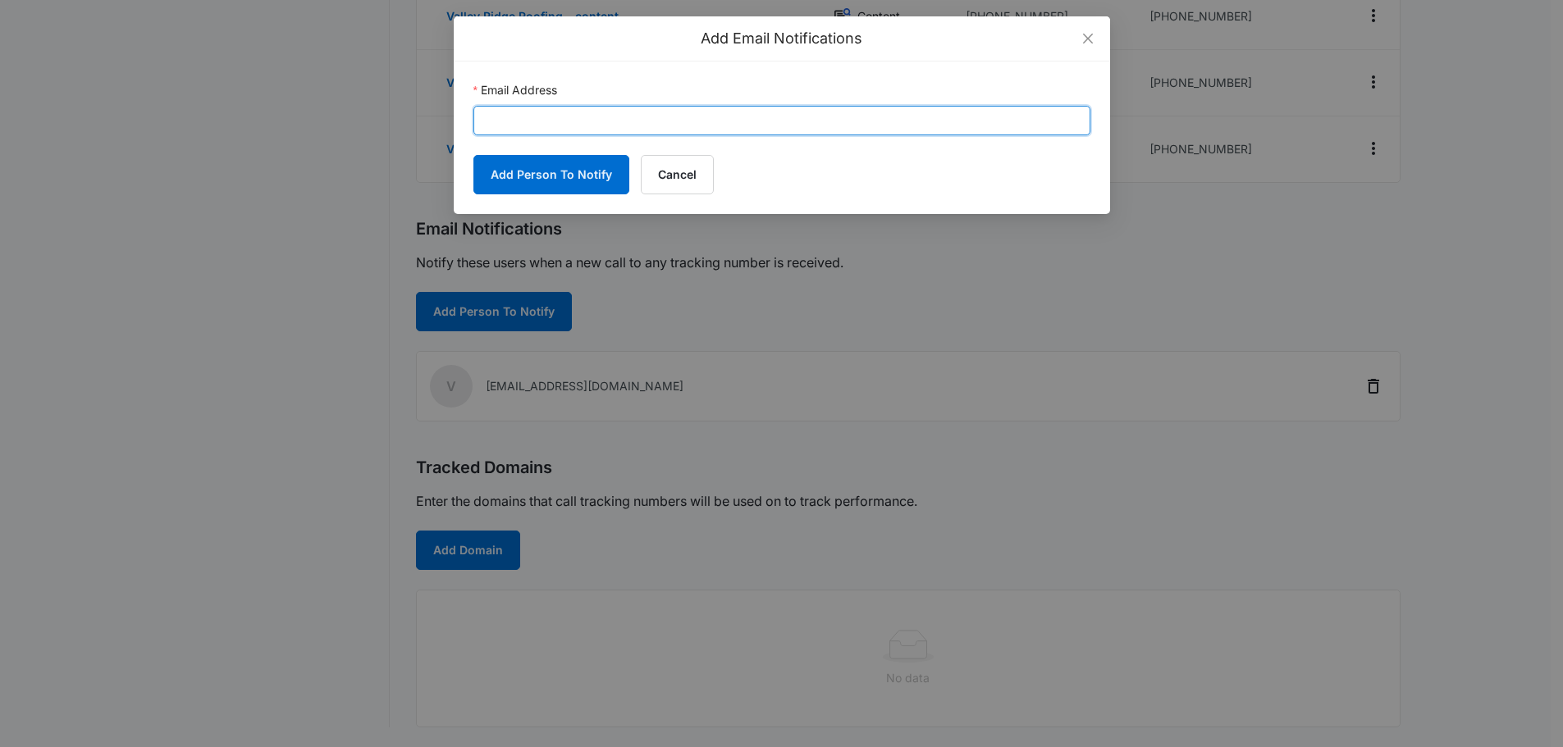
click at [605, 128] on input "Email Address" at bounding box center [781, 121] width 617 height 30
paste input "aimee.lee@madwire.com"
type input "aimee.lee@madwire.com"
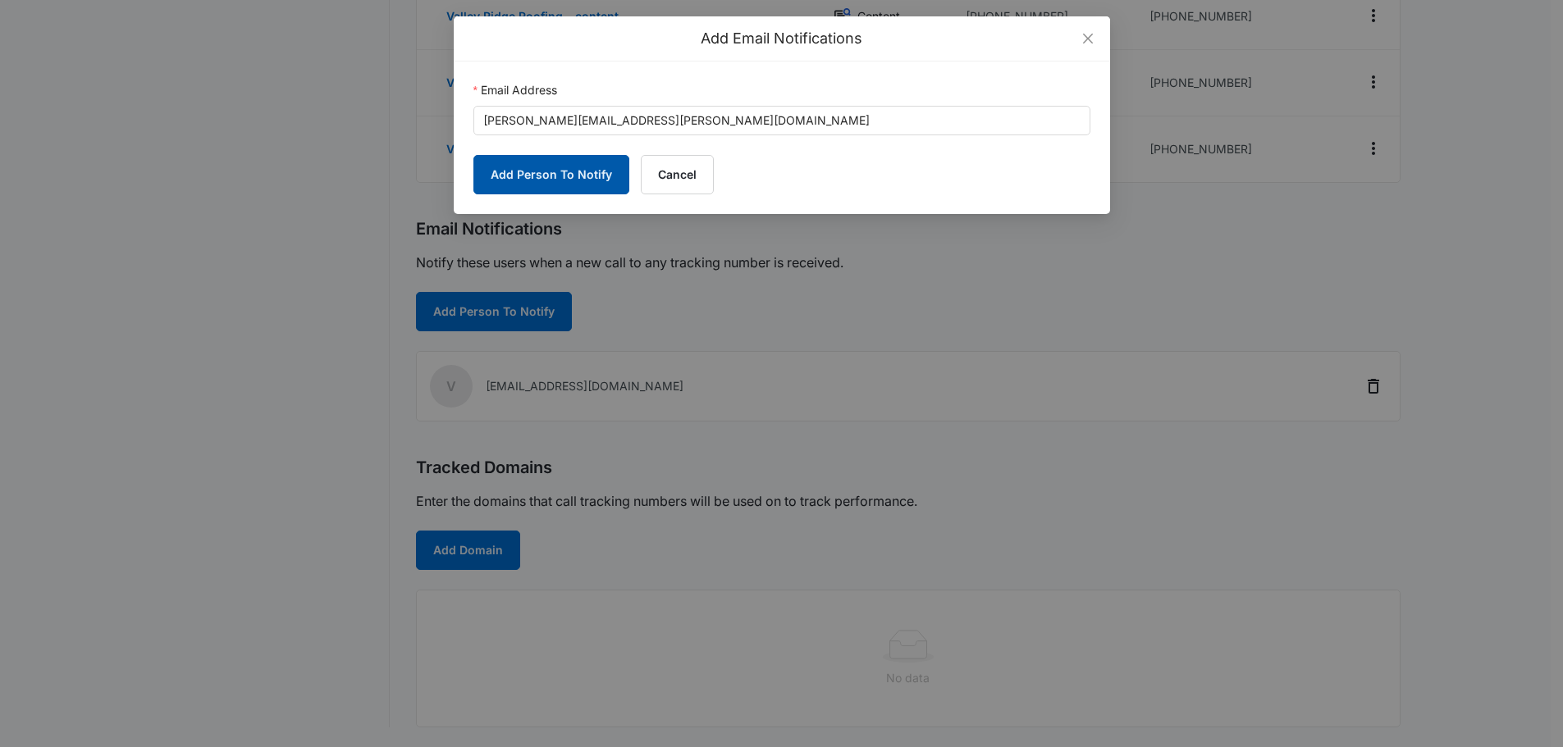
click at [568, 176] on button "Add Person To Notify" at bounding box center [551, 174] width 156 height 39
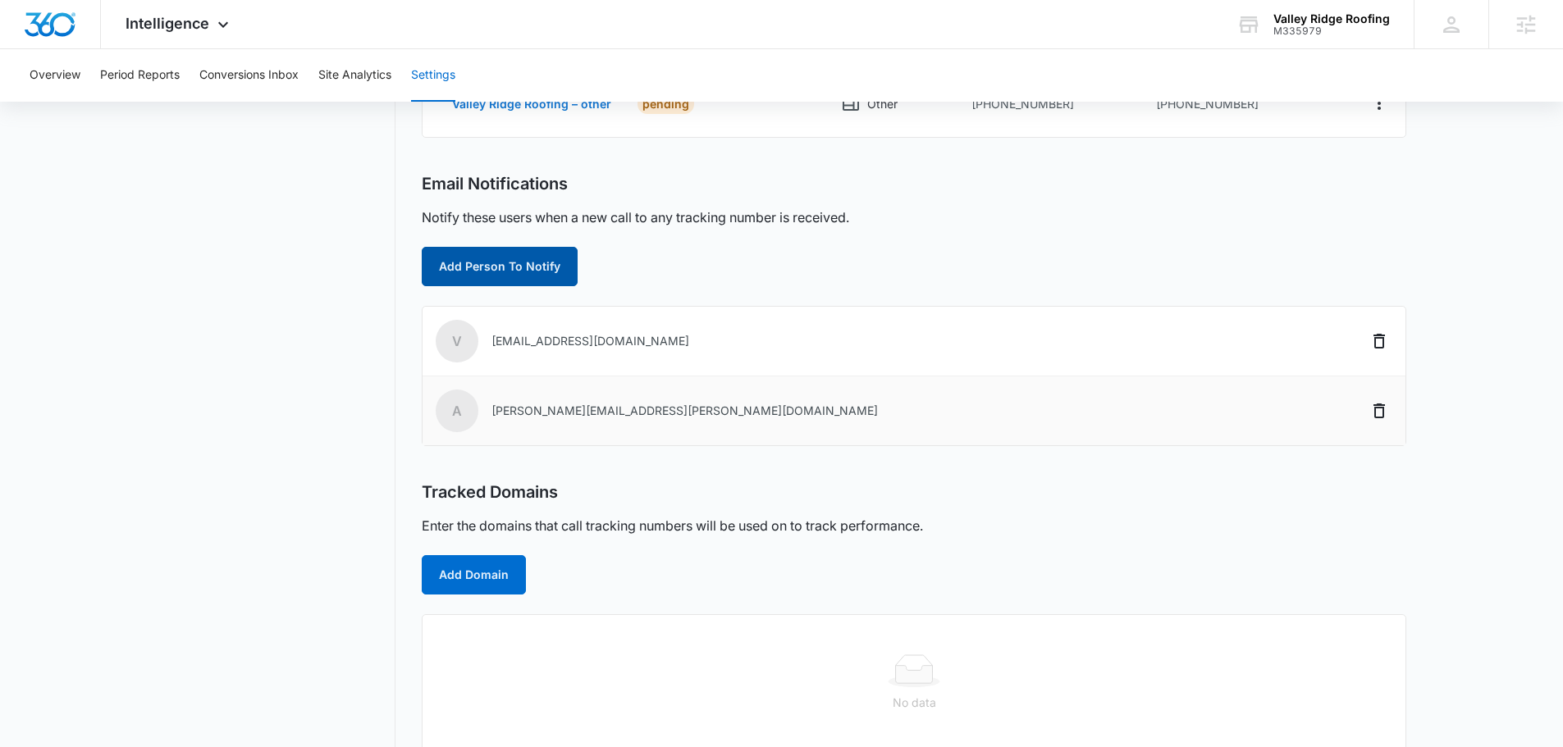
scroll to position [459, 0]
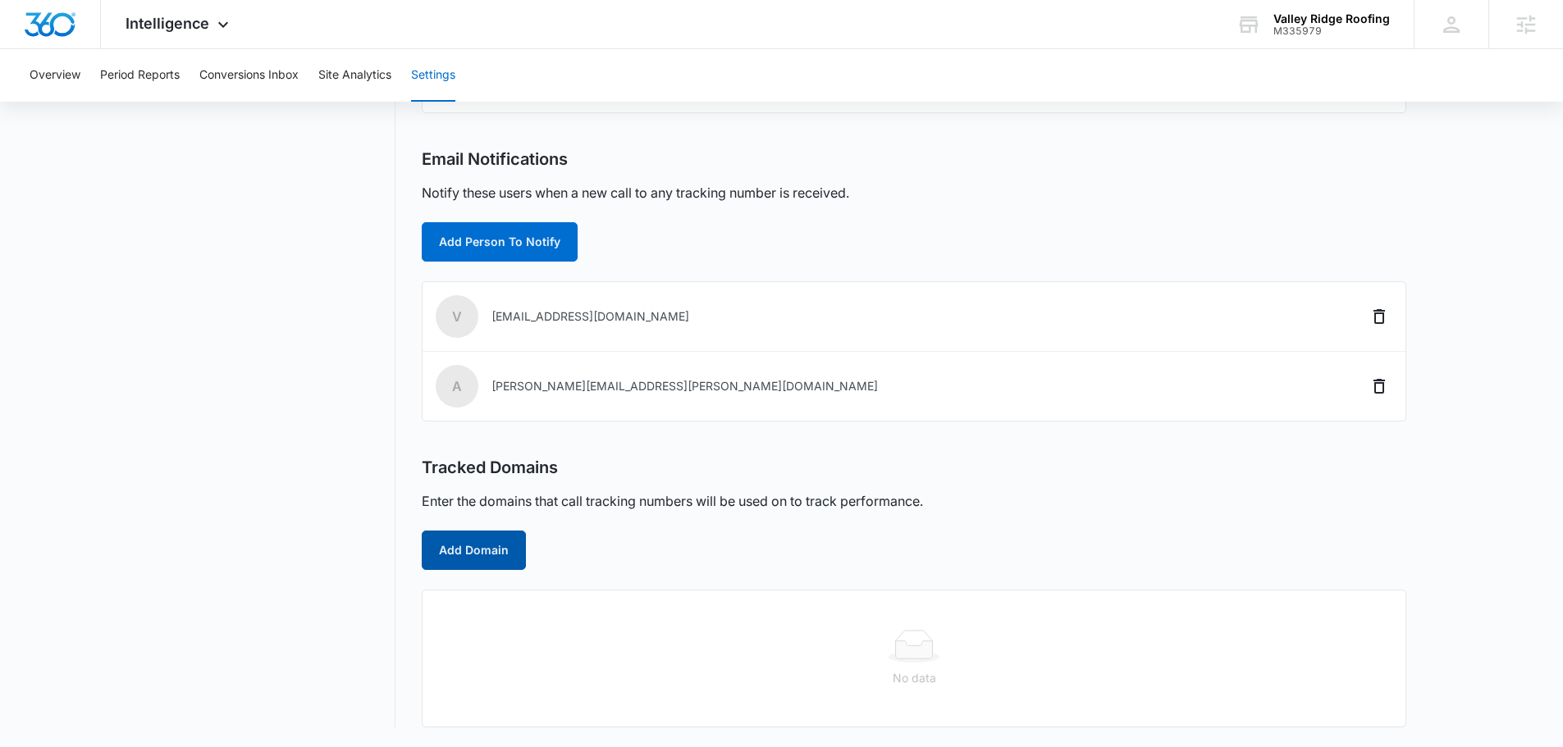
click at [500, 552] on button "Add Domain" at bounding box center [474, 550] width 104 height 39
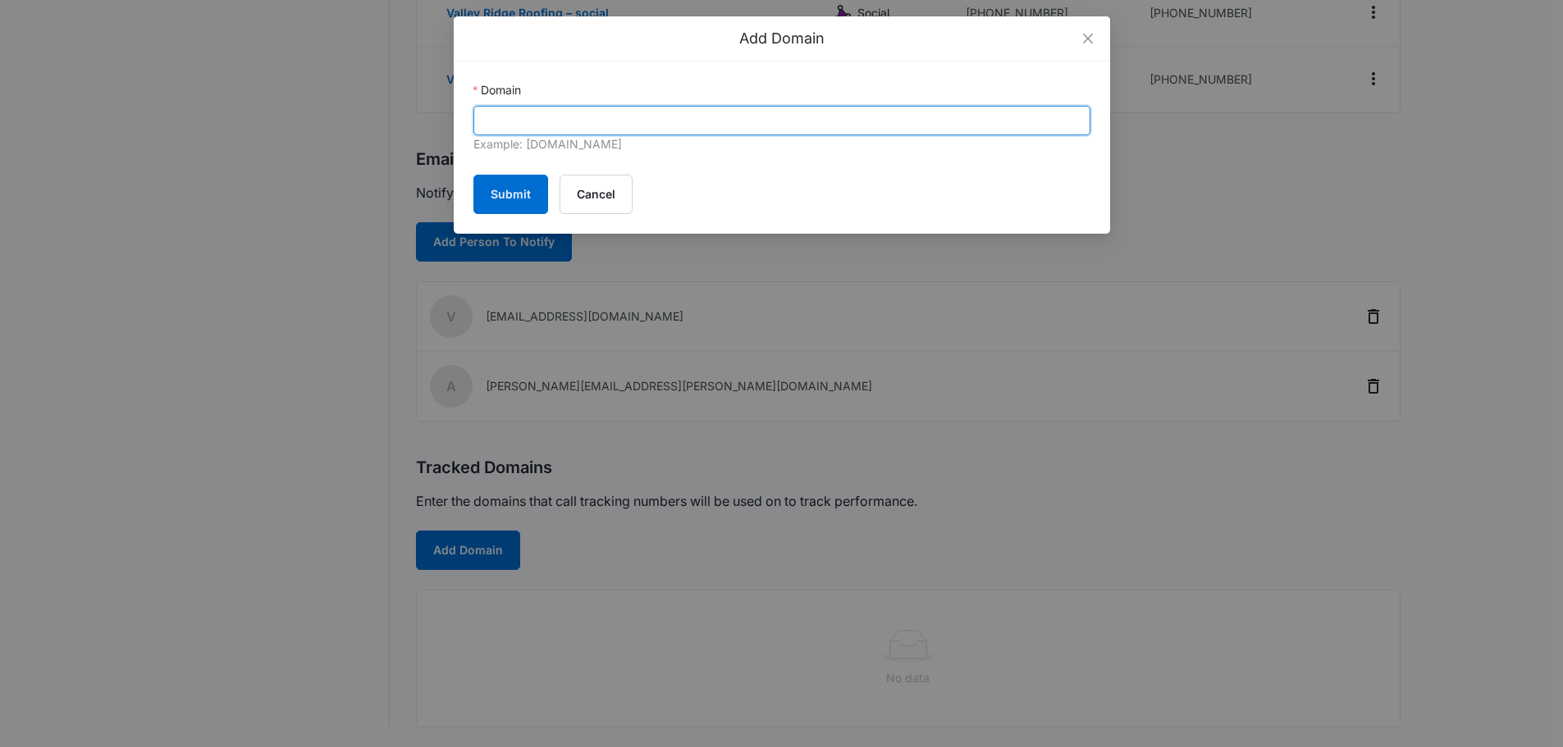
click at [753, 126] on input "Domain" at bounding box center [781, 121] width 617 height 30
paste input "https://www.valleyridgeroofingllc.com/"
drag, startPoint x: 552, startPoint y: 118, endPoint x: 356, endPoint y: 131, distance: 196.5
click at [356, 131] on div "Add Domain Domain https://www.valleyridgeroofingllc.com/ Example: marketing360.…" at bounding box center [781, 373] width 1563 height 747
click at [779, 111] on input "valleyridgeroofingllc.com/" at bounding box center [781, 121] width 617 height 30
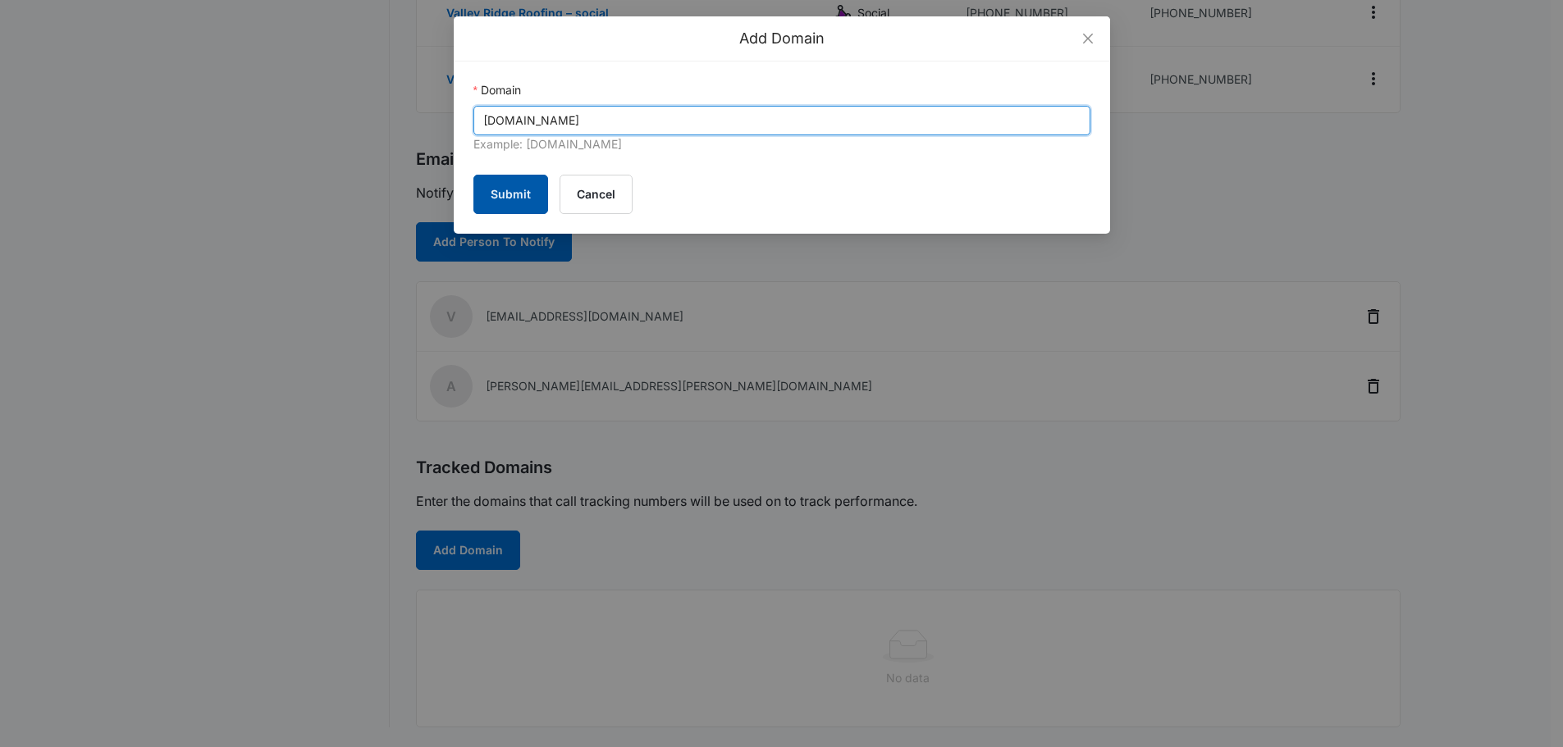
type input "valleyridgeroofingllc.com"
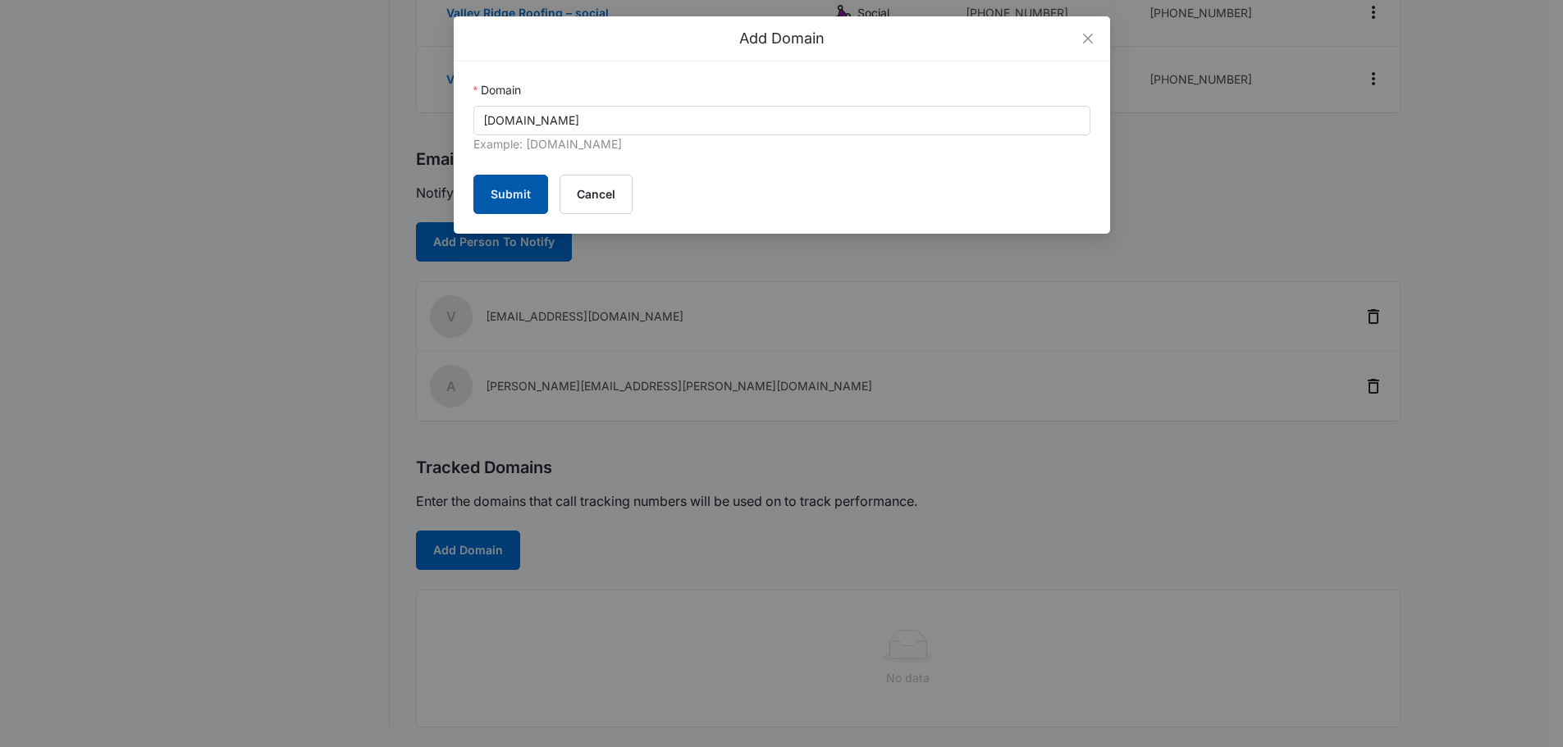
click at [502, 194] on button "Submit" at bounding box center [510, 194] width 75 height 39
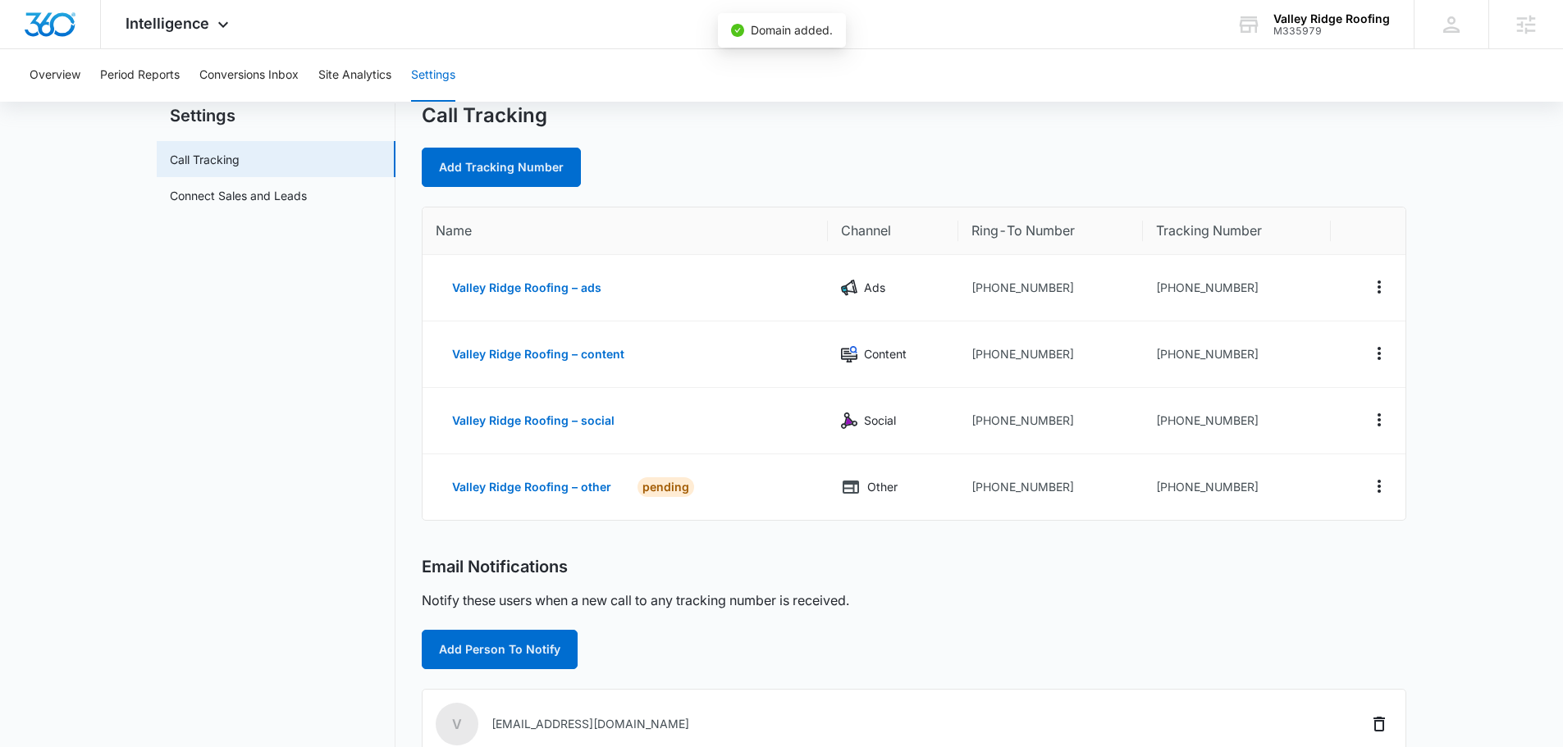
scroll to position [0, 0]
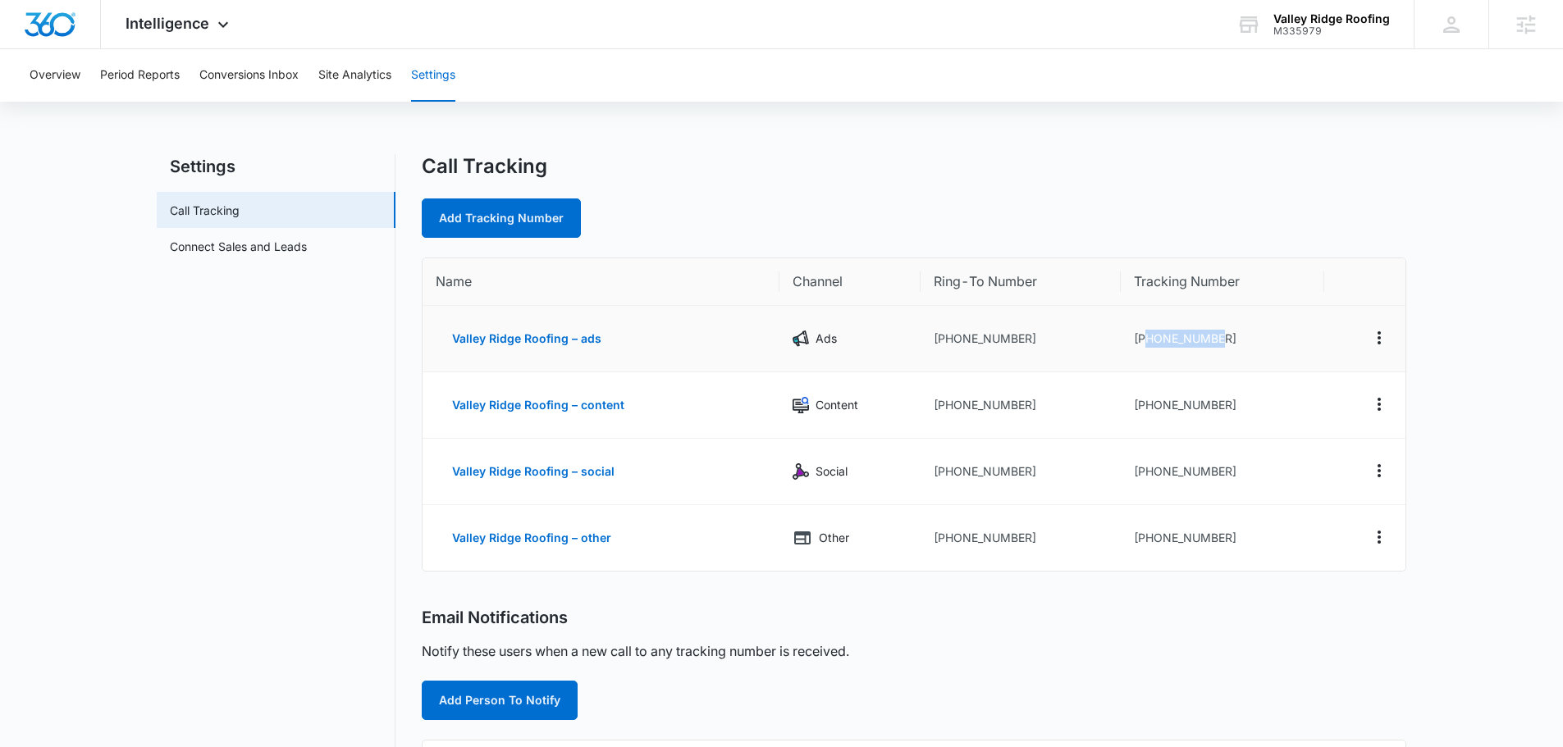
drag, startPoint x: 1235, startPoint y: 340, endPoint x: 1148, endPoint y: 337, distance: 87.8
click at [1148, 337] on td "[PHONE_NUMBER]" at bounding box center [1221, 339] width 203 height 66
copy td "3212370022"
drag, startPoint x: 1228, startPoint y: 406, endPoint x: 1148, endPoint y: 411, distance: 80.5
click at [1148, 411] on td "[PHONE_NUMBER]" at bounding box center [1221, 405] width 203 height 66
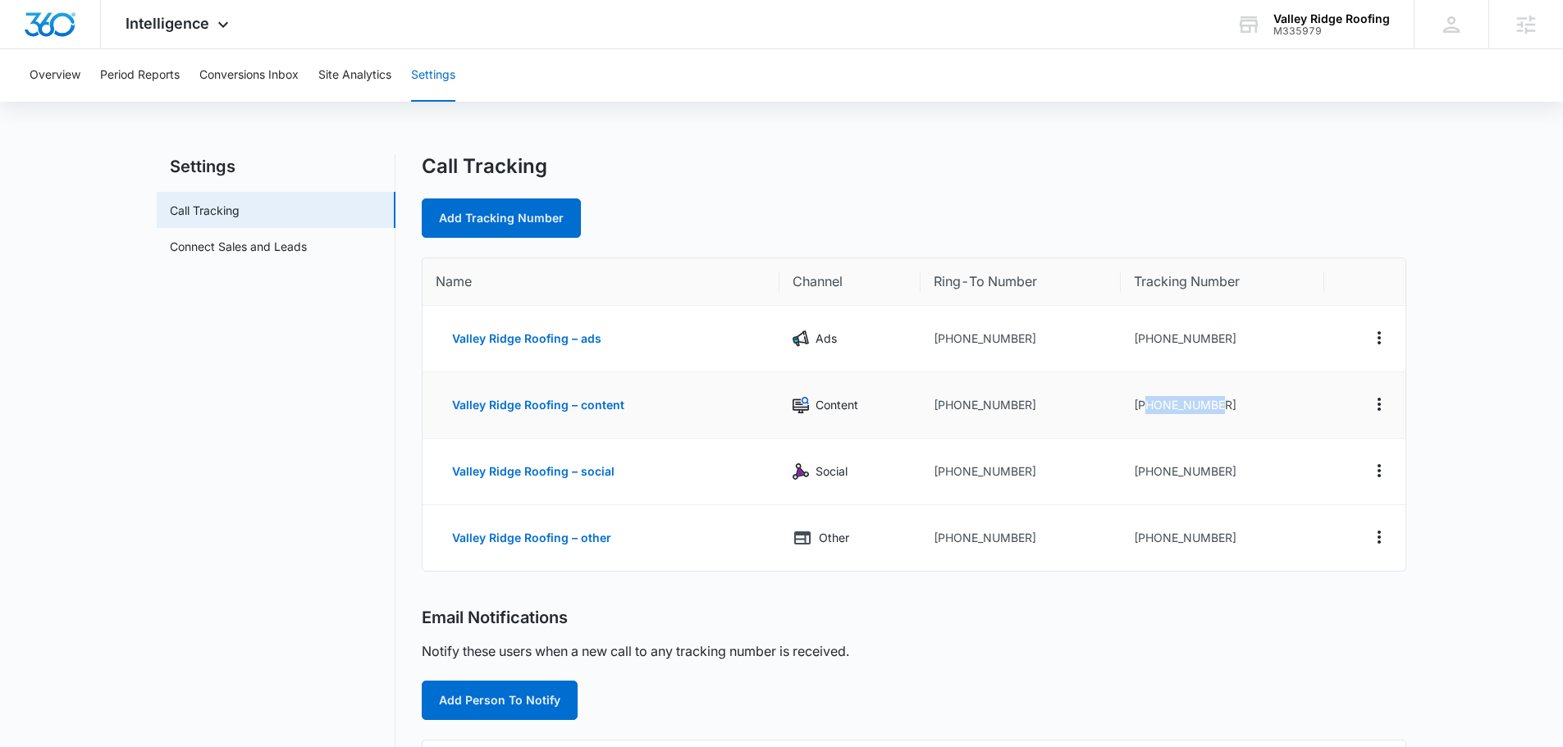
copy td "3212370060"
drag, startPoint x: 1215, startPoint y: 477, endPoint x: 1148, endPoint y: 468, distance: 67.1
click at [1148, 468] on td "[PHONE_NUMBER]" at bounding box center [1221, 472] width 203 height 66
copy td "3212370171"
drag, startPoint x: 1234, startPoint y: 542, endPoint x: 1144, endPoint y: 541, distance: 89.4
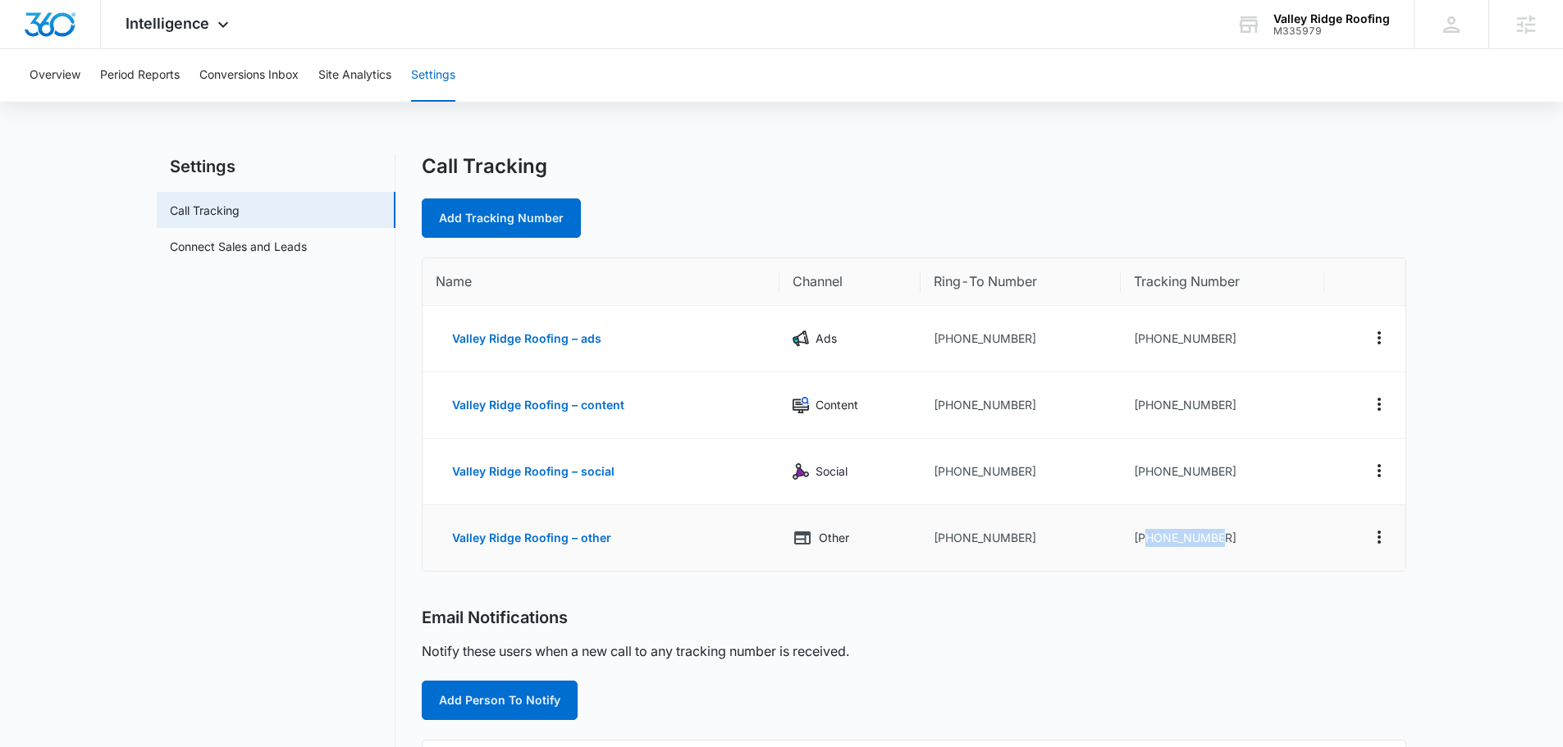
click at [1144, 541] on td "+13212370275" at bounding box center [1221, 538] width 203 height 66
copy td "3212370275"
click at [1328, 525] on td at bounding box center [1364, 538] width 81 height 66
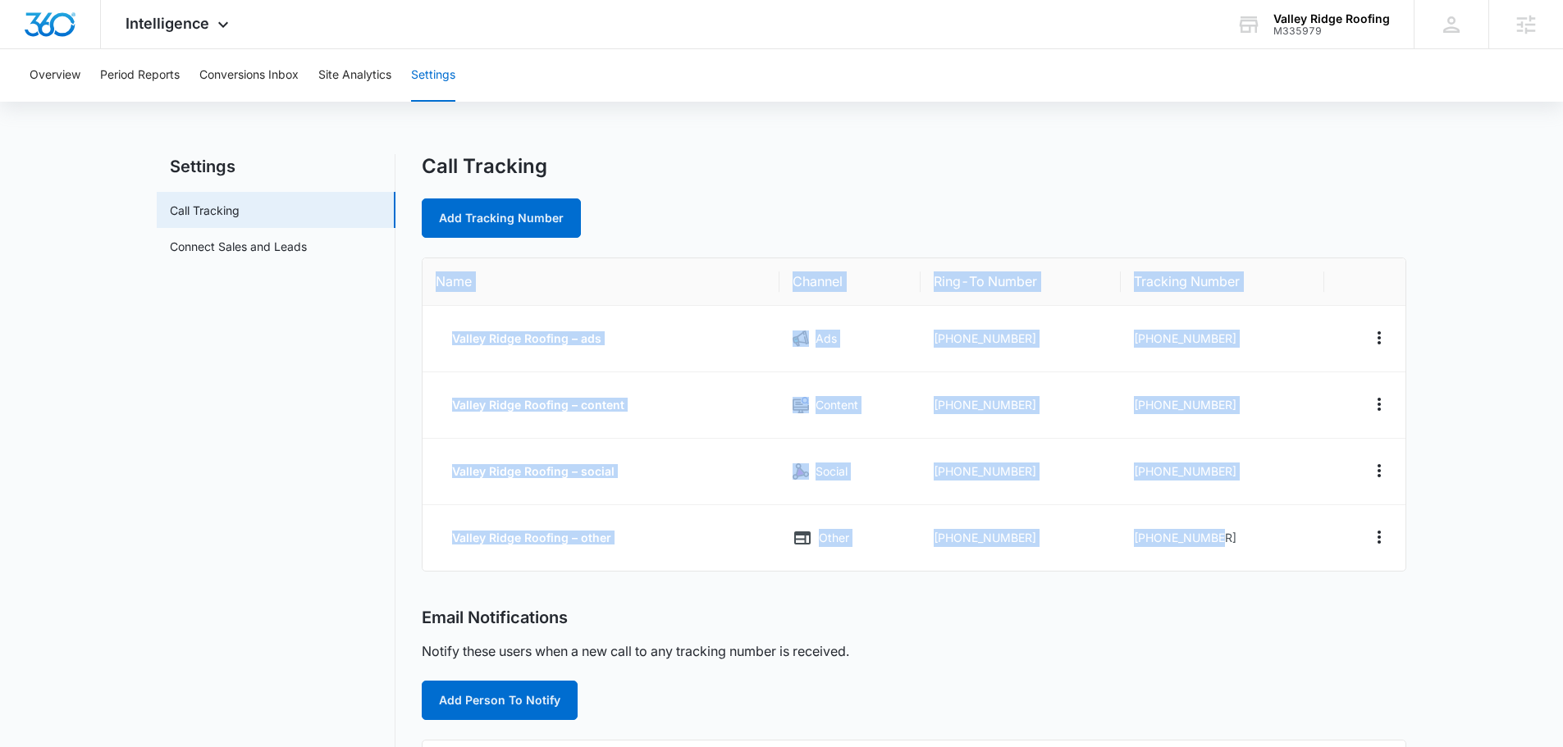
drag, startPoint x: 1280, startPoint y: 541, endPoint x: 435, endPoint y: 279, distance: 884.7
click at [435, 279] on table "Name Channel Ring-To Number Tracking Number Valley Ridge Roofing – ads Ads +132…" at bounding box center [913, 414] width 983 height 313
copy table "Name Channel Ring-To Number Tracking Number Valley Ridge Roofing – ads Ads +132…"
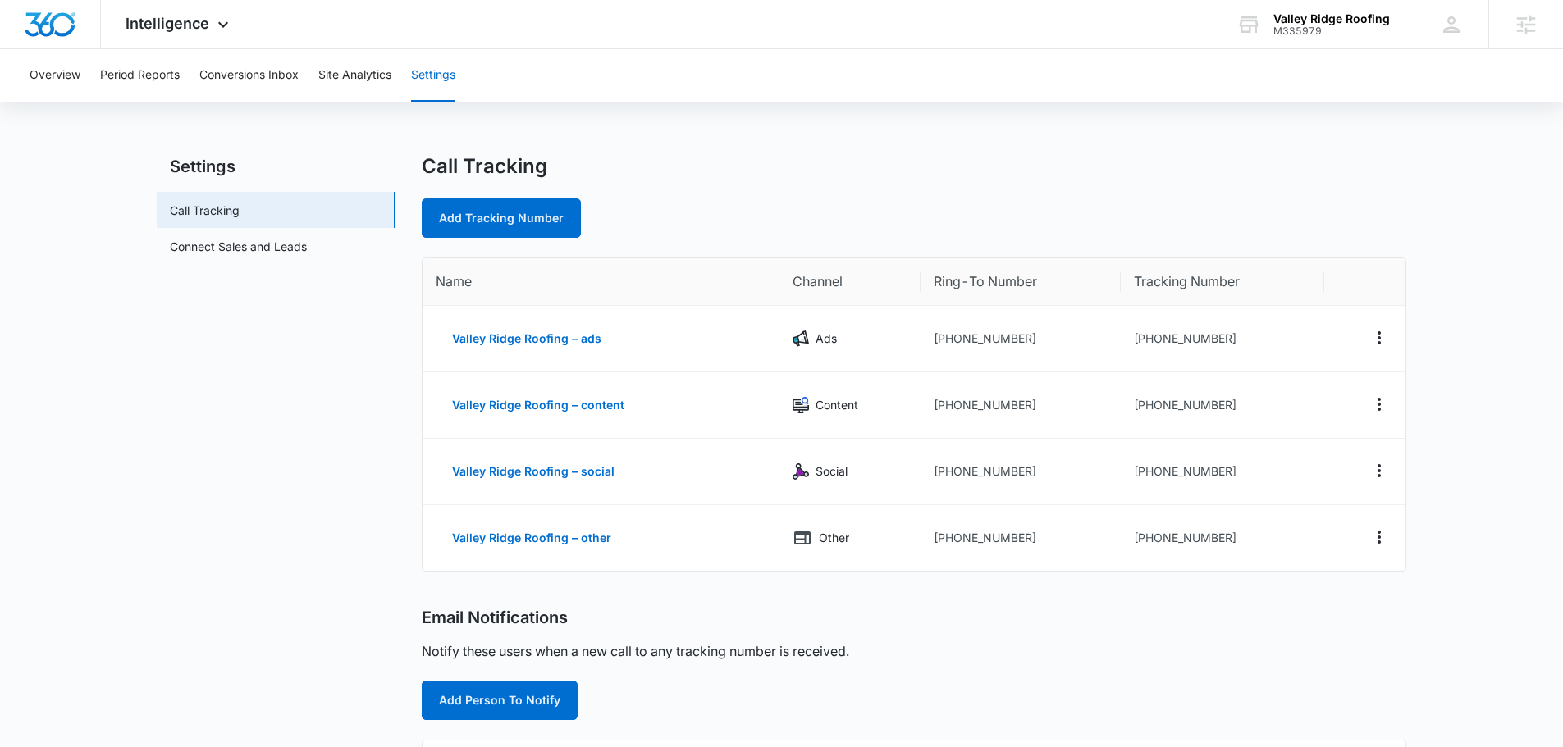
click at [180, 487] on nav "Settings Call Tracking Connect Sales and Leads" at bounding box center [276, 628] width 239 height 948
click at [203, 13] on div "Intelligence Apps Reputation Websites Forms CRM Email Social Content Ads Intell…" at bounding box center [179, 24] width 157 height 48
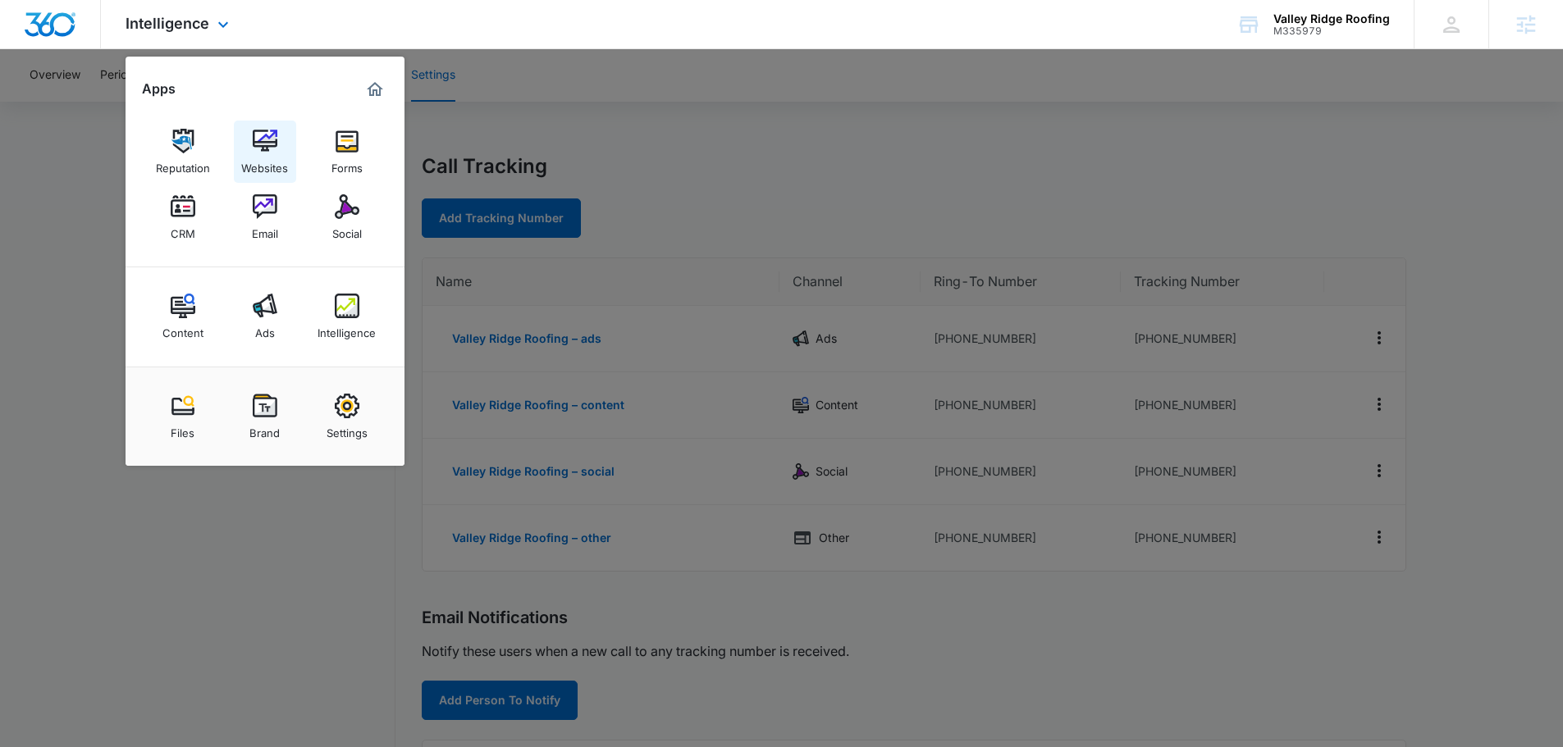
click at [267, 158] on div "Websites" at bounding box center [264, 163] width 47 height 21
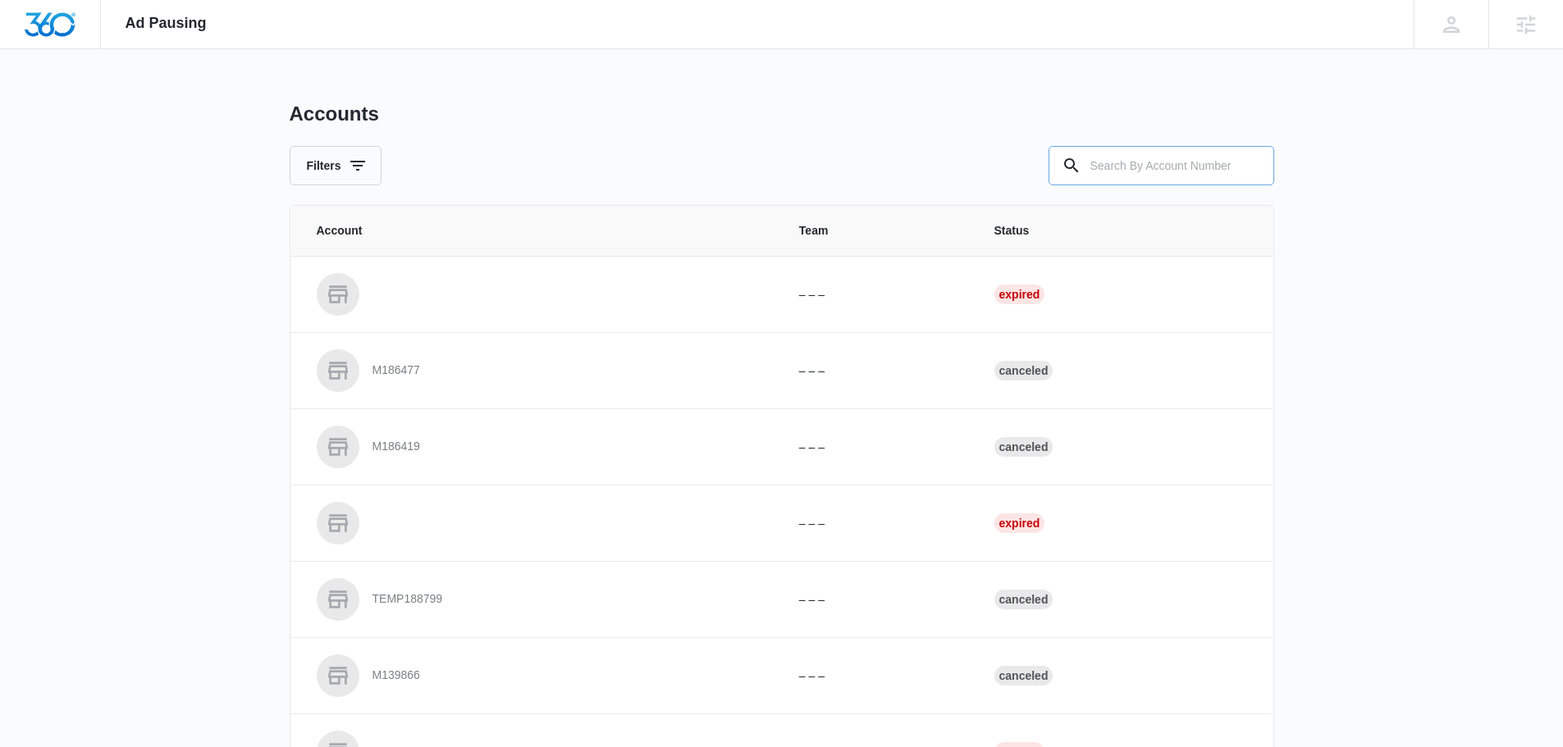
click at [1118, 153] on input "text" at bounding box center [1161, 165] width 226 height 39
type input "m335979"
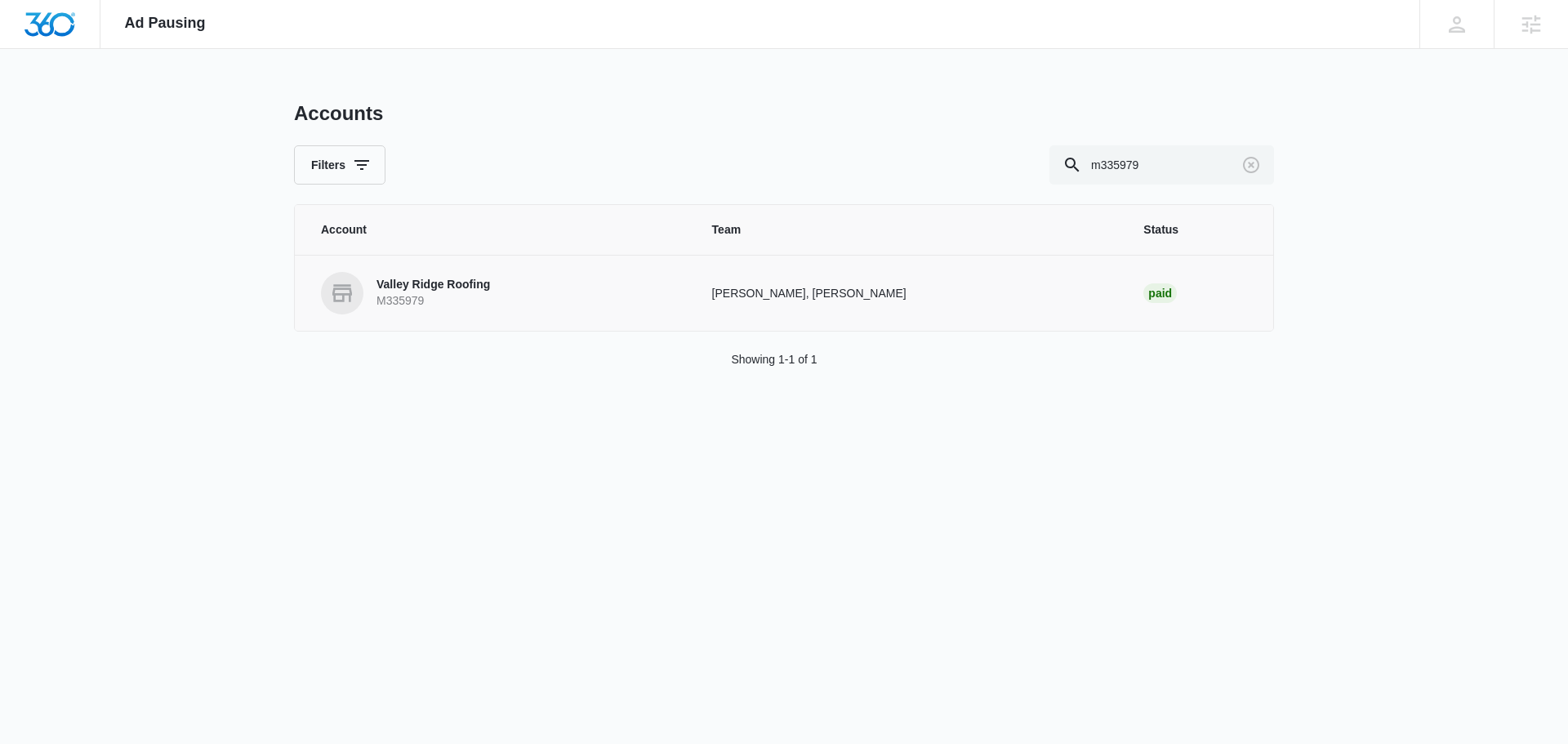
click at [451, 286] on p "Valley Ridge Roofing" at bounding box center [433, 285] width 113 height 16
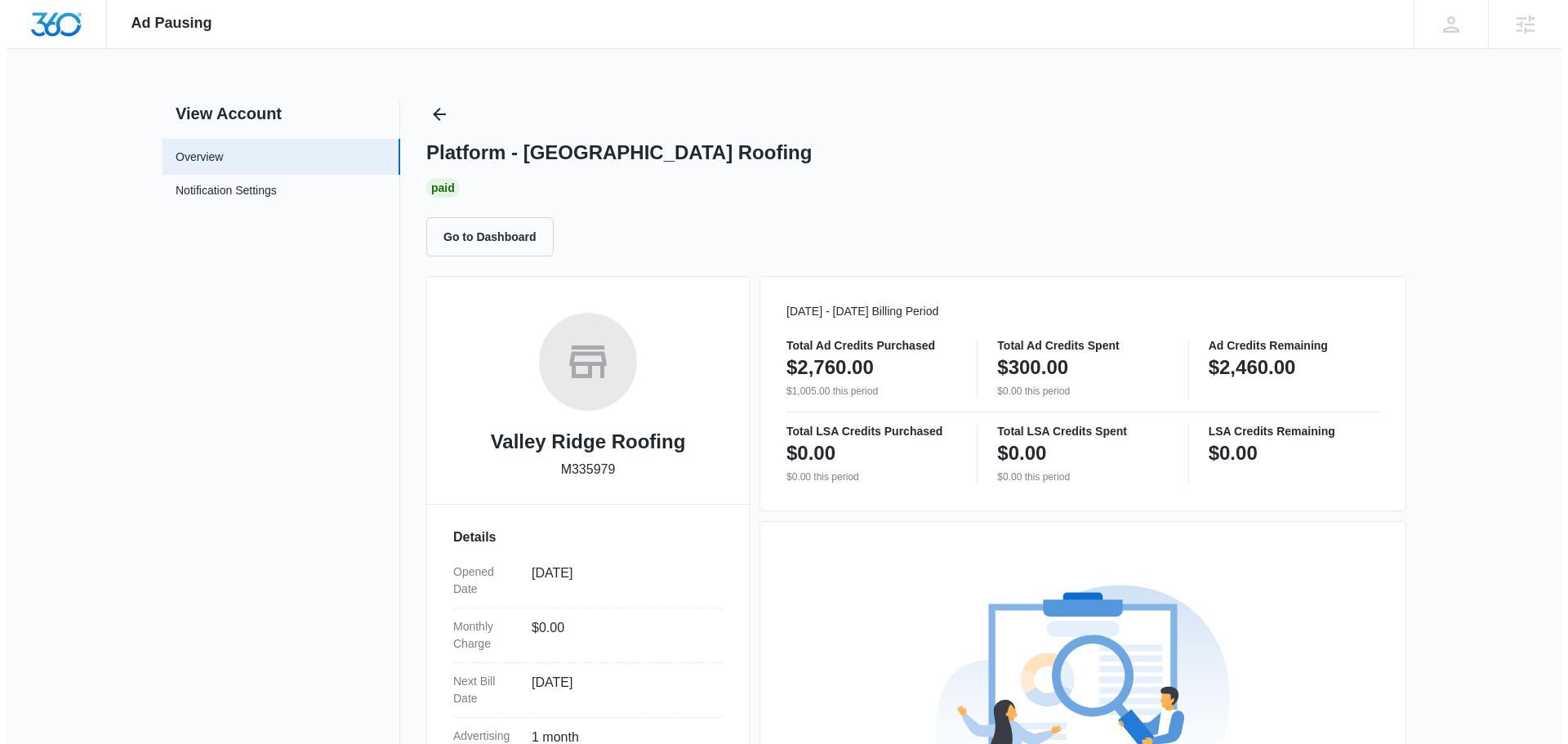
scroll to position [297, 0]
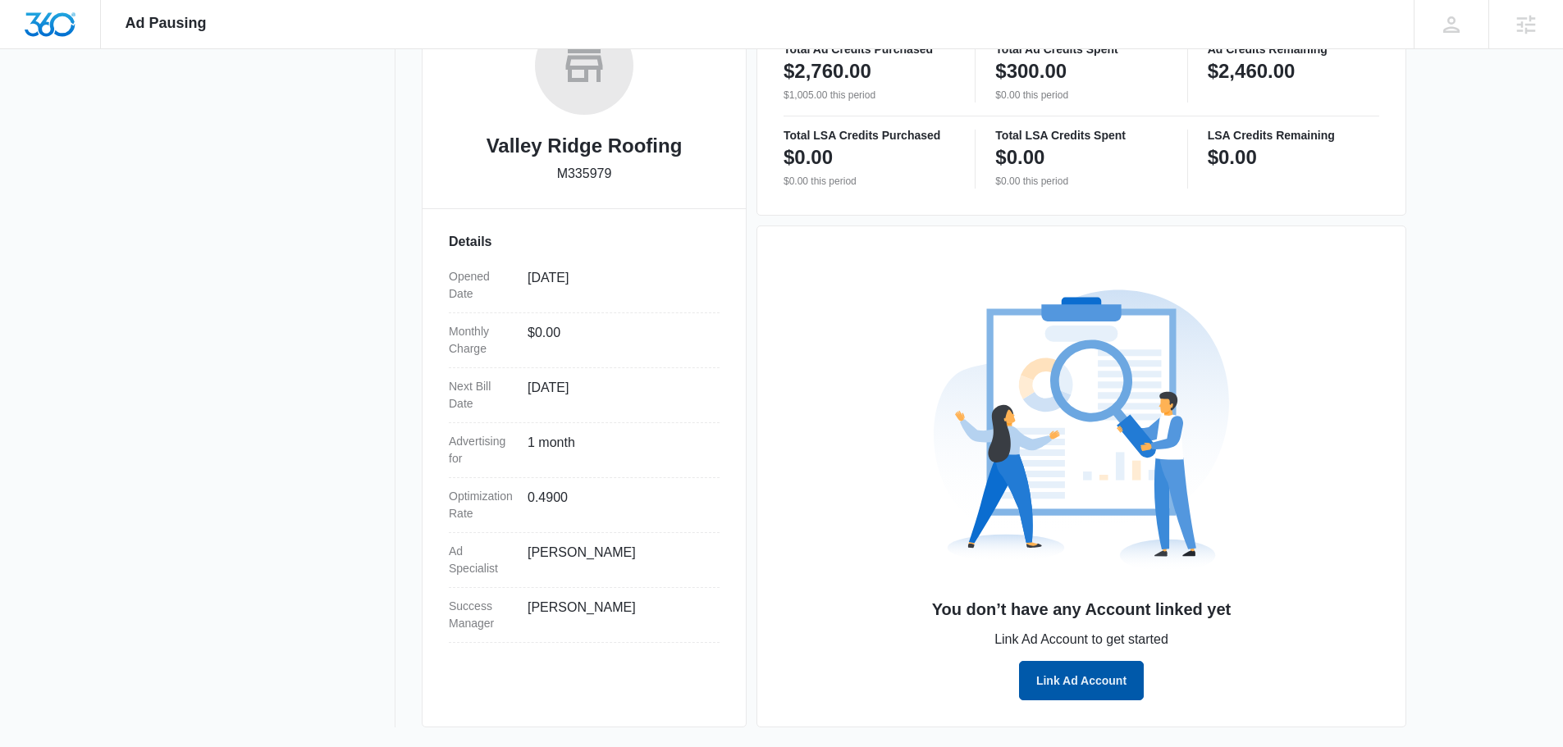
click at [1080, 678] on button "Link Ad Account" at bounding box center [1081, 680] width 125 height 39
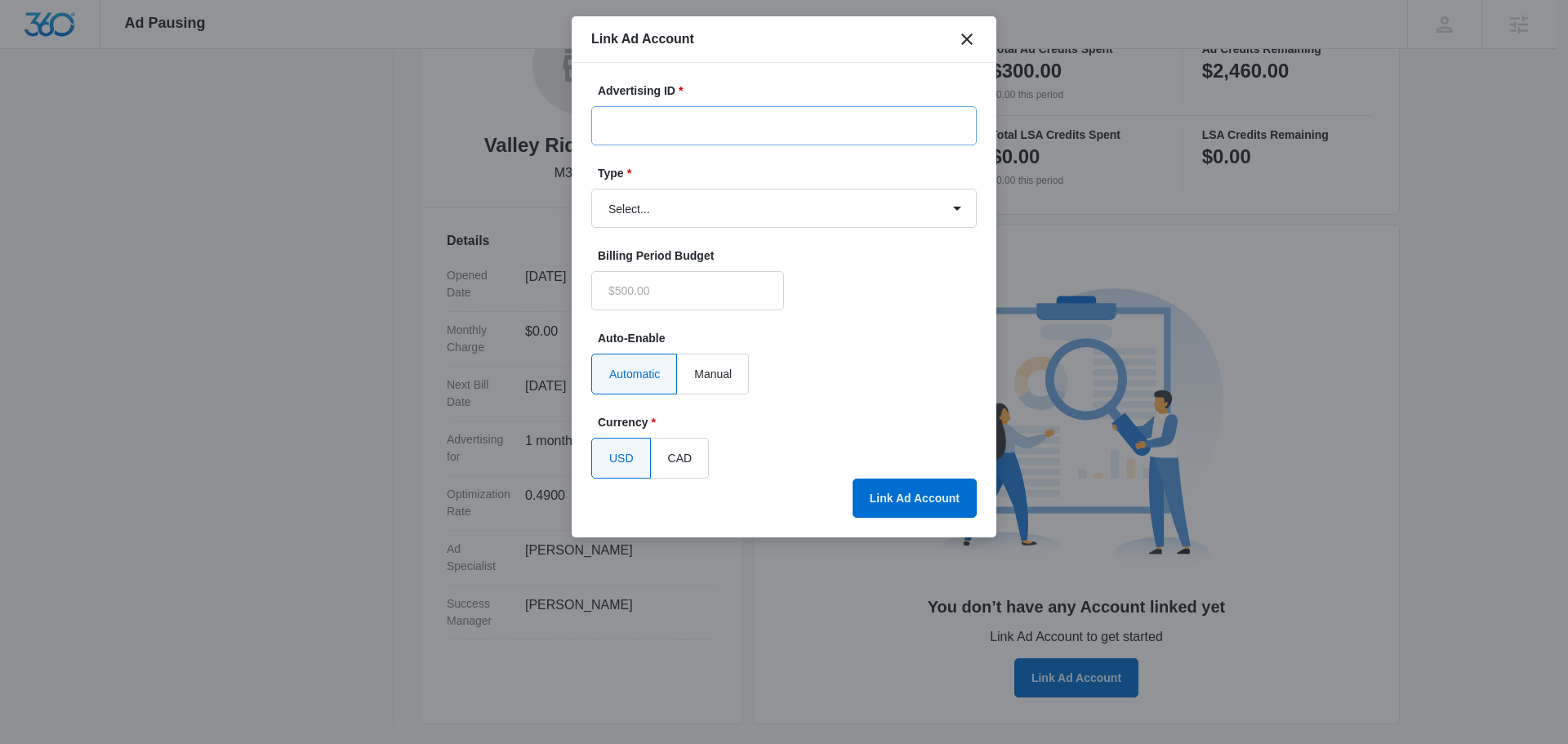
type input "$0.00"
click at [684, 136] on input "Advertising ID *" at bounding box center [784, 125] width 385 height 39
paste input "921-480-7090"
type input "921-480-7090"
drag, startPoint x: 658, startPoint y: 207, endPoint x: 653, endPoint y: 219, distance: 13.0
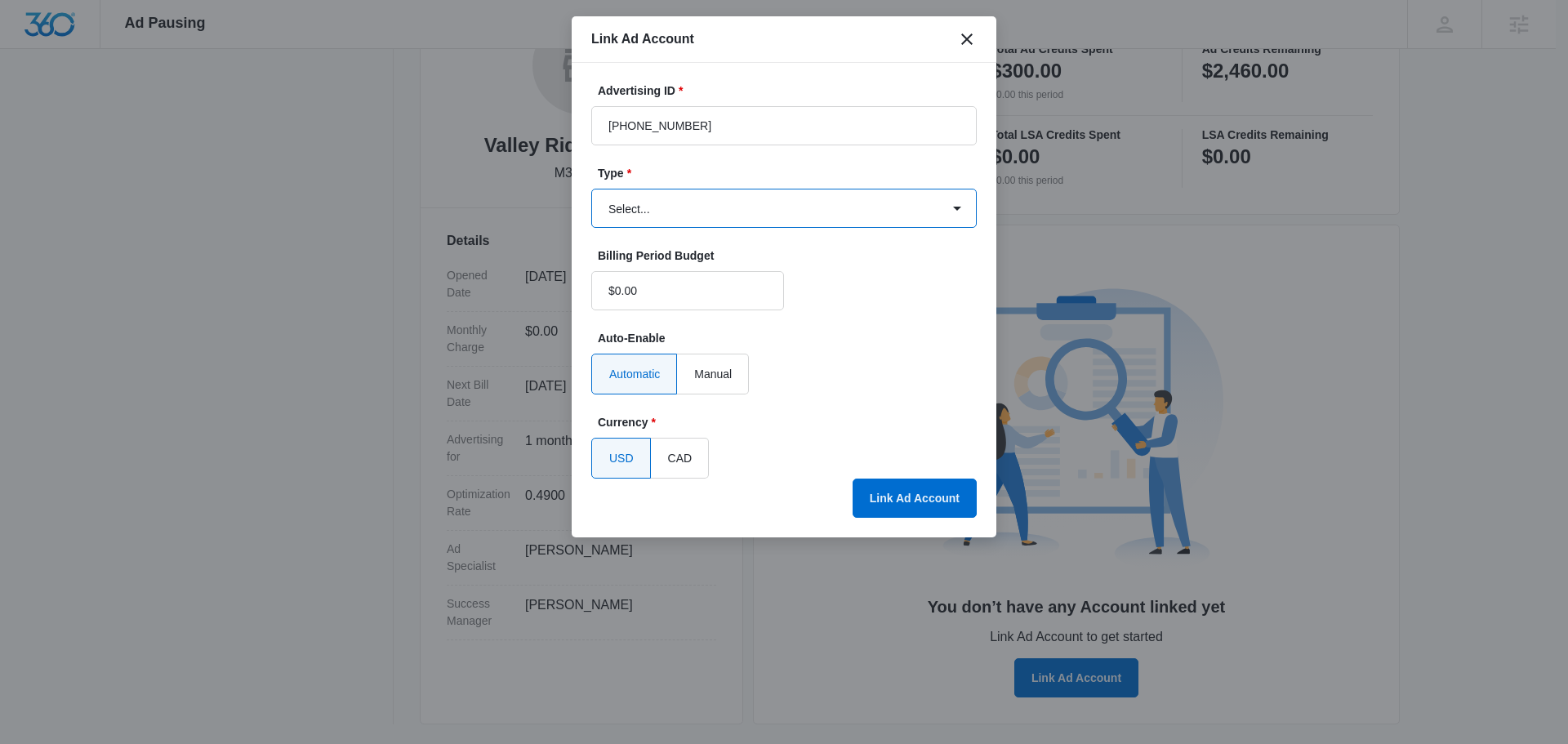
click at [658, 209] on select "Select... Bing Ads Facebook Ads Google Ads" at bounding box center [784, 207] width 385 height 39
select select "google"
click at [591, 188] on select "Select... Bing Ads Facebook Ads Google Ads" at bounding box center [784, 207] width 385 height 39
click at [897, 491] on button "Link Ad Account" at bounding box center [914, 498] width 124 height 39
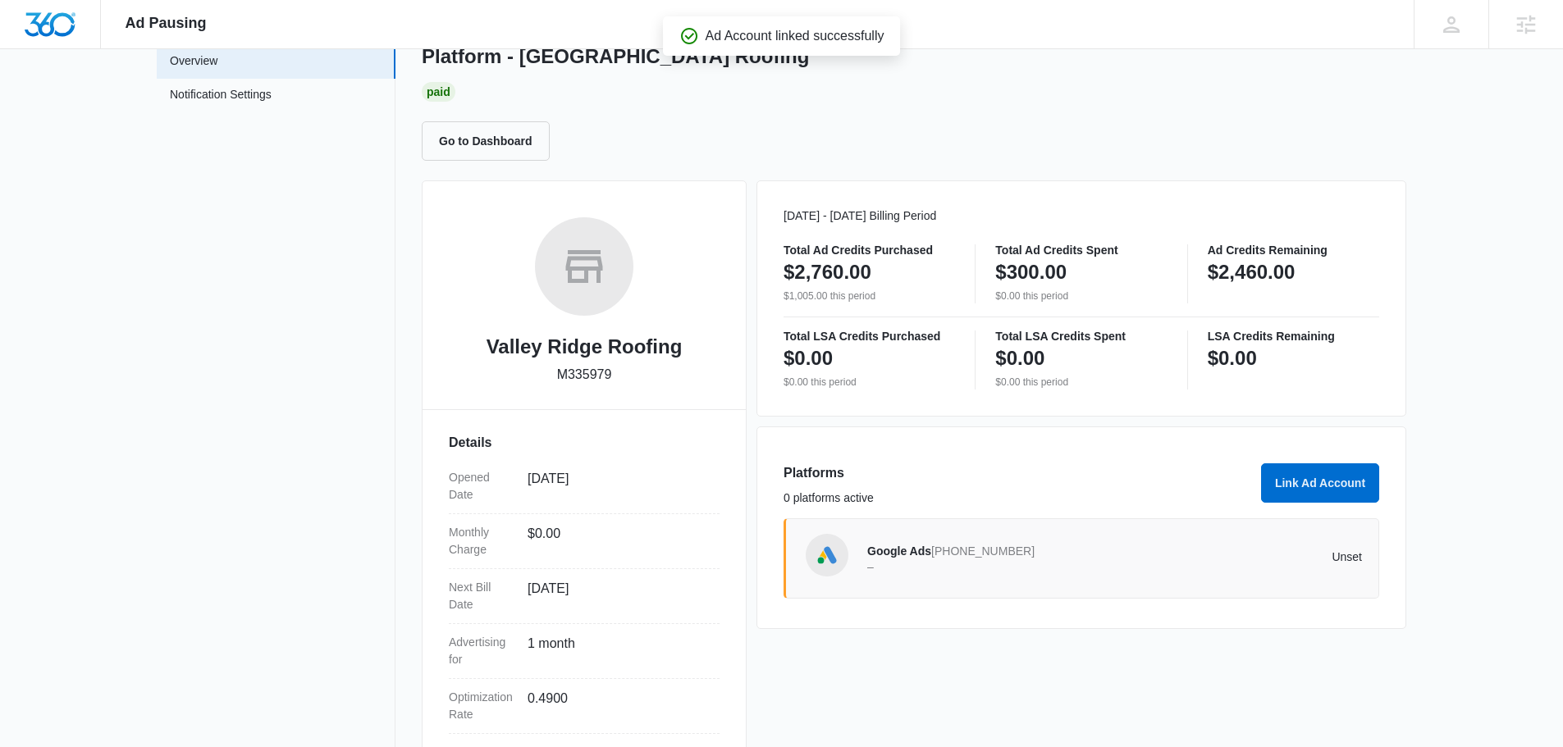
scroll to position [0, 0]
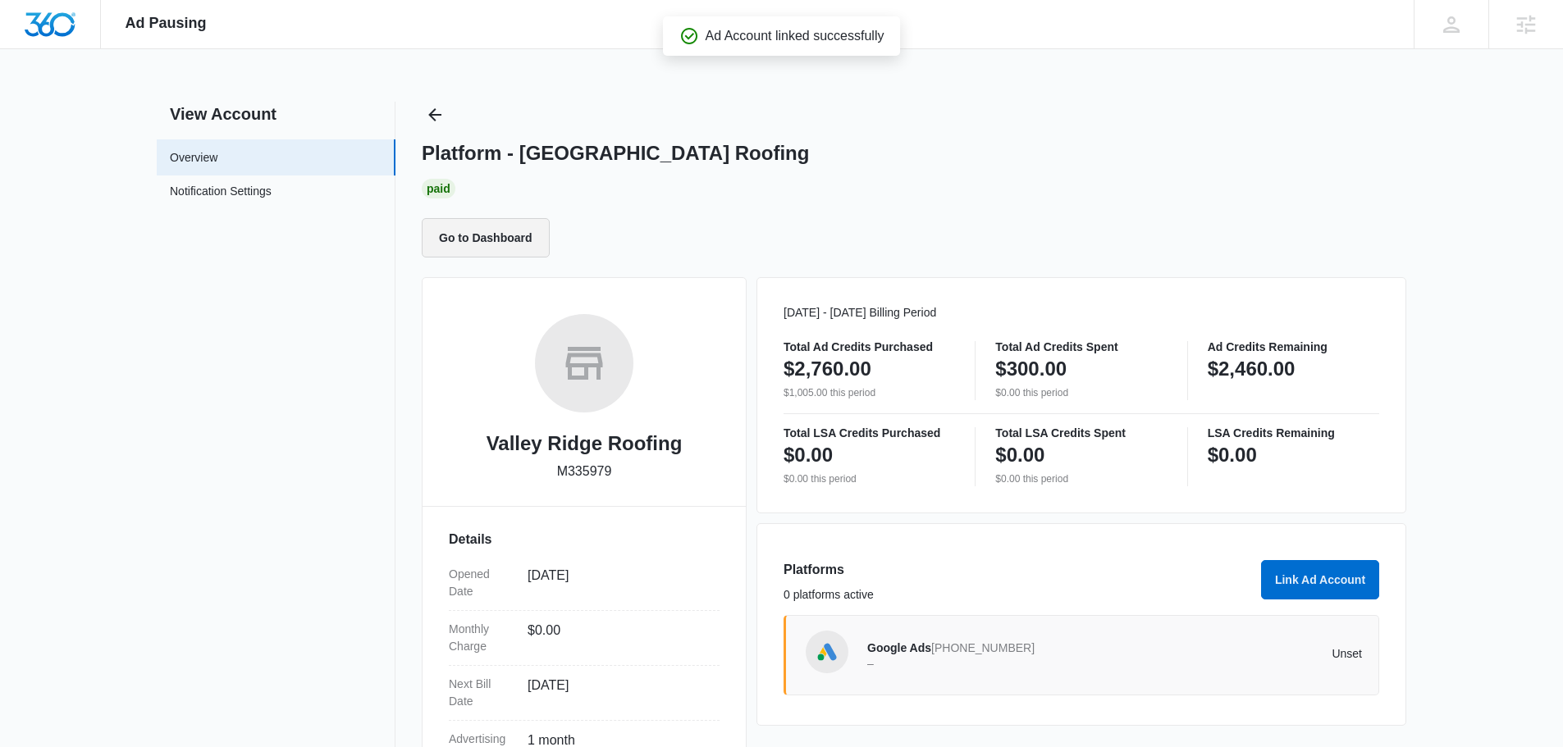
click at [496, 243] on button "Go to Dashboard" at bounding box center [486, 237] width 128 height 39
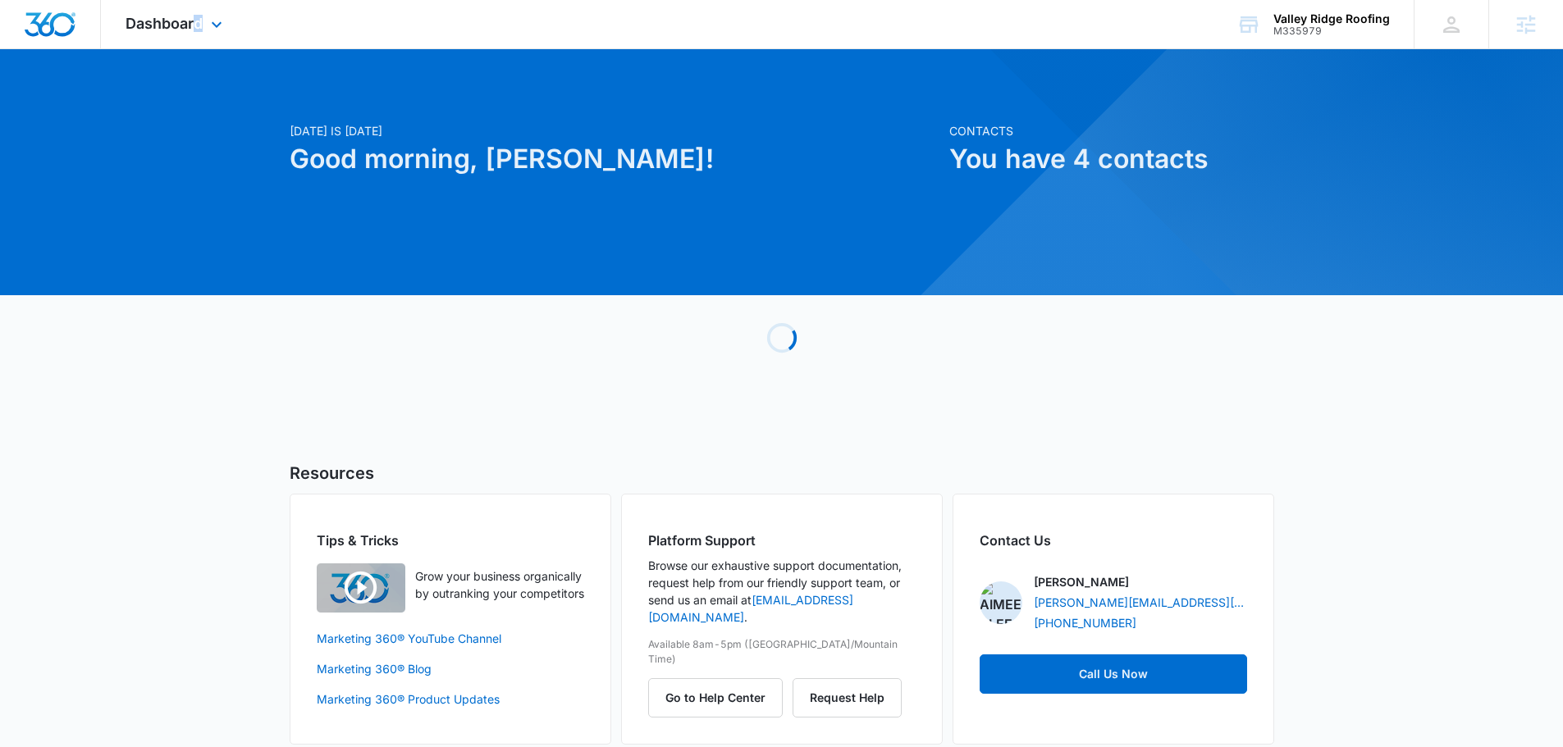
click at [198, 32] on div "Dashboard Apps Reputation Websites Forms CRM Email Social Content Ads Intellige…" at bounding box center [176, 24] width 150 height 48
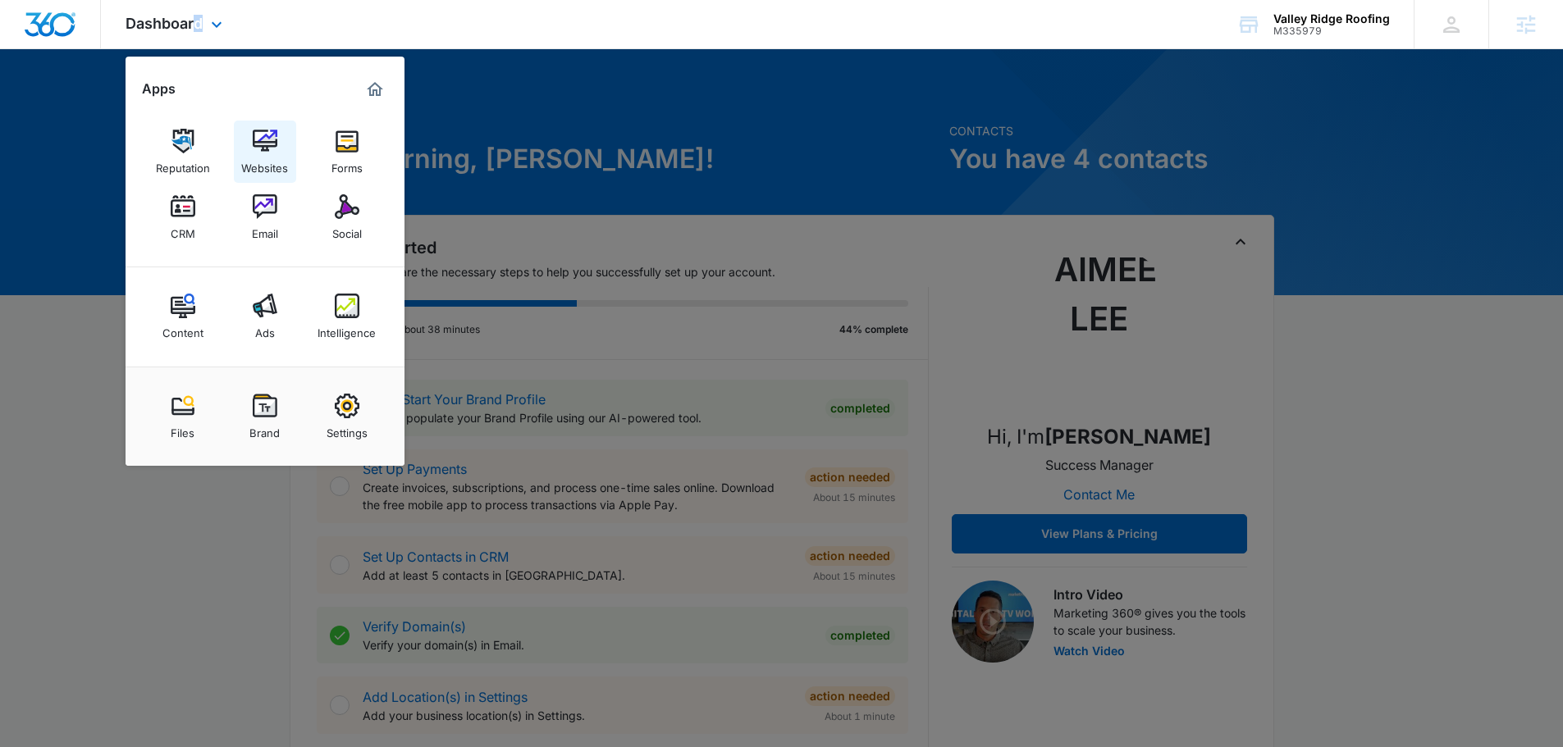
click at [267, 148] on img at bounding box center [265, 141] width 25 height 25
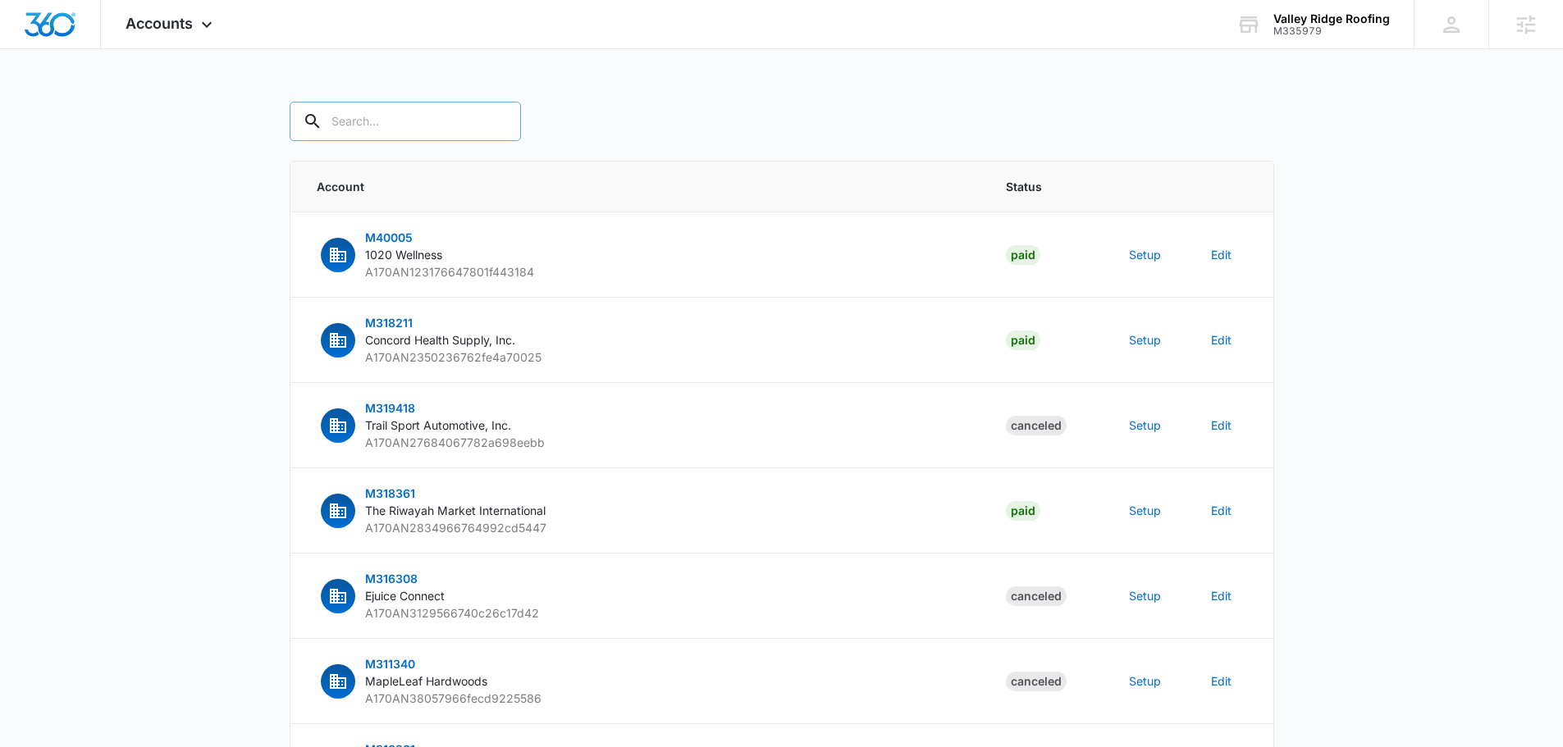
click at [400, 135] on input "text" at bounding box center [405, 121] width 231 height 39
type input "m335979"
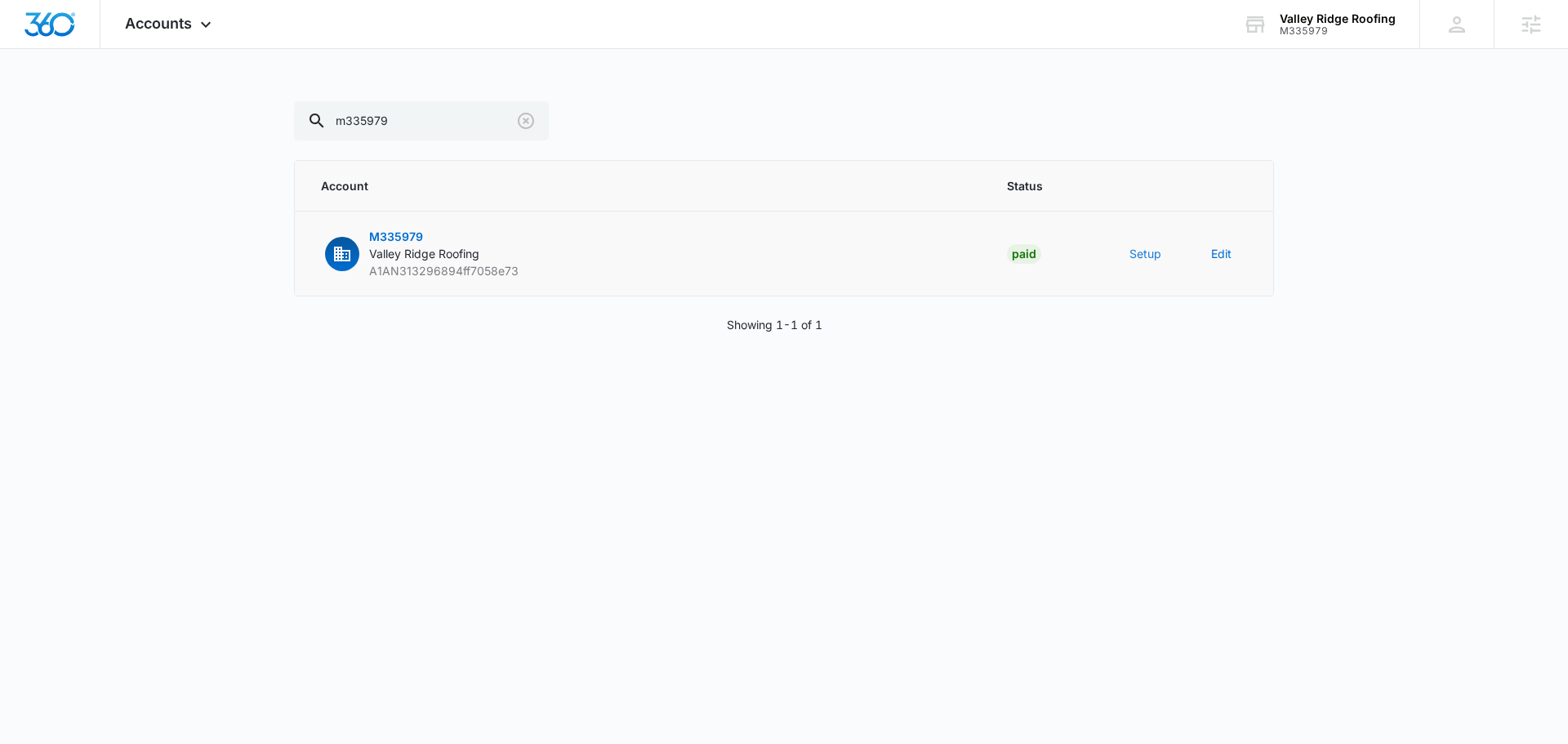
click at [1146, 253] on button "Setup" at bounding box center [1145, 253] width 32 height 17
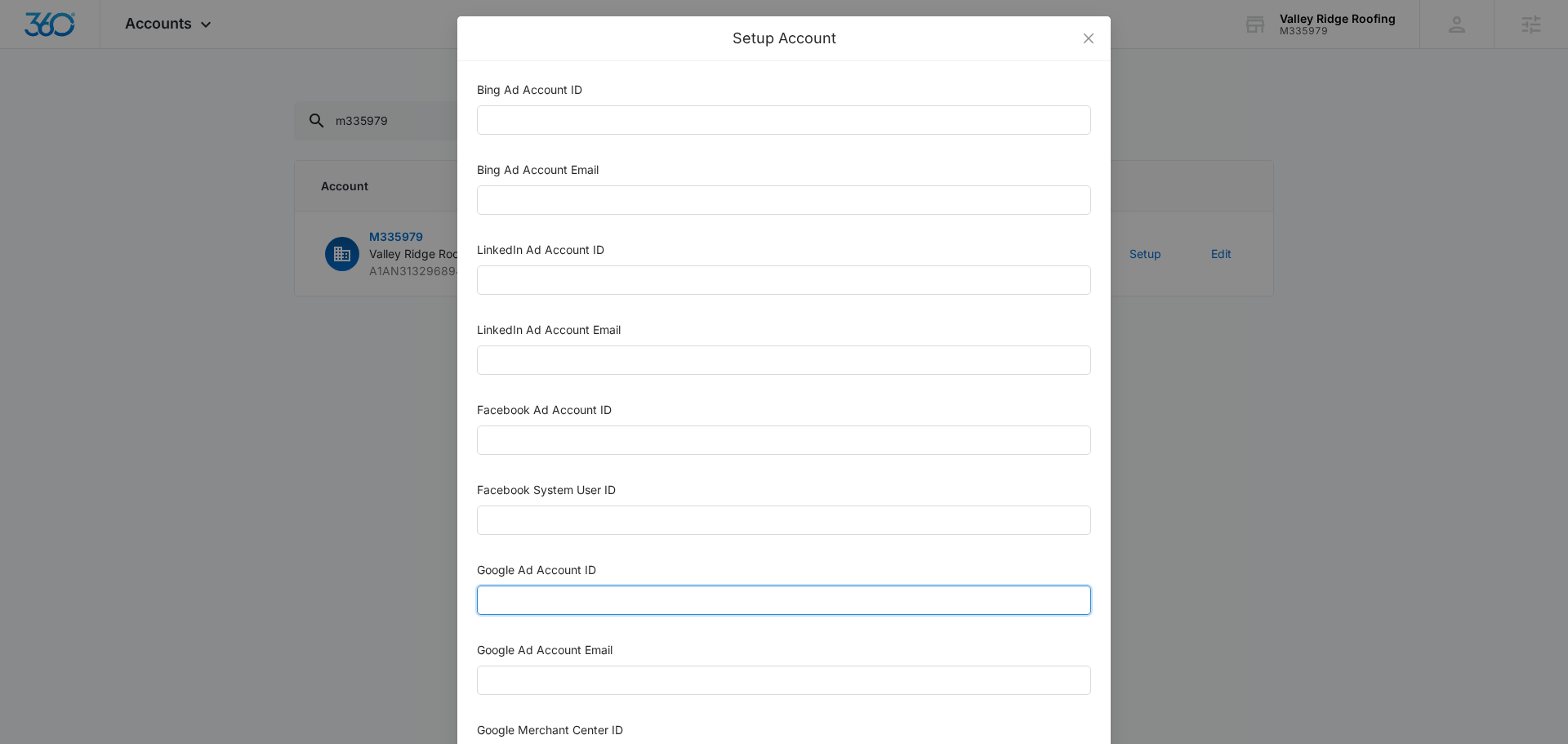
click at [570, 592] on input "Google Ad Account ID" at bounding box center [784, 601] width 614 height 30
paste input "921-480-7090"
type input "921-480-7090"
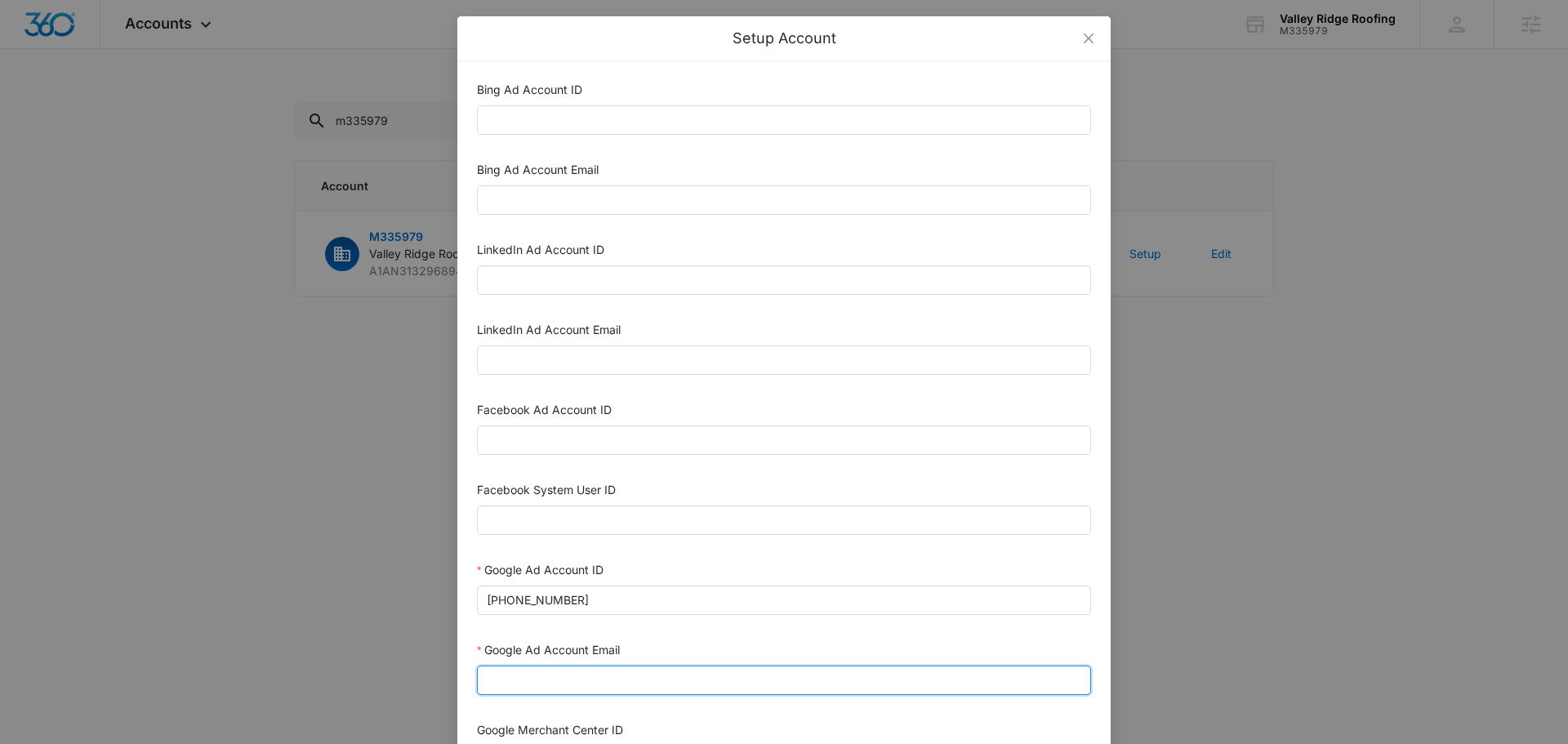
click at [588, 675] on input "Google Ad Account Email" at bounding box center [784, 681] width 614 height 30
type input "m360+accounts1029@madwiremedia.com"
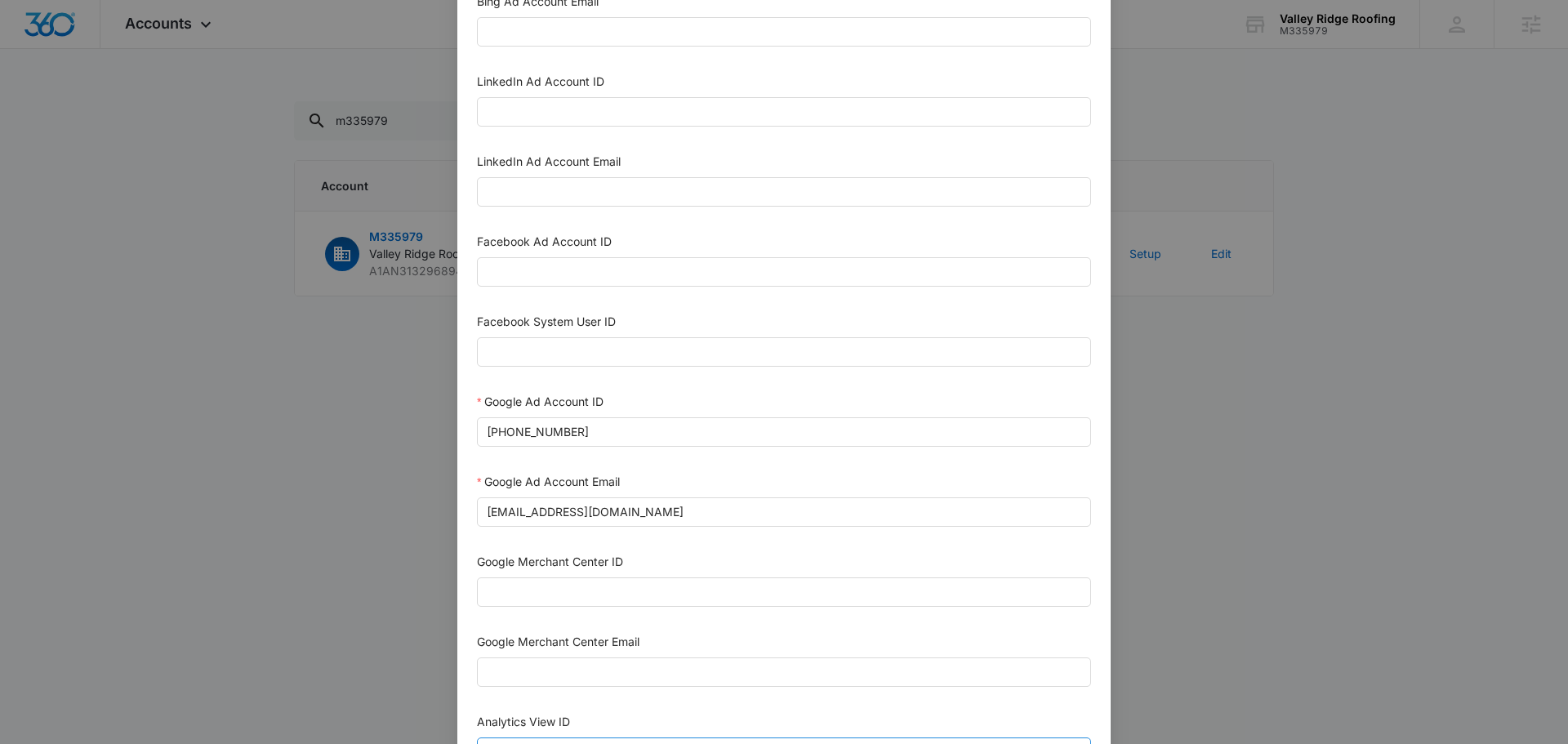
scroll to position [408, 0]
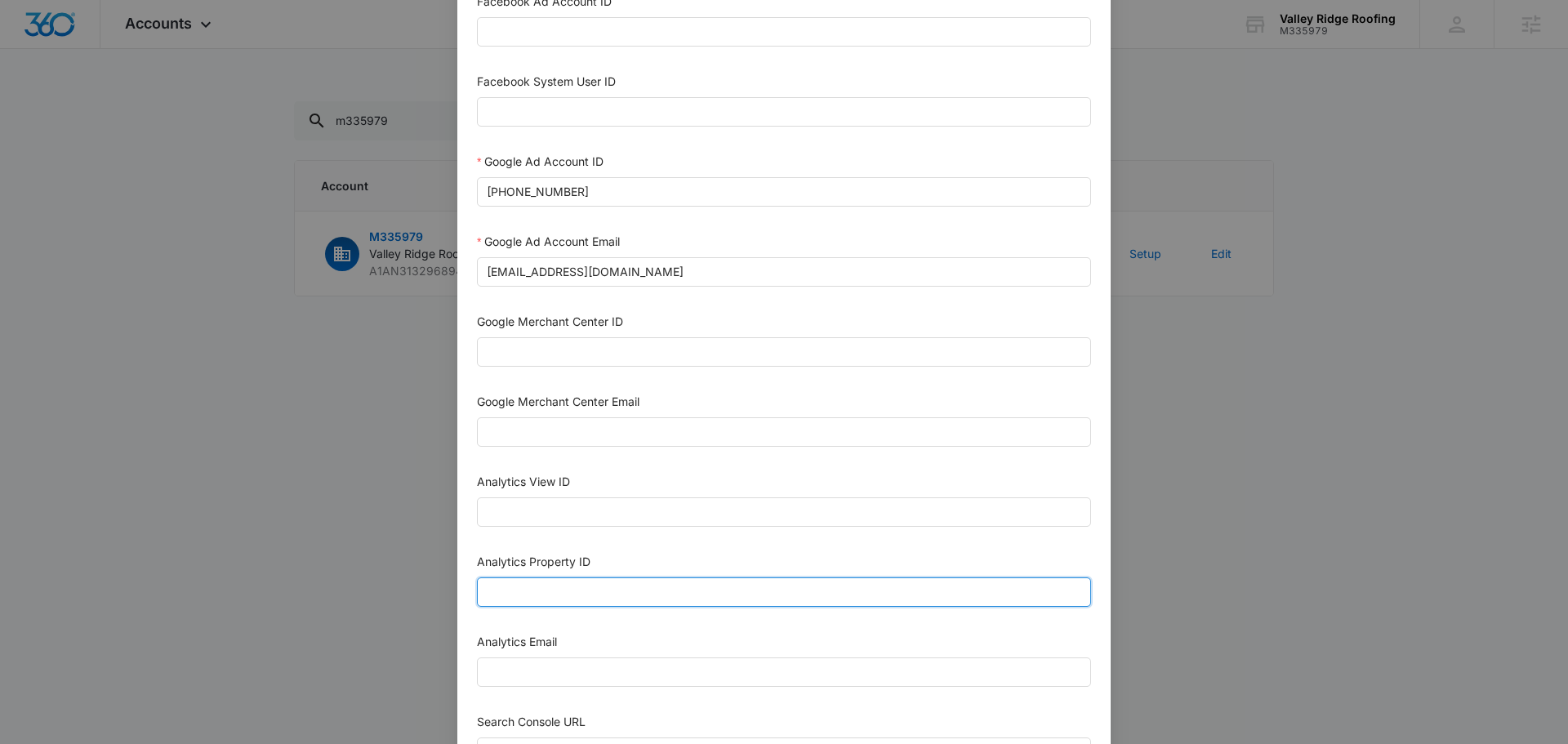
click at [599, 584] on input "Analytics Property ID" at bounding box center [784, 593] width 614 height 30
paste input "505072209"
type input "505072209"
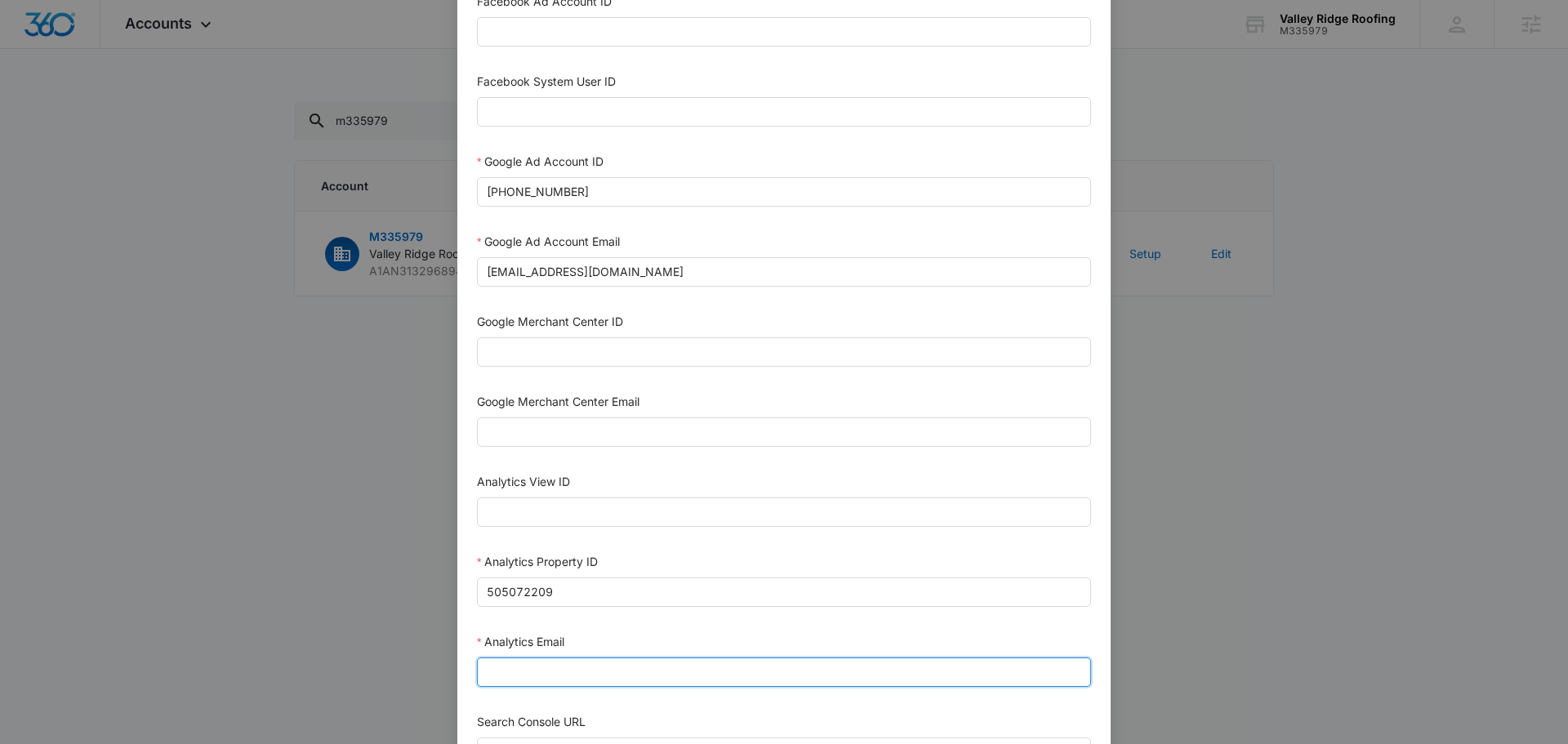
click at [573, 660] on input "Analytics Email" at bounding box center [784, 672] width 614 height 30
type input "m360+accounts1029@madwiremedia.com"
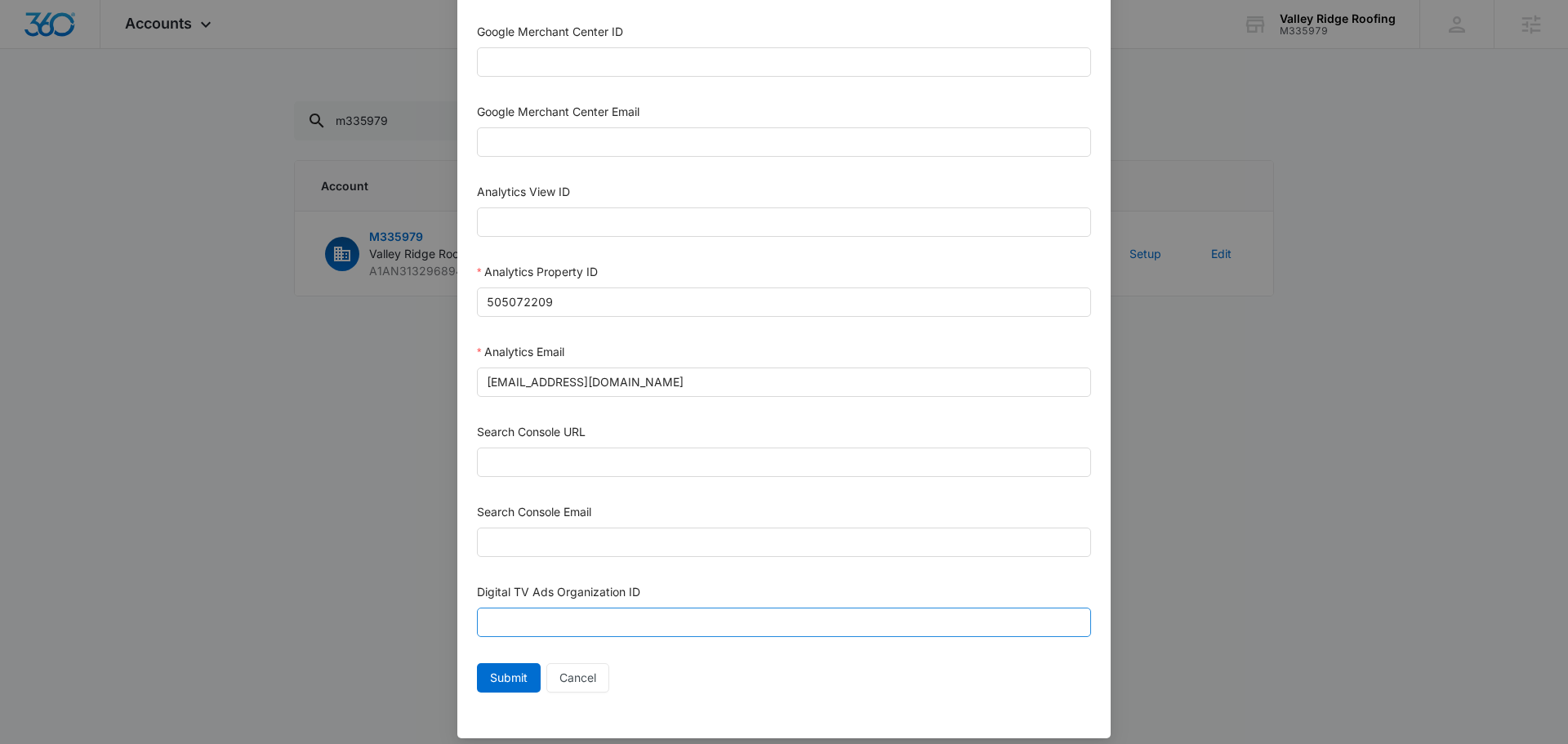
scroll to position [712, 0]
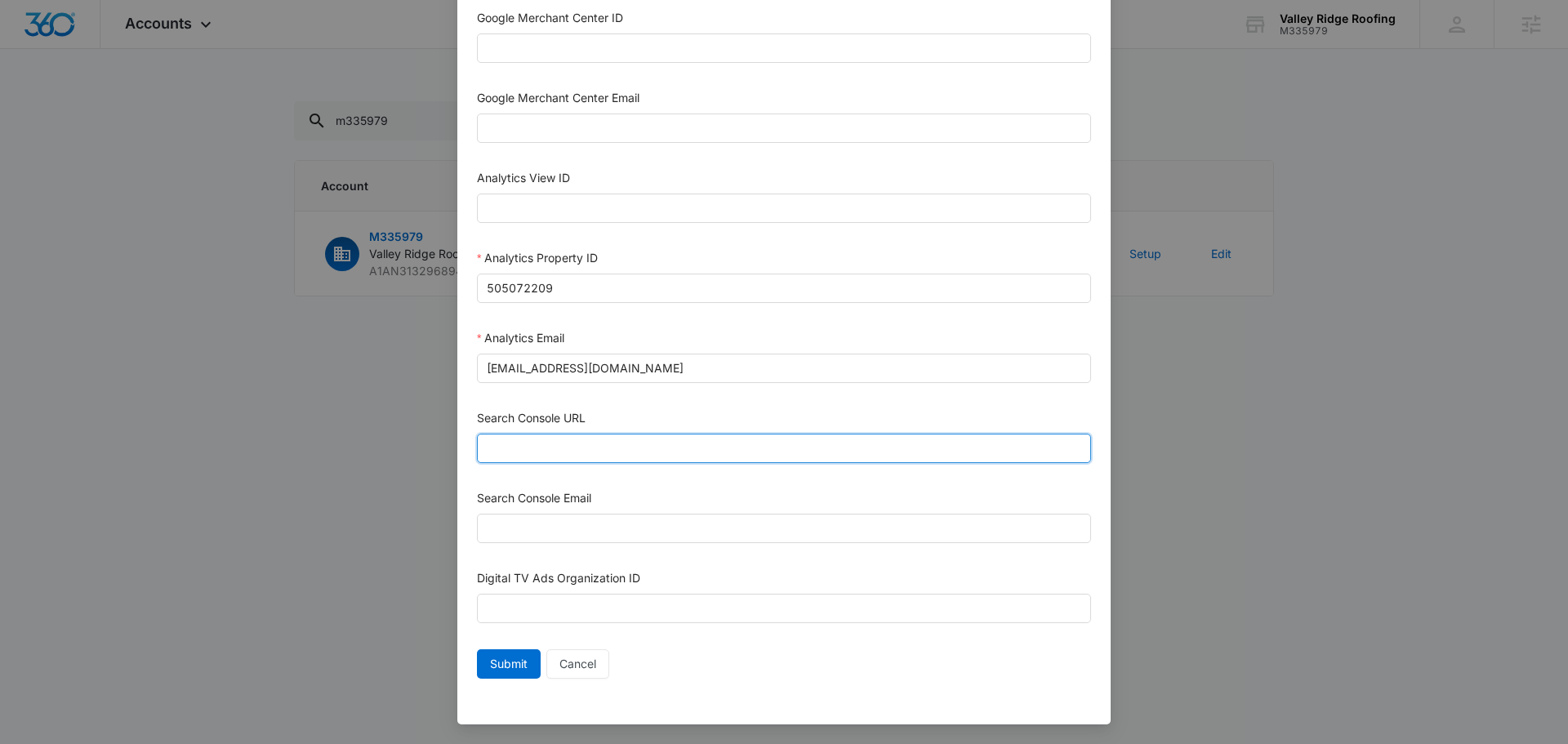
click at [707, 435] on input "Search Console URL" at bounding box center [784, 449] width 614 height 30
paste input "https://www.valleyridgeroofingllc.com/"
type input "https://www.valleyridgeroofingllc.com/"
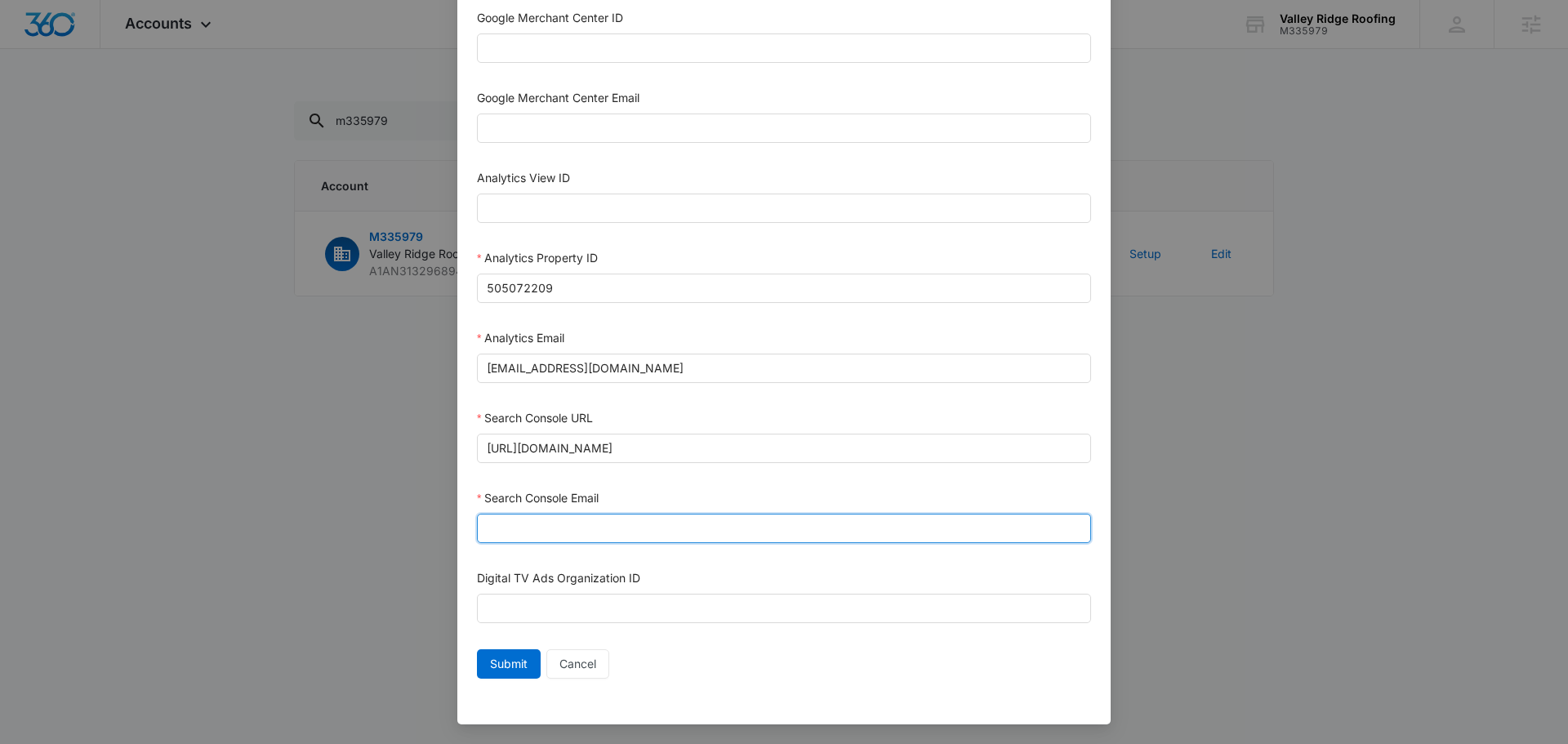
click at [770, 530] on input "Search Console Email" at bounding box center [784, 529] width 614 height 30
type input "m360+accounts1029@madwiremedia.com"
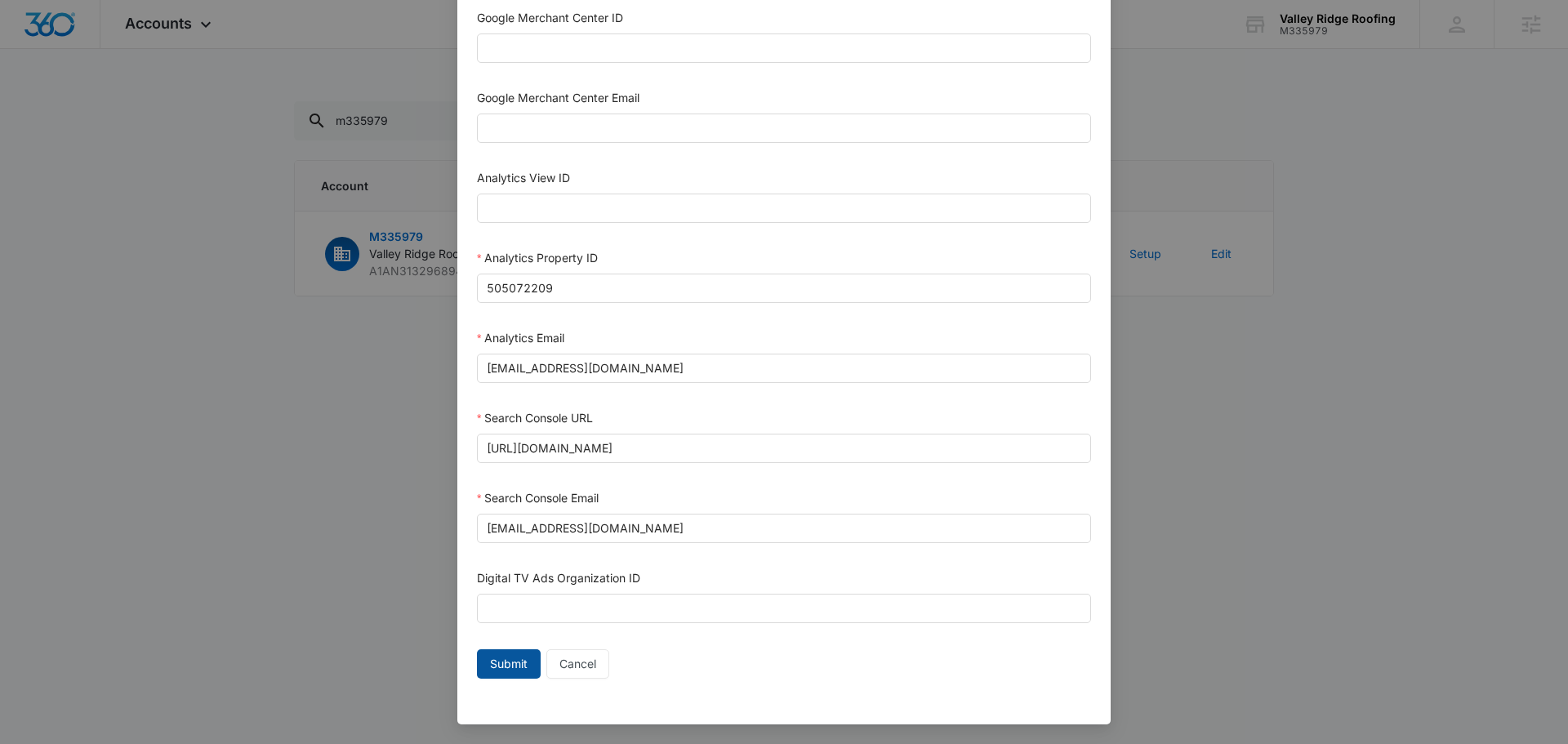
click at [518, 665] on span "Submit" at bounding box center [509, 664] width 38 height 18
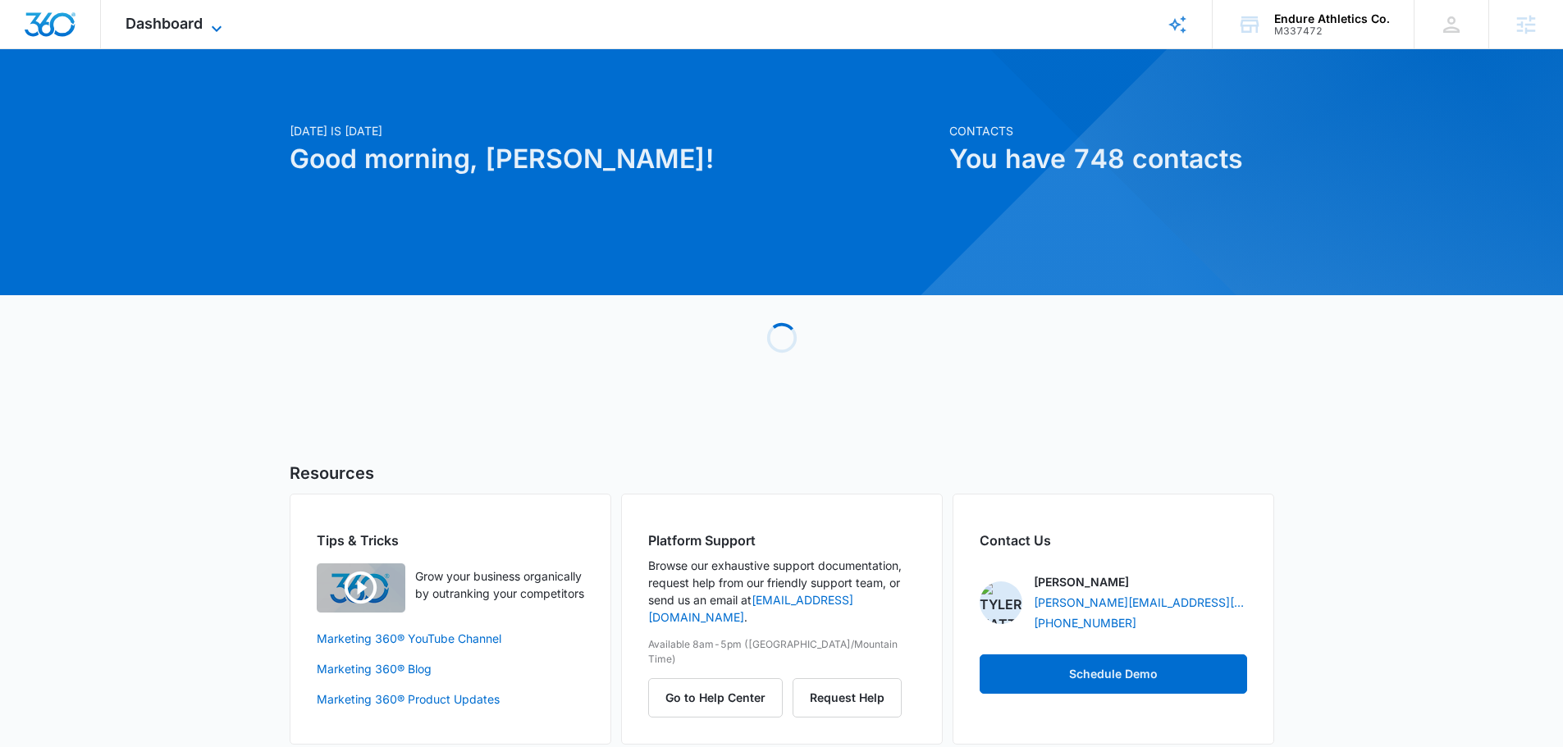
click at [201, 24] on span "Dashboard" at bounding box center [164, 23] width 77 height 17
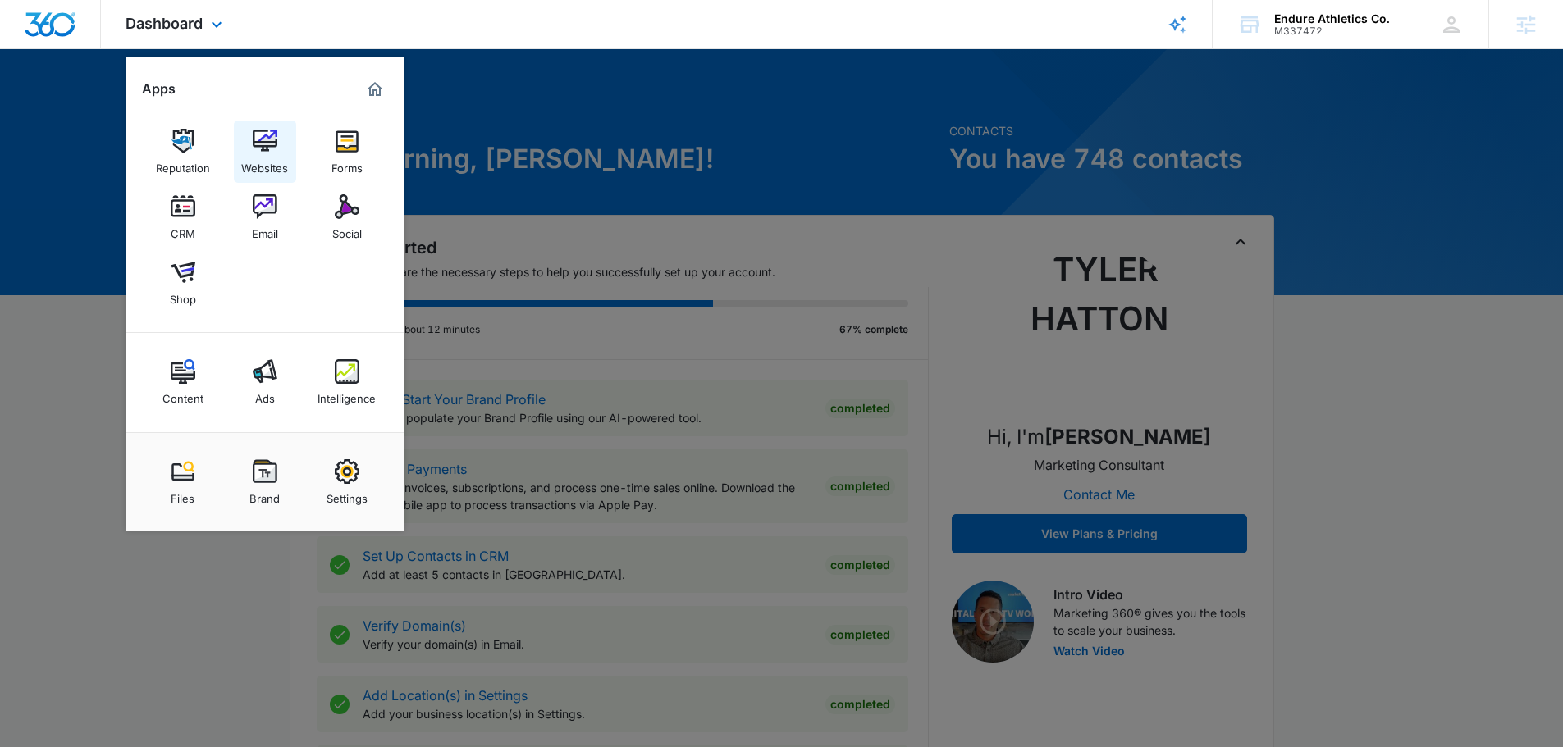
click at [267, 142] on img at bounding box center [265, 141] width 25 height 25
